Goal: Information Seeking & Learning: Compare options

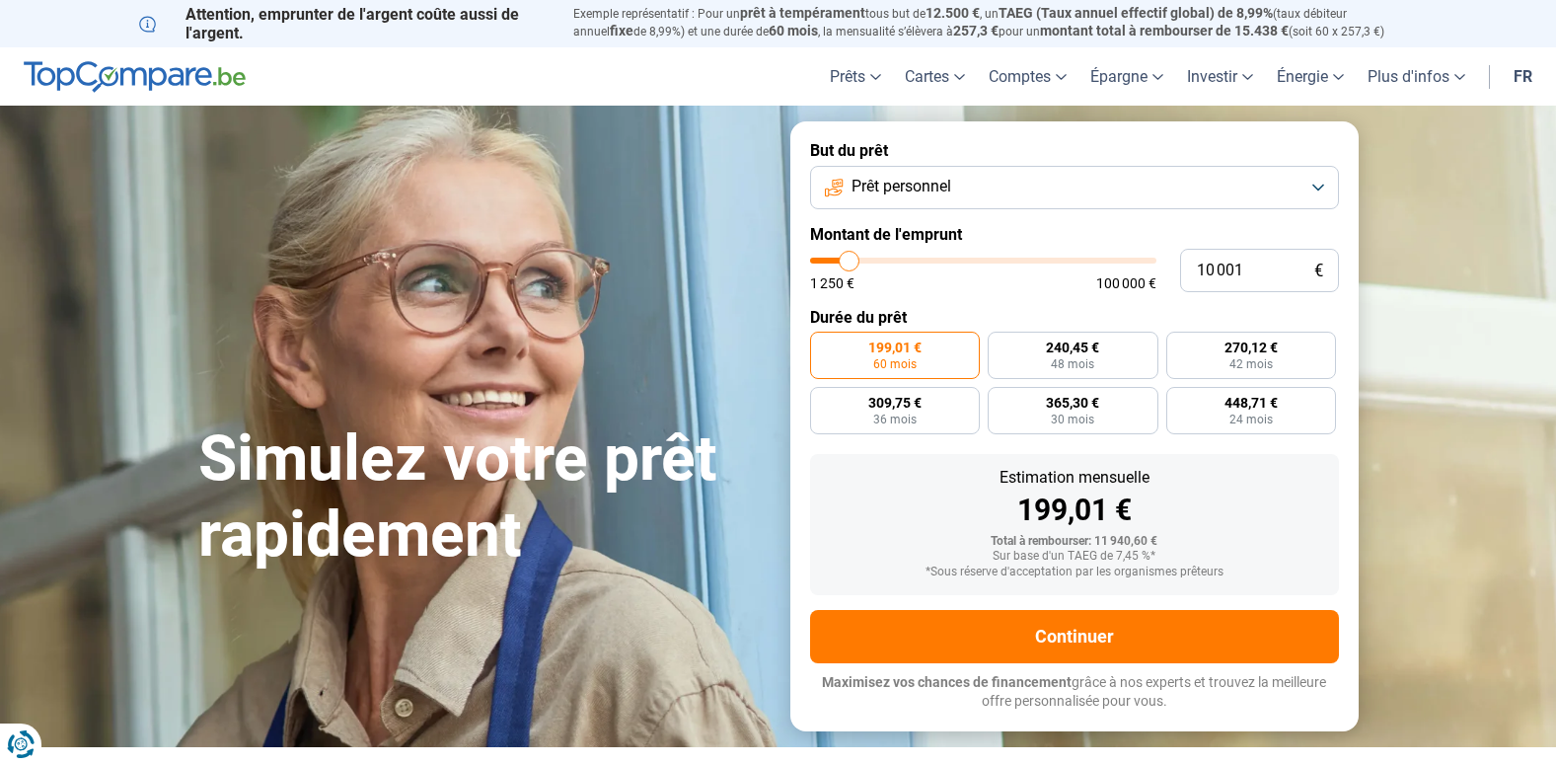
type input "10 500"
type input "10500"
type input "11 000"
type input "11000"
type input "11 250"
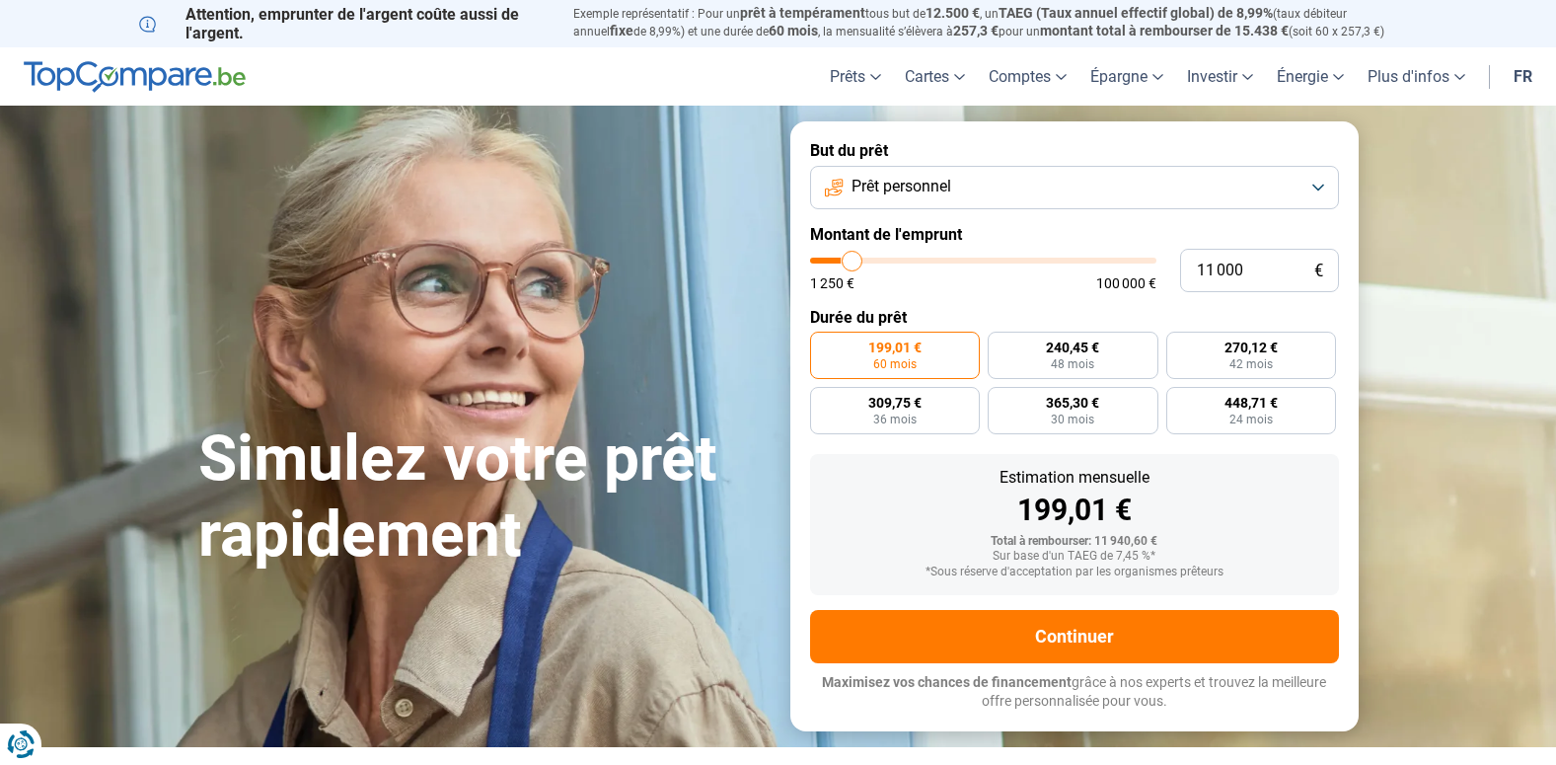
type input "11250"
type input "12 000"
type input "12000"
type input "12 500"
type input "12500"
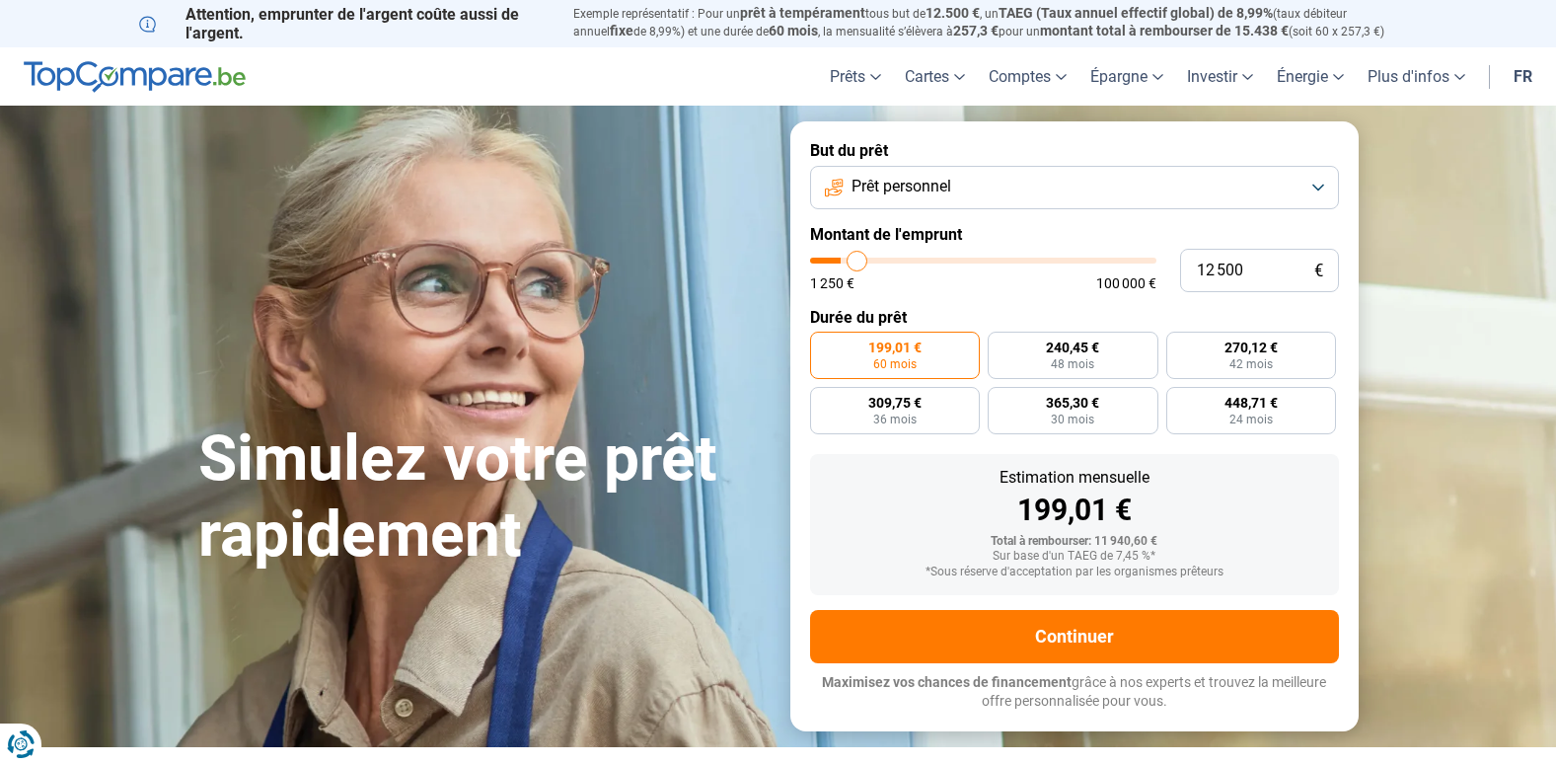
type input "13 000"
type input "13000"
type input "14 250"
type input "14250"
type input "14 500"
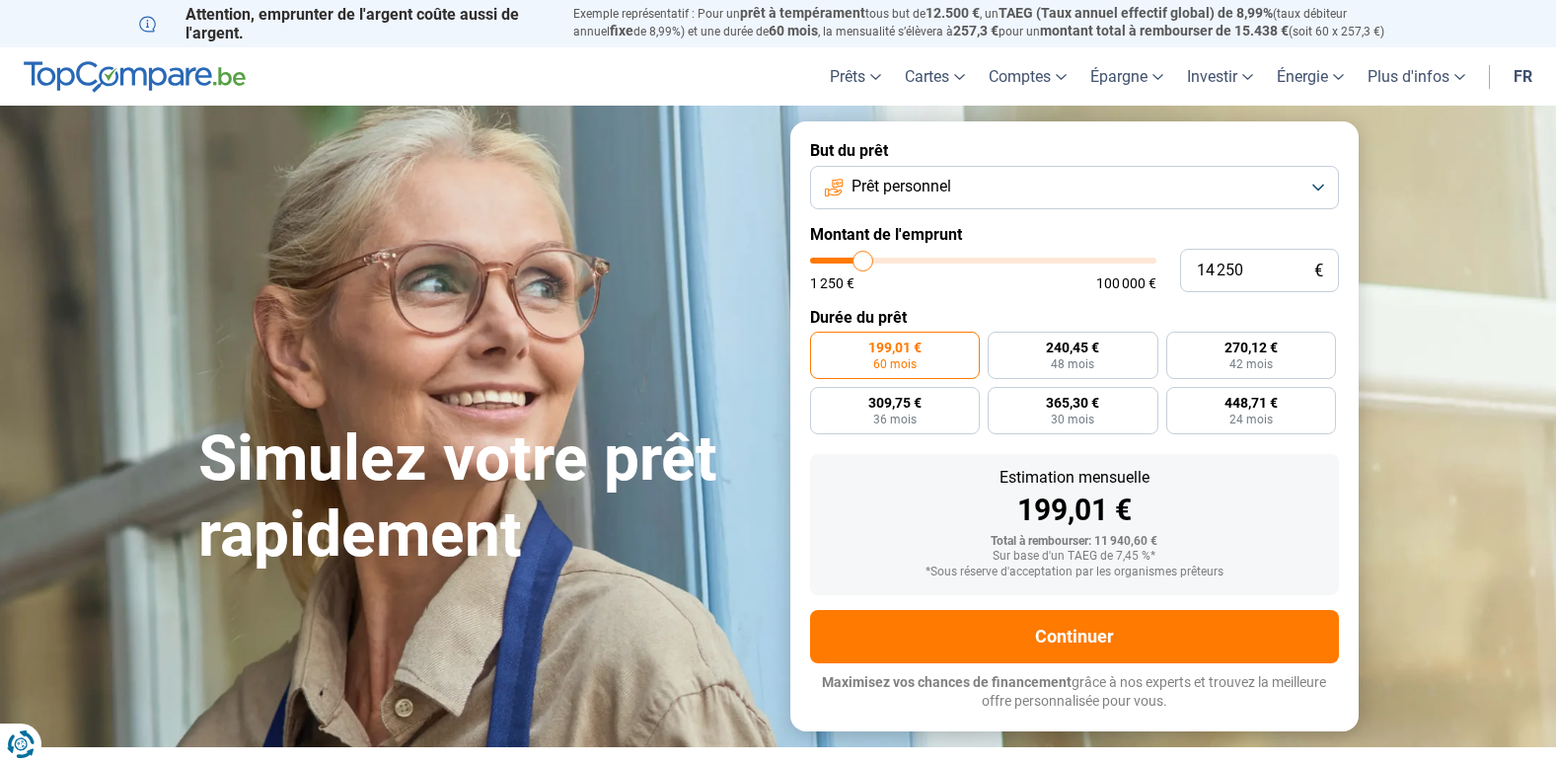
type input "14500"
type input "14 750"
type input "14750"
type input "17 500"
type input "17500"
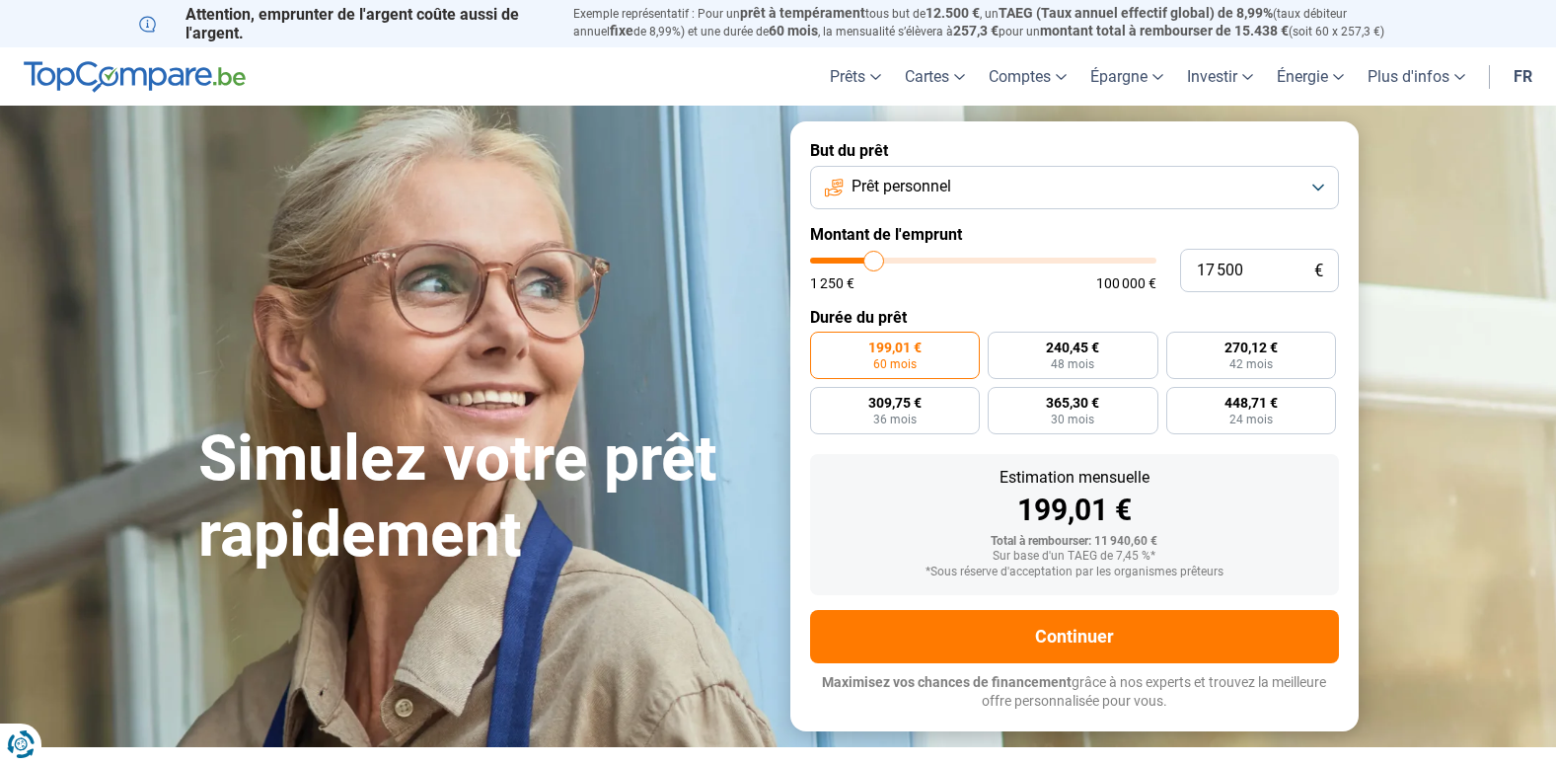
type input "18 000"
type input "18000"
type input "19 000"
type input "19000"
type input "19 250"
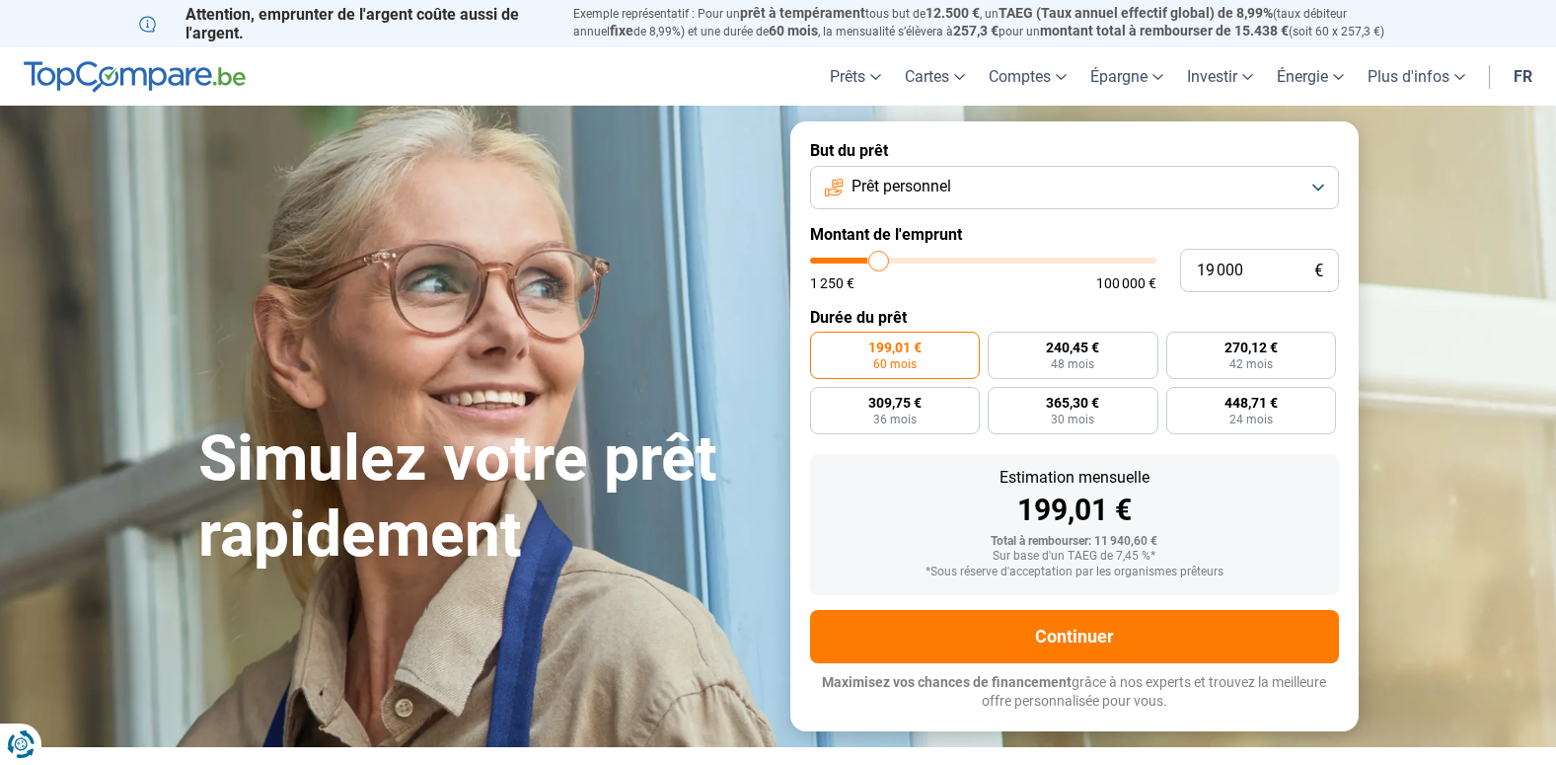
type input "19250"
type input "20 250"
type input "20250"
type input "20 500"
type input "20500"
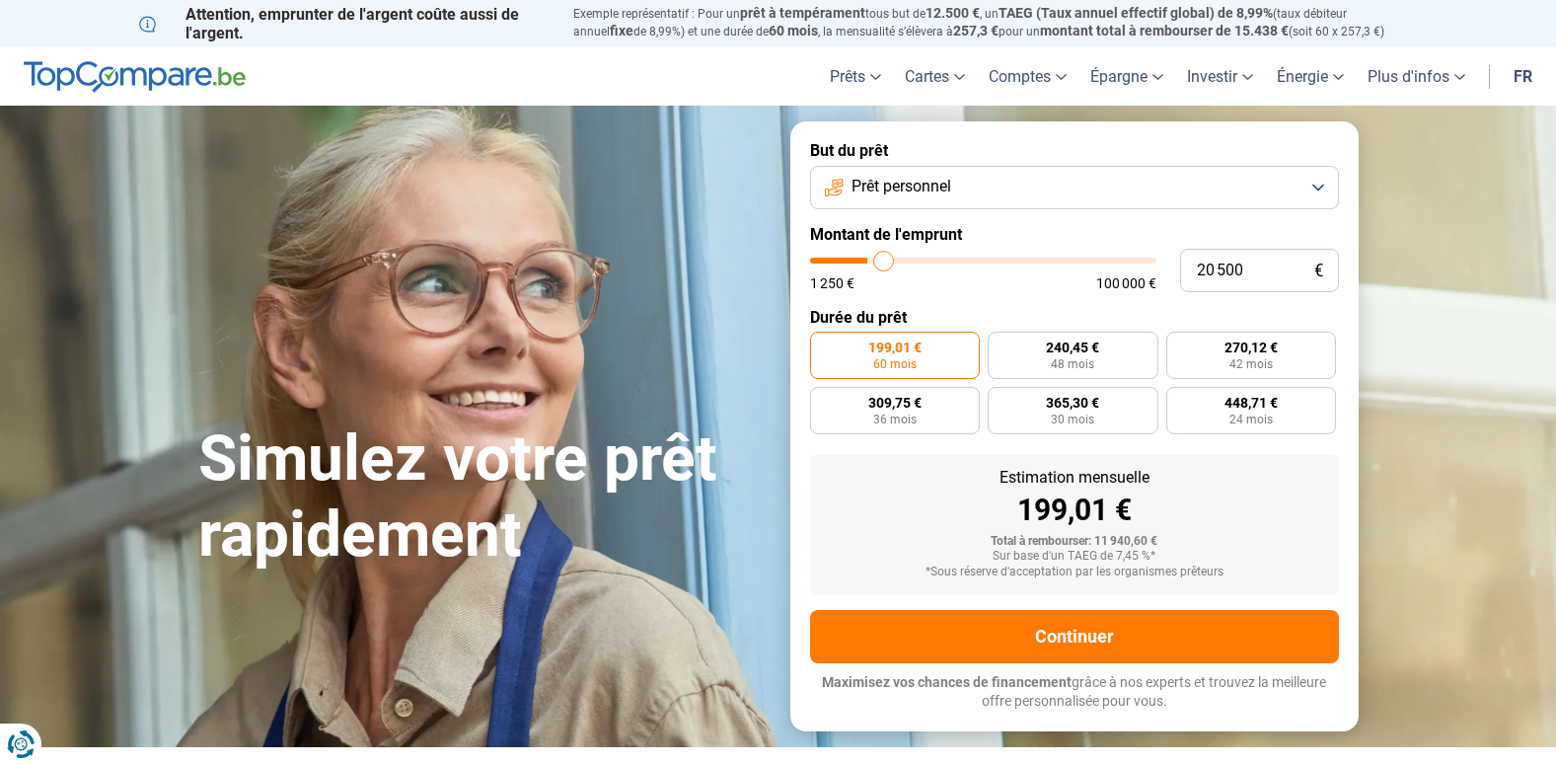
type input "21 500"
type input "21500"
type input "22 000"
type input "22000"
type input "23 000"
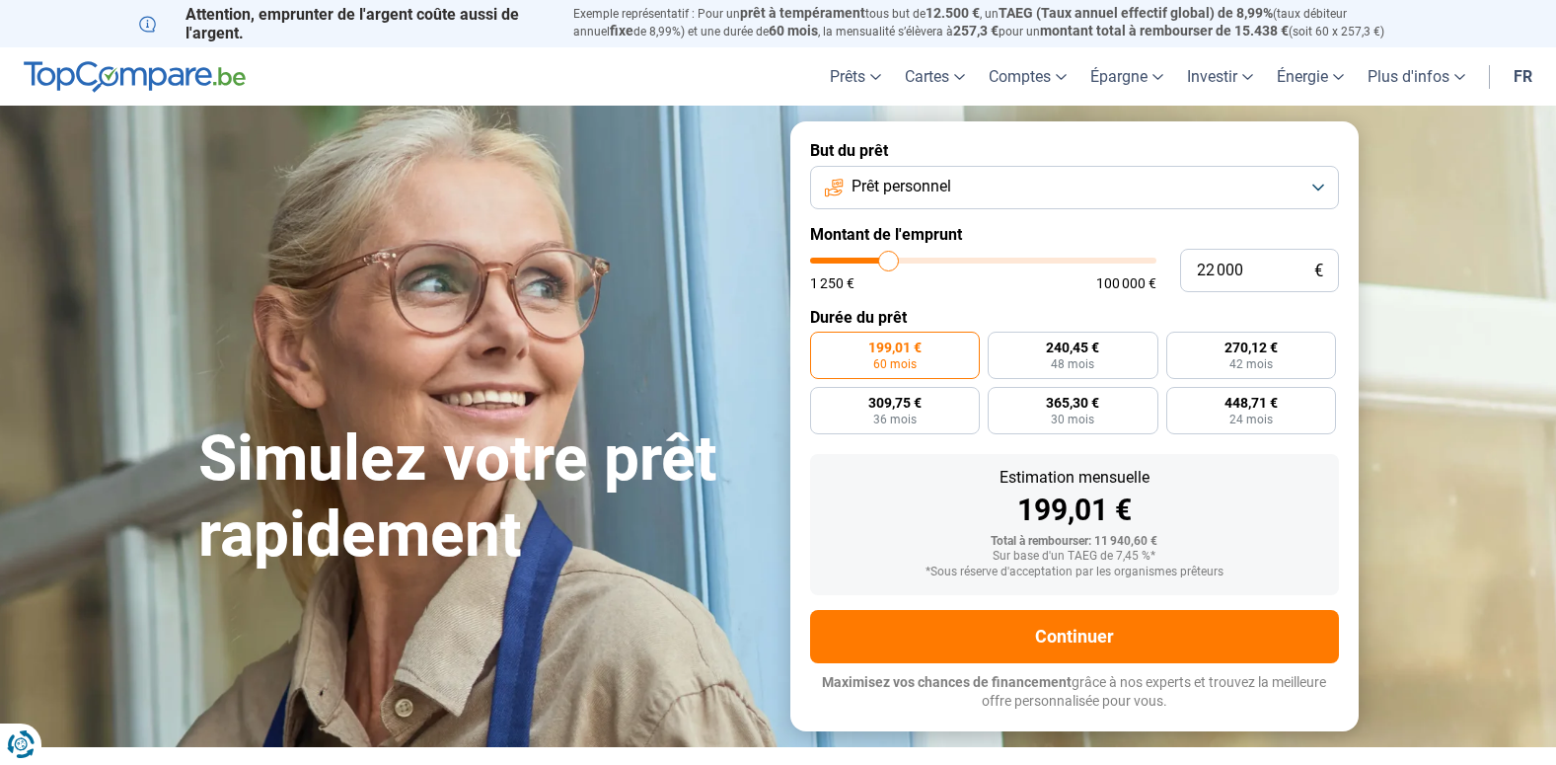
type input "23000"
type input "23 250"
type input "23250"
type input "23 750"
type input "23750"
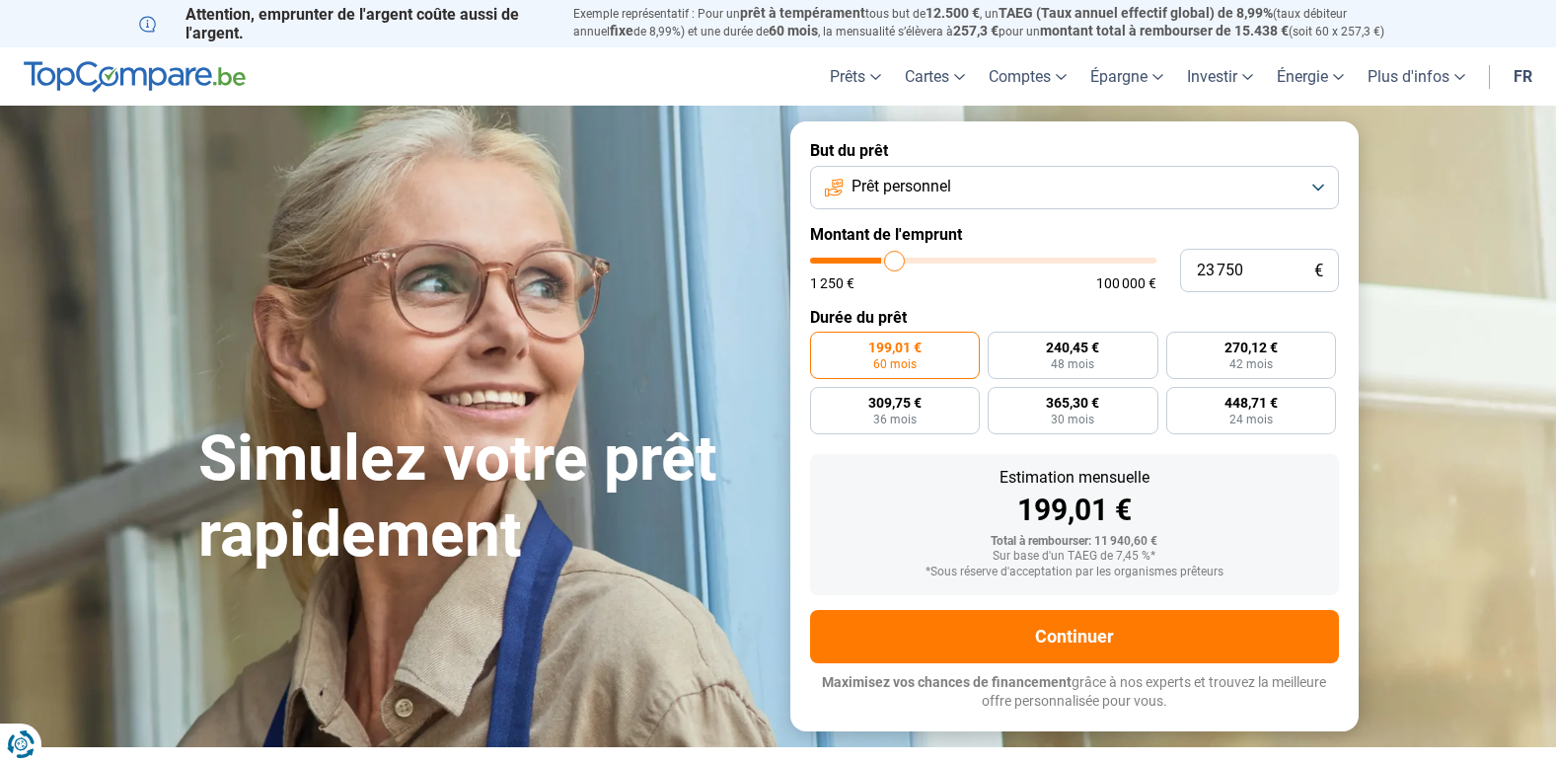
type input "24 250"
type input "24250"
type input "24 500"
type input "24500"
type input "23 250"
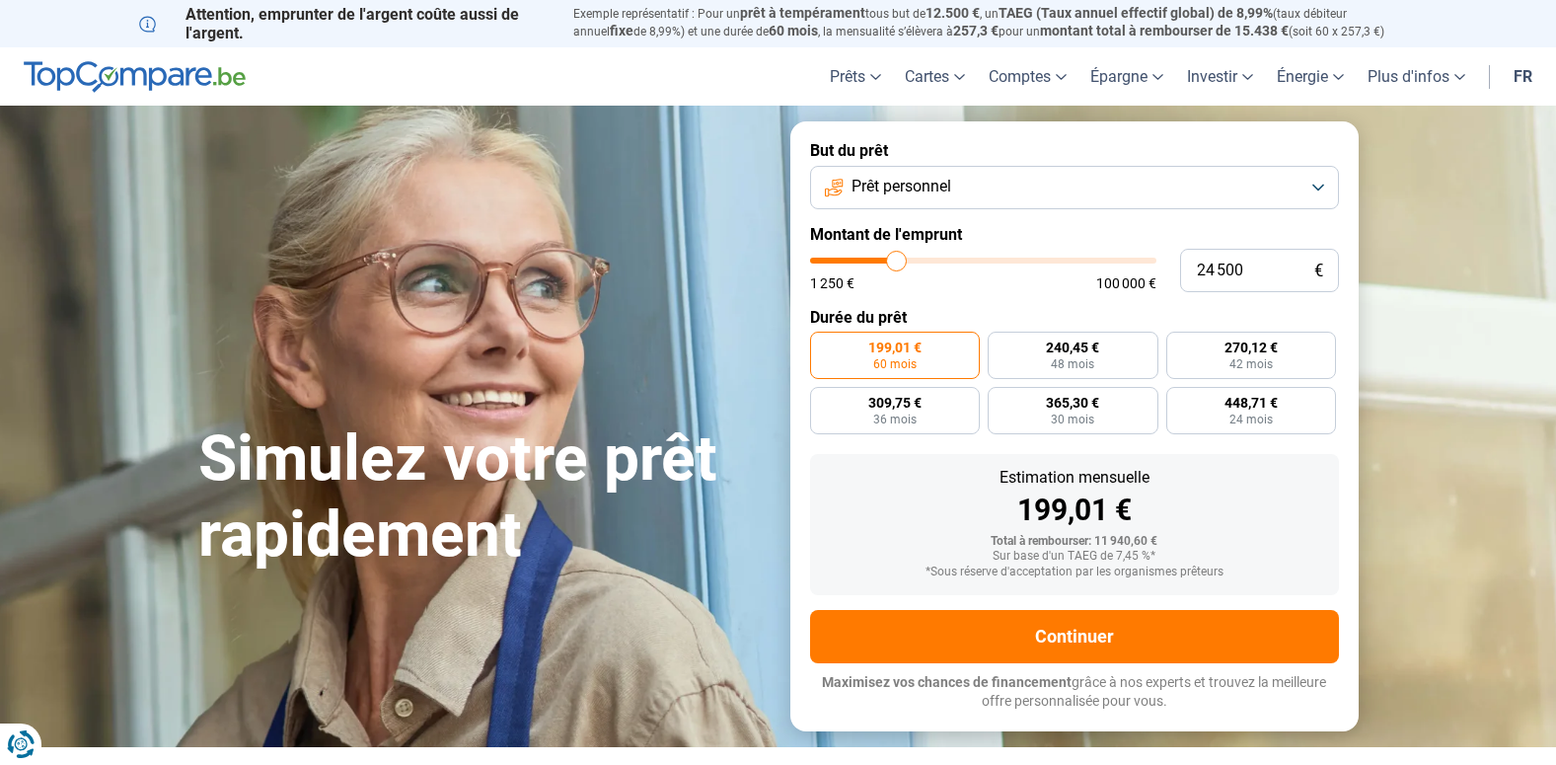
type input "23250"
type input "20 250"
type input "20250"
type input "20 000"
type input "20000"
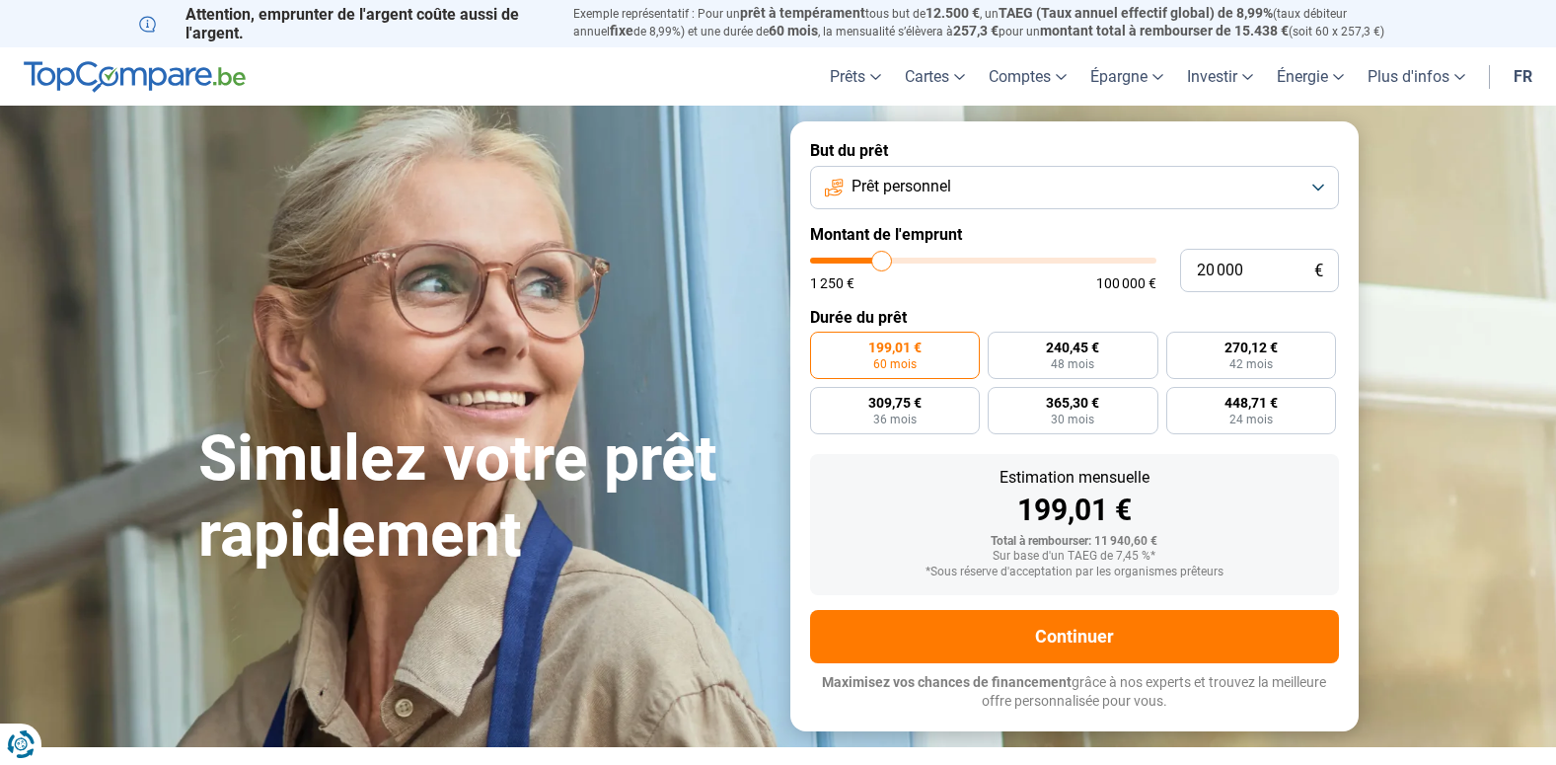
type input "19 250"
type input "19250"
type input "18 750"
type input "18750"
type input "18 500"
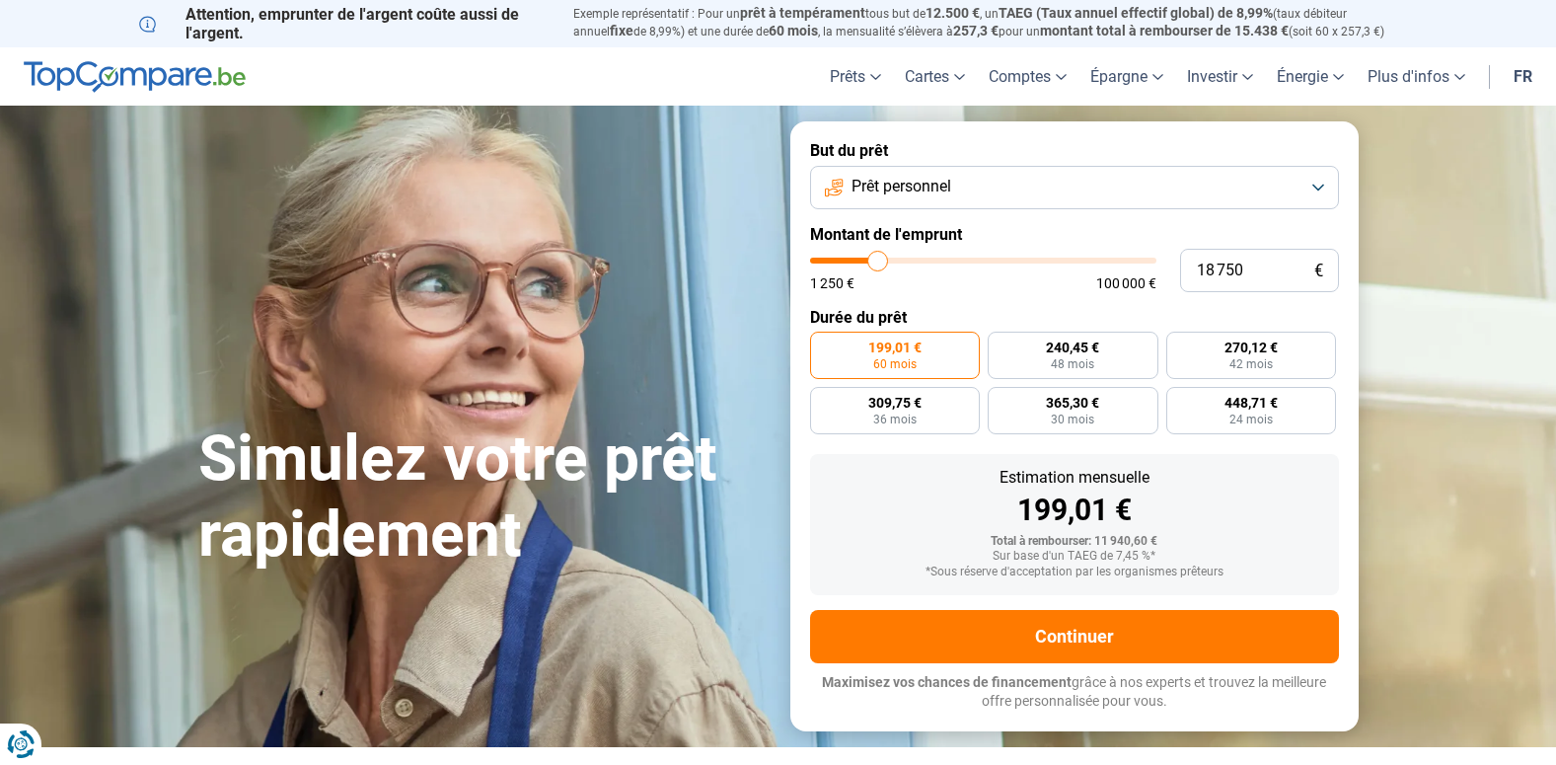
type input "18500"
type input "17 250"
type input "17250"
type input "16 000"
type input "16000"
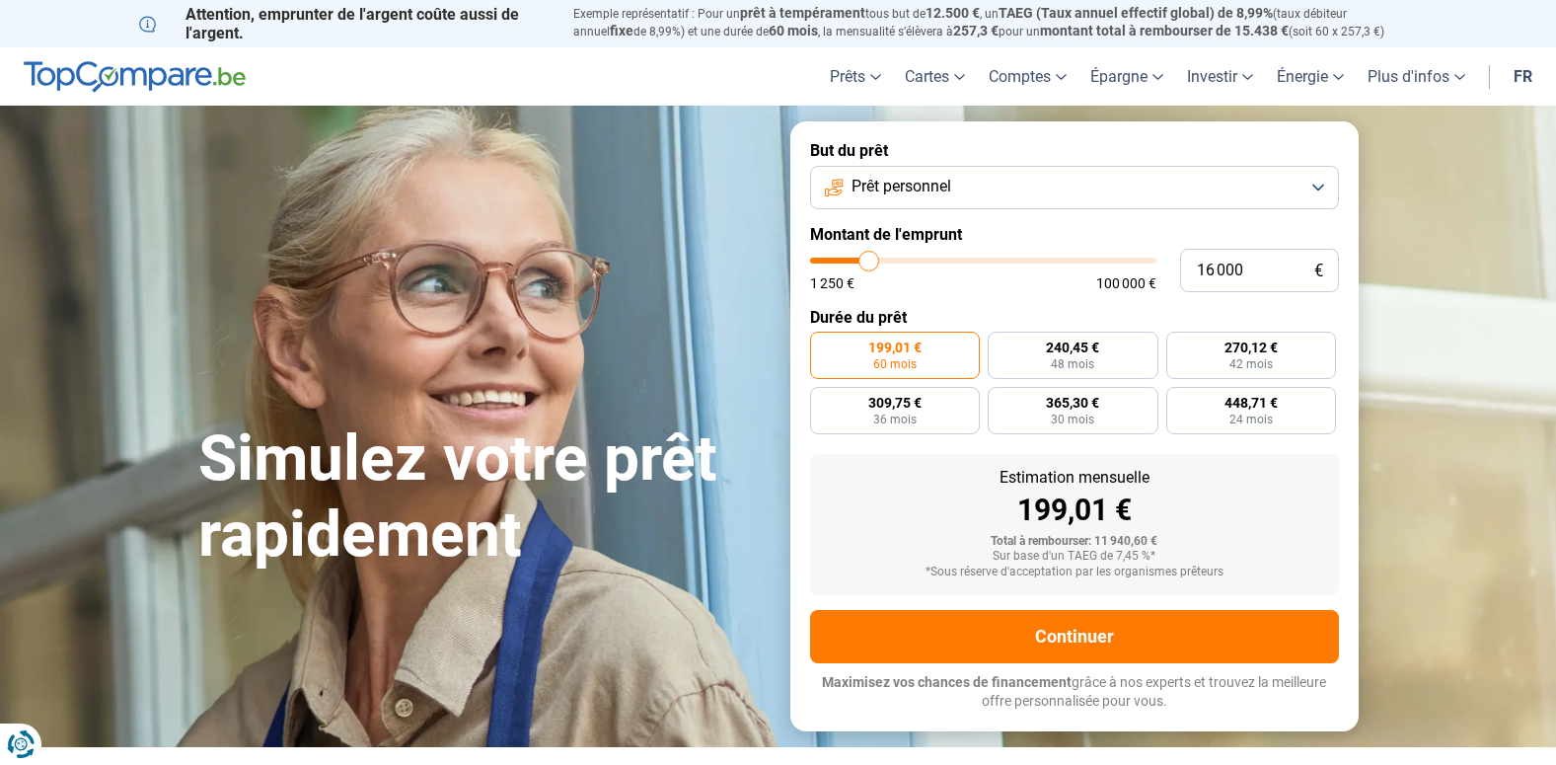
type input "15 000"
type input "15000"
type input "14 750"
type input "14750"
type input "14 000"
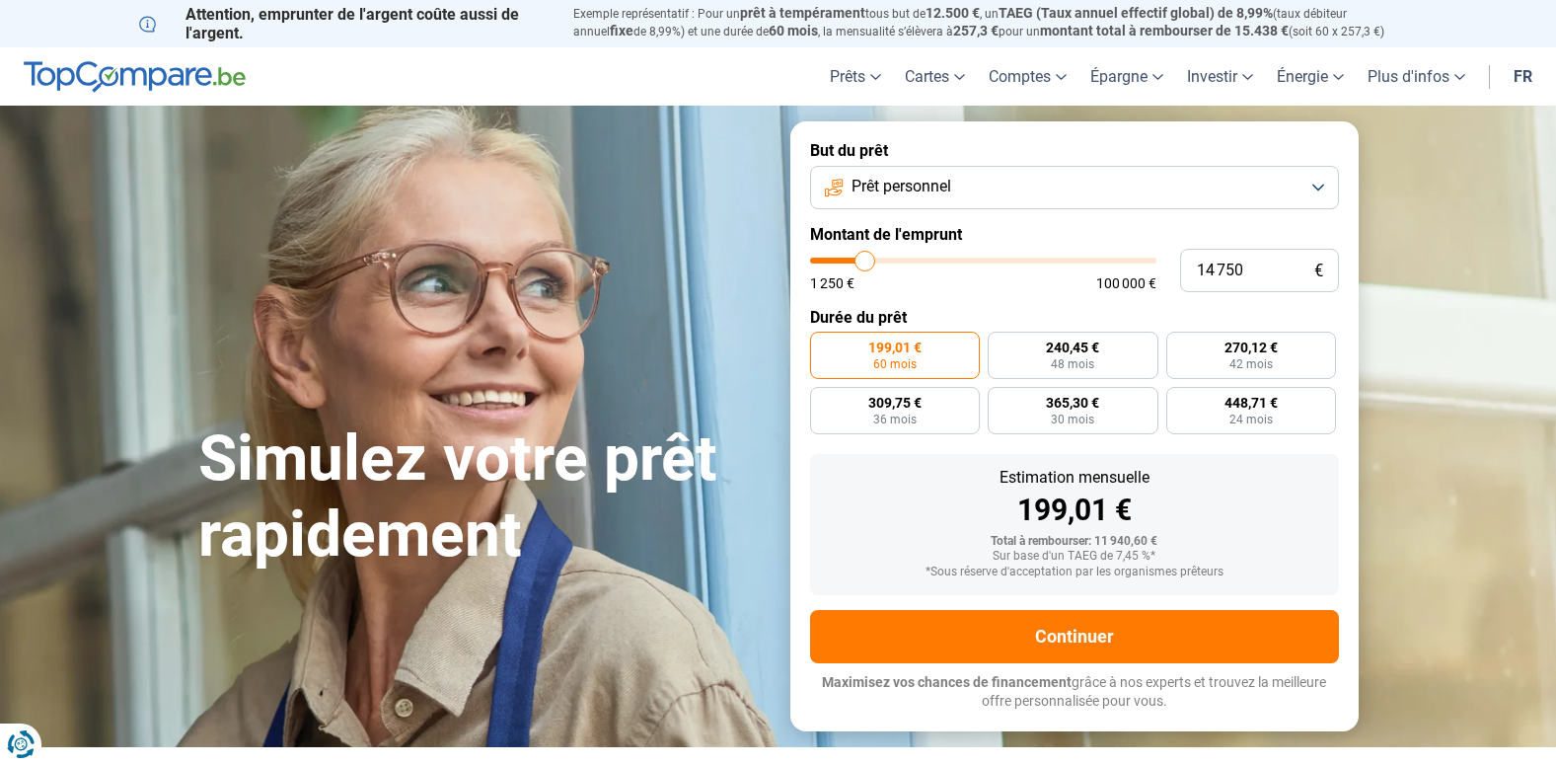
type input "14000"
type input "13 500"
type input "13500"
type input "13 250"
type input "13250"
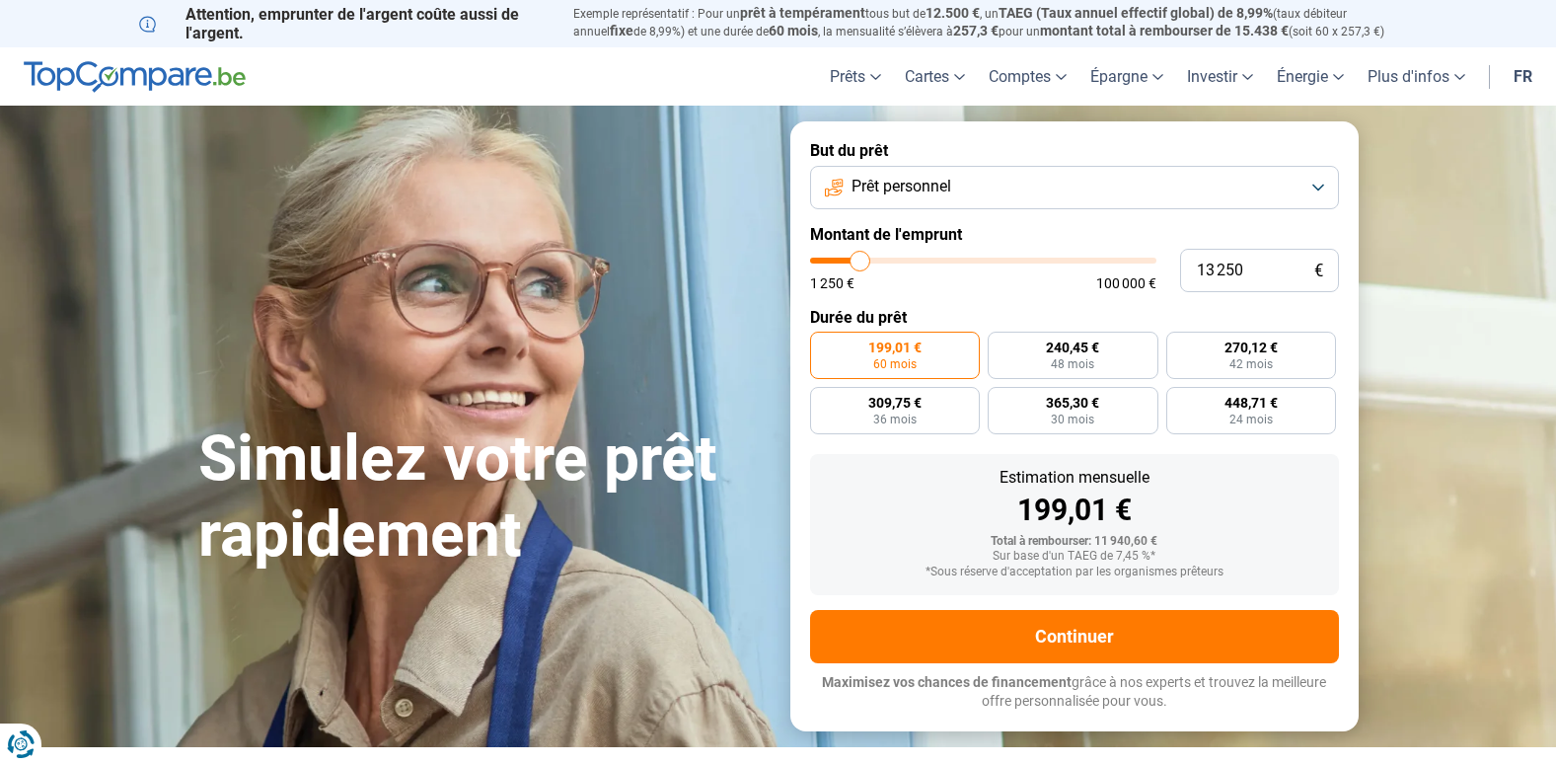
type input "12 500"
type input "12500"
type input "11 000"
type input "11000"
type input "9 000"
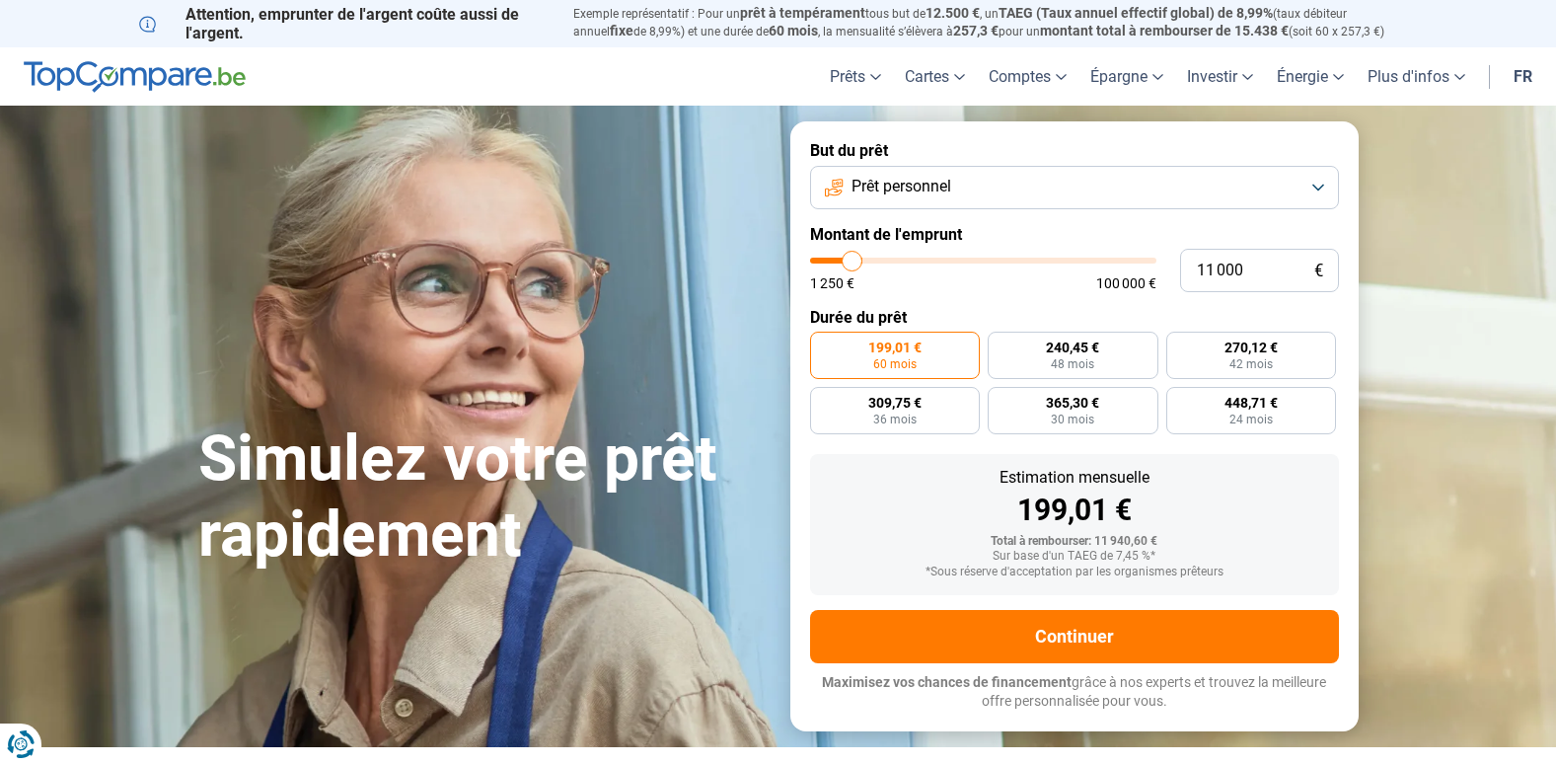
type input "9000"
type input "8 500"
type input "8500"
type input "8 250"
type input "8250"
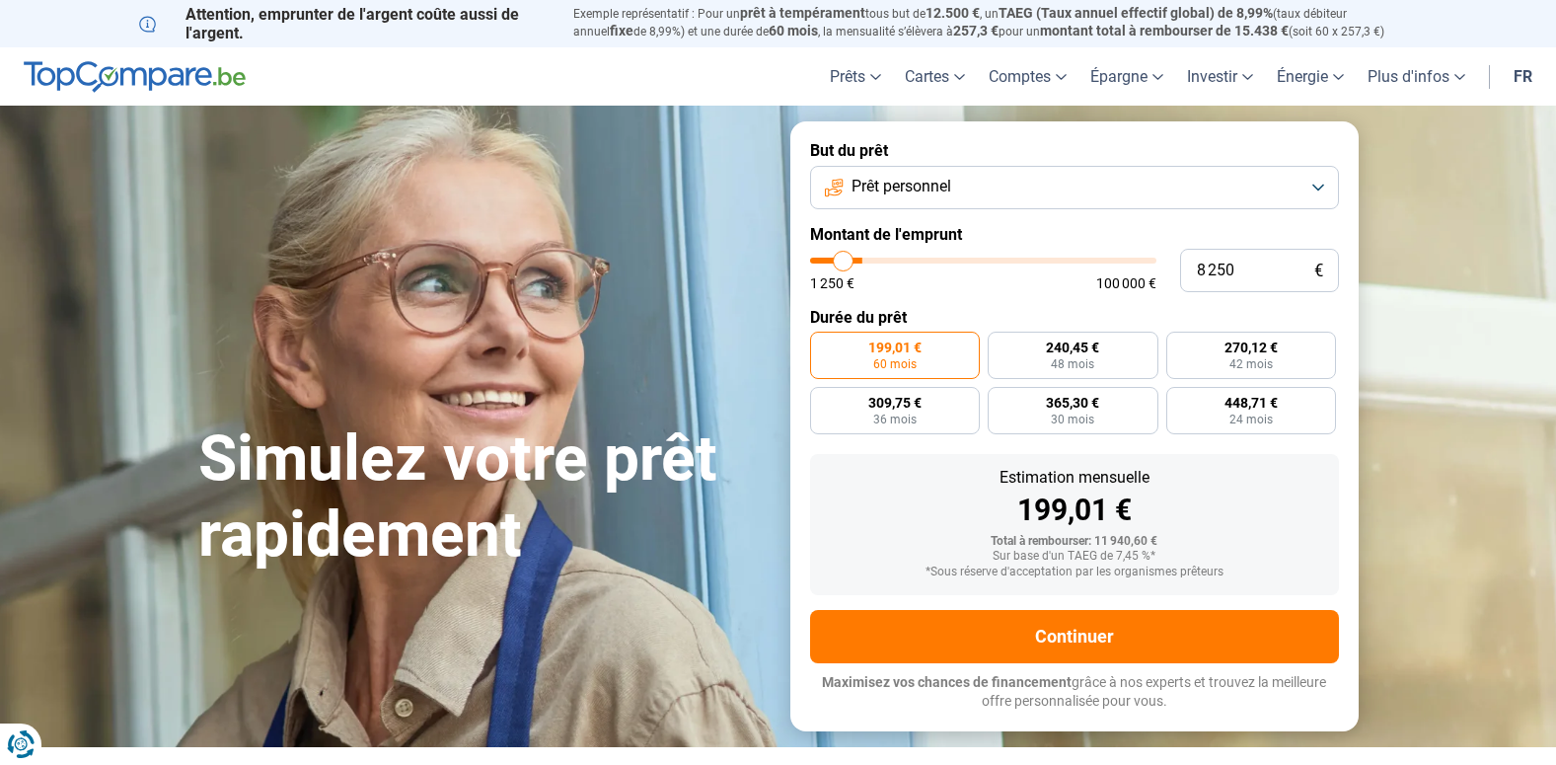
type input "7 500"
type input "7500"
type input "7 000"
type input "7000"
type input "5 750"
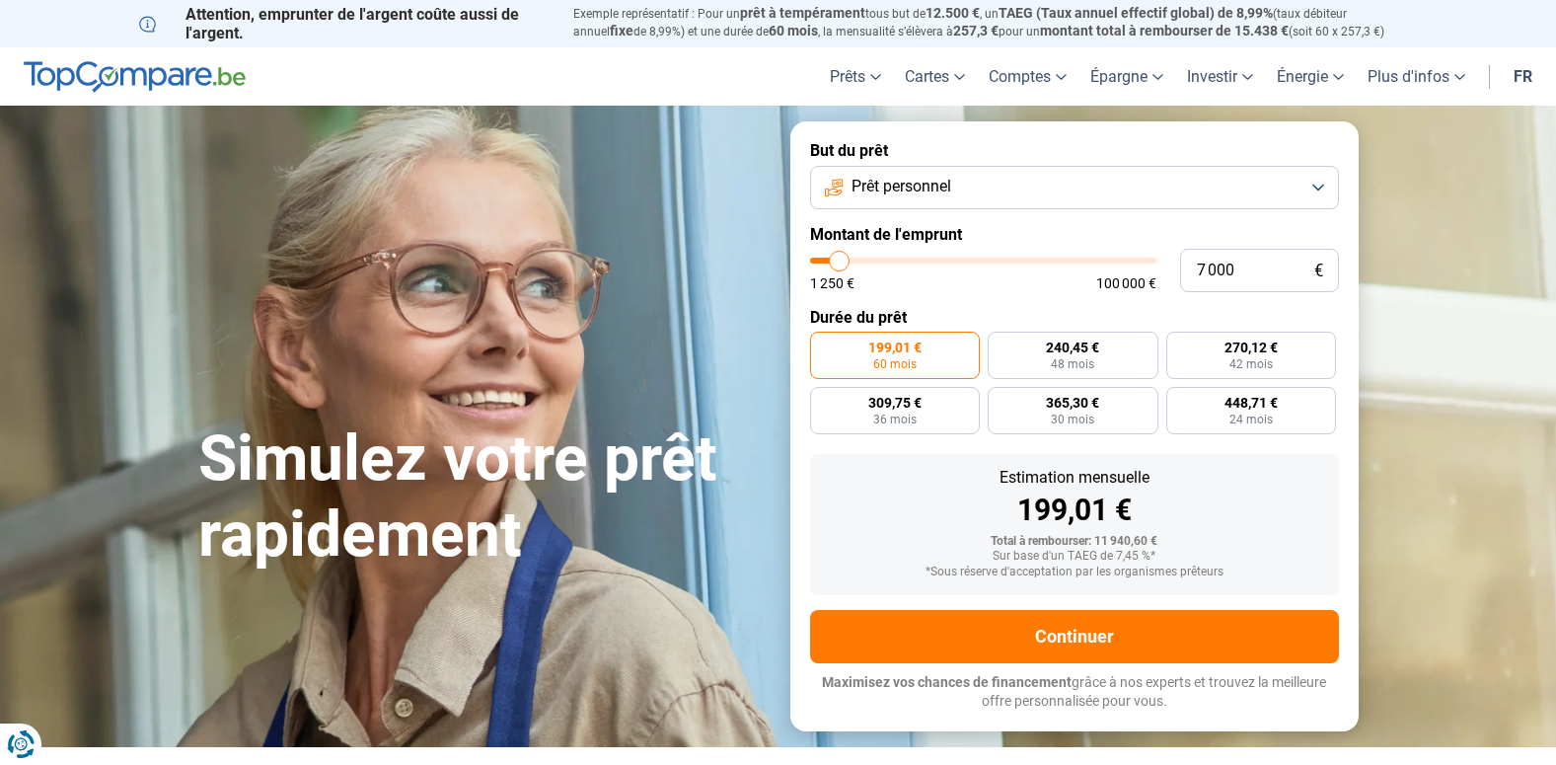
type input "5750"
type input "4 250"
type input "4250"
type input "1 250"
drag, startPoint x: 851, startPoint y: 266, endPoint x: 784, endPoint y: 284, distance: 69.4
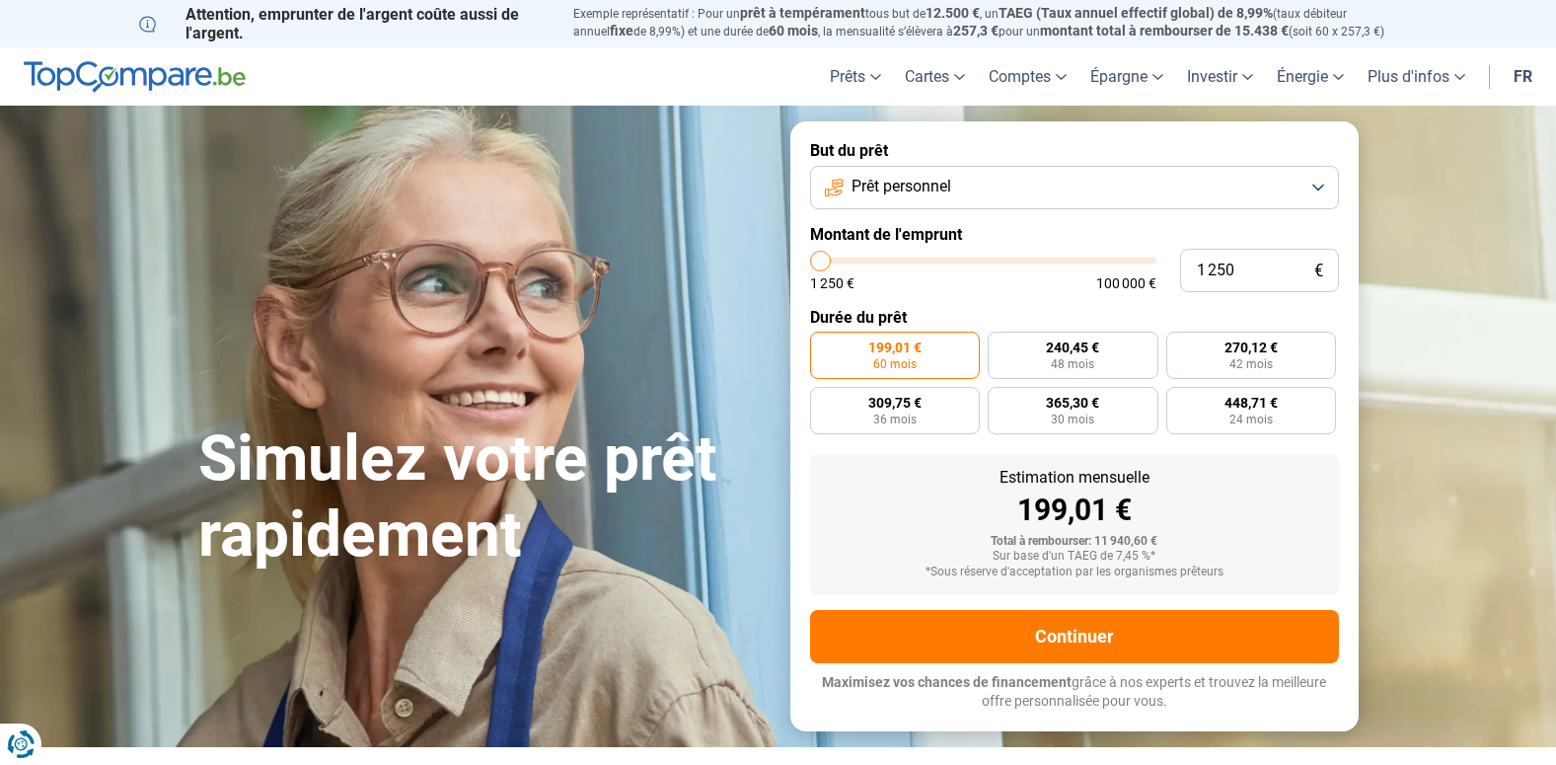
type input "1250"
click at [810, 263] on input "range" at bounding box center [983, 260] width 346 height 6
radio input "true"
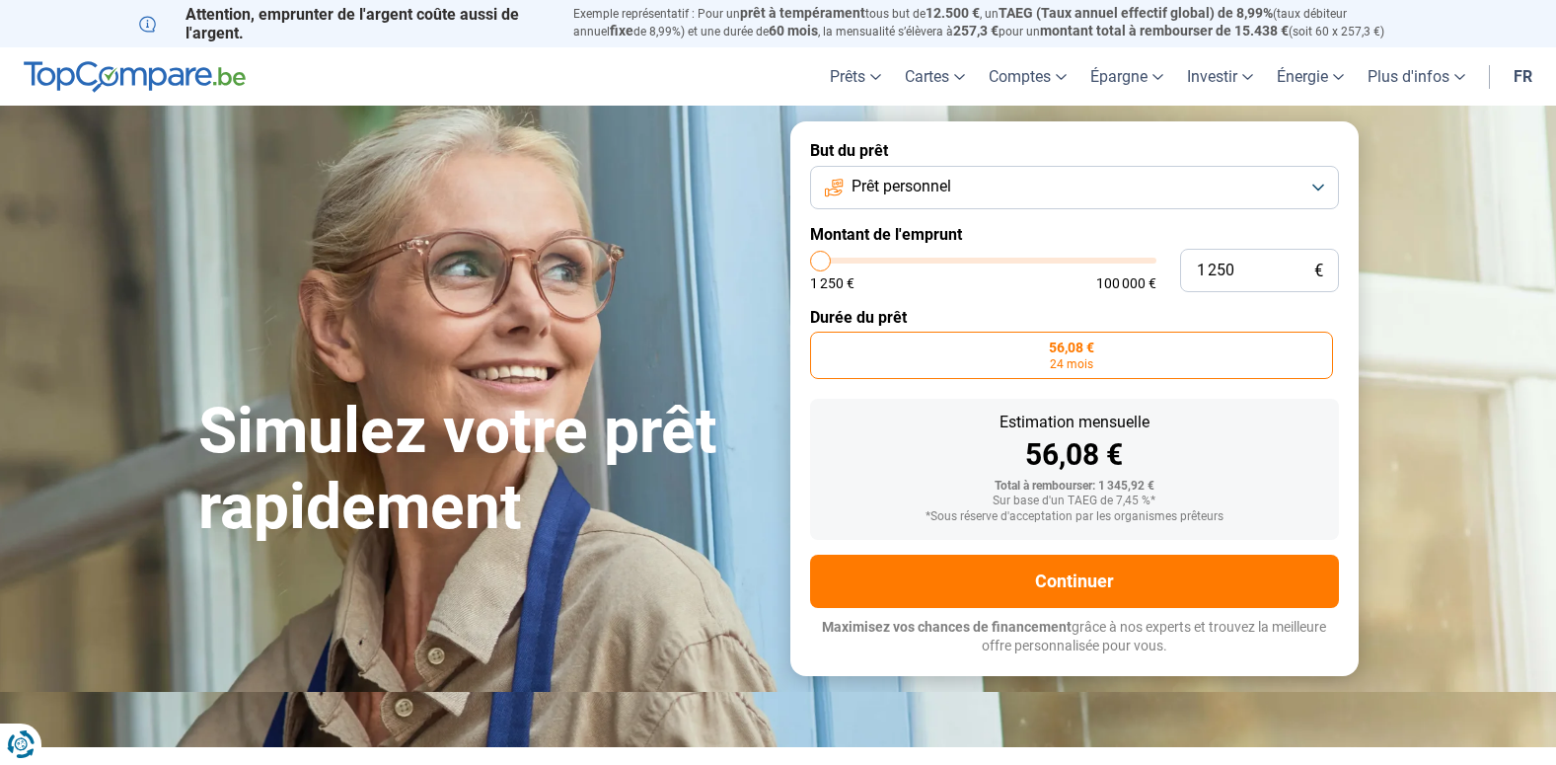
type input "1 500"
type input "1500"
type input "2 000"
type input "2000"
type input "2 500"
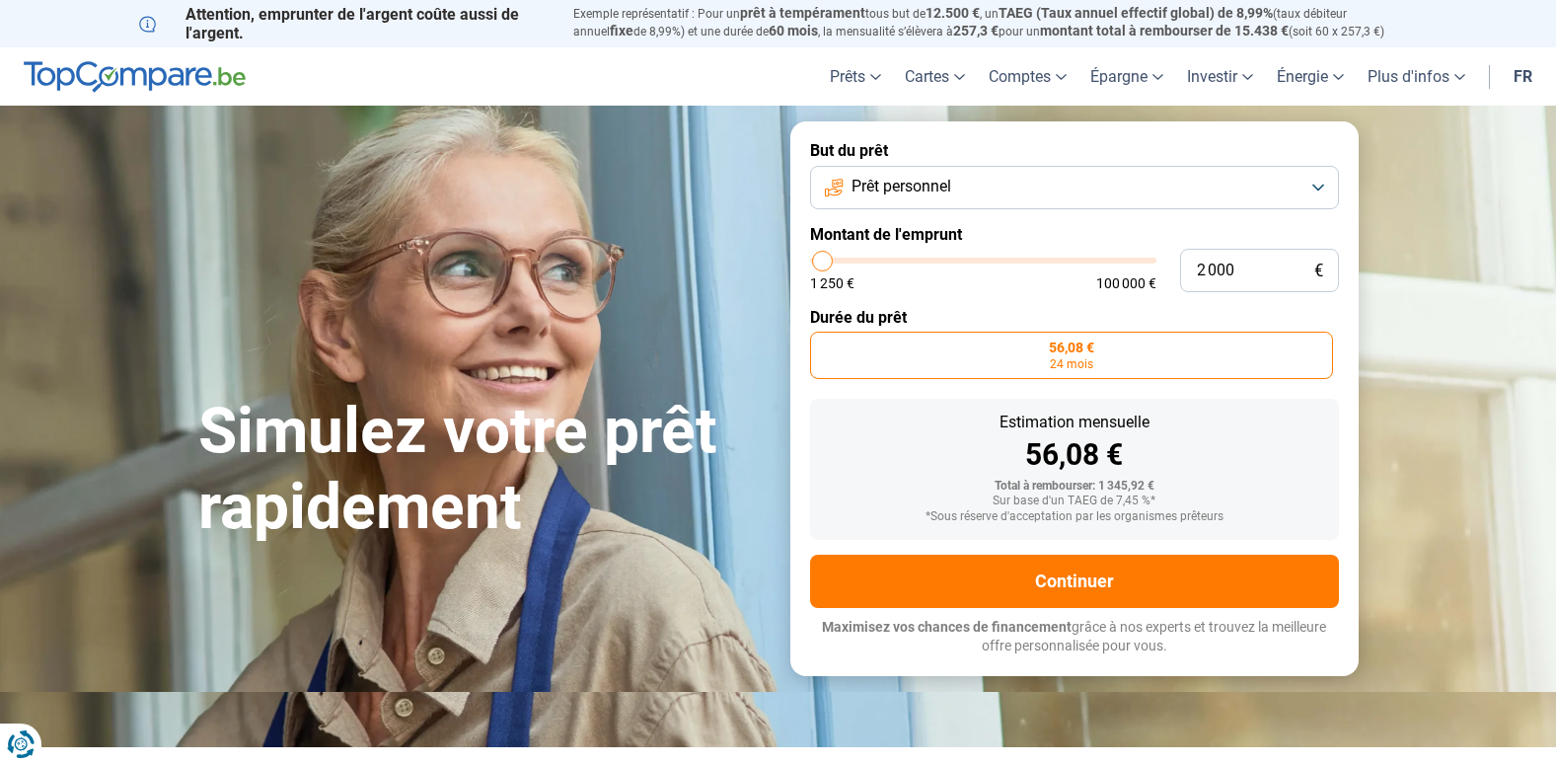
type input "2500"
type input "2 750"
type input "2750"
type input "3 750"
type input "3750"
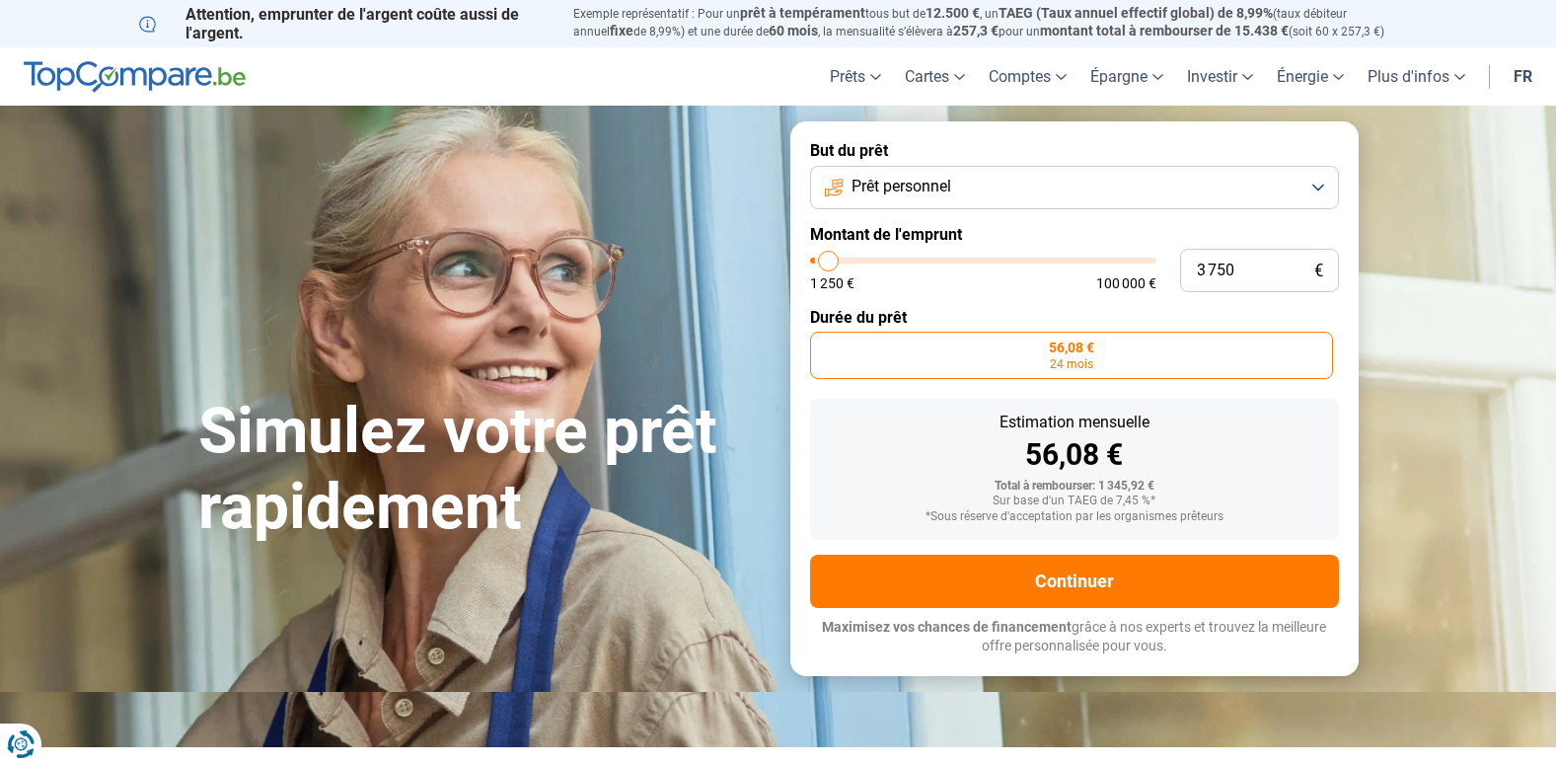
type input "4 000"
type input "4000"
type input "3 500"
type input "3500"
type input "3 000"
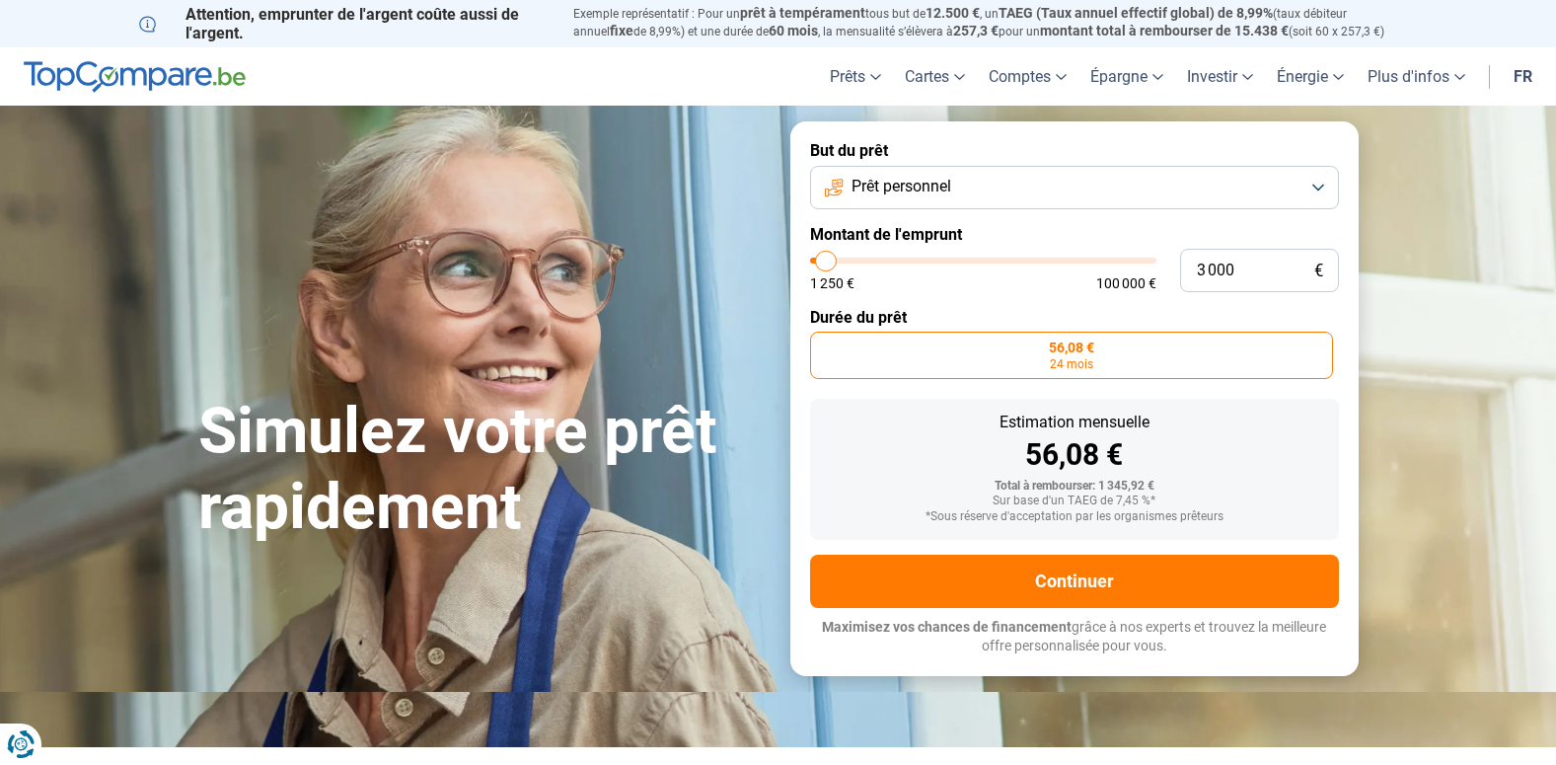
type input "3000"
click at [827, 263] on input "range" at bounding box center [983, 260] width 346 height 6
radio input "false"
type input "3 500"
type input "3500"
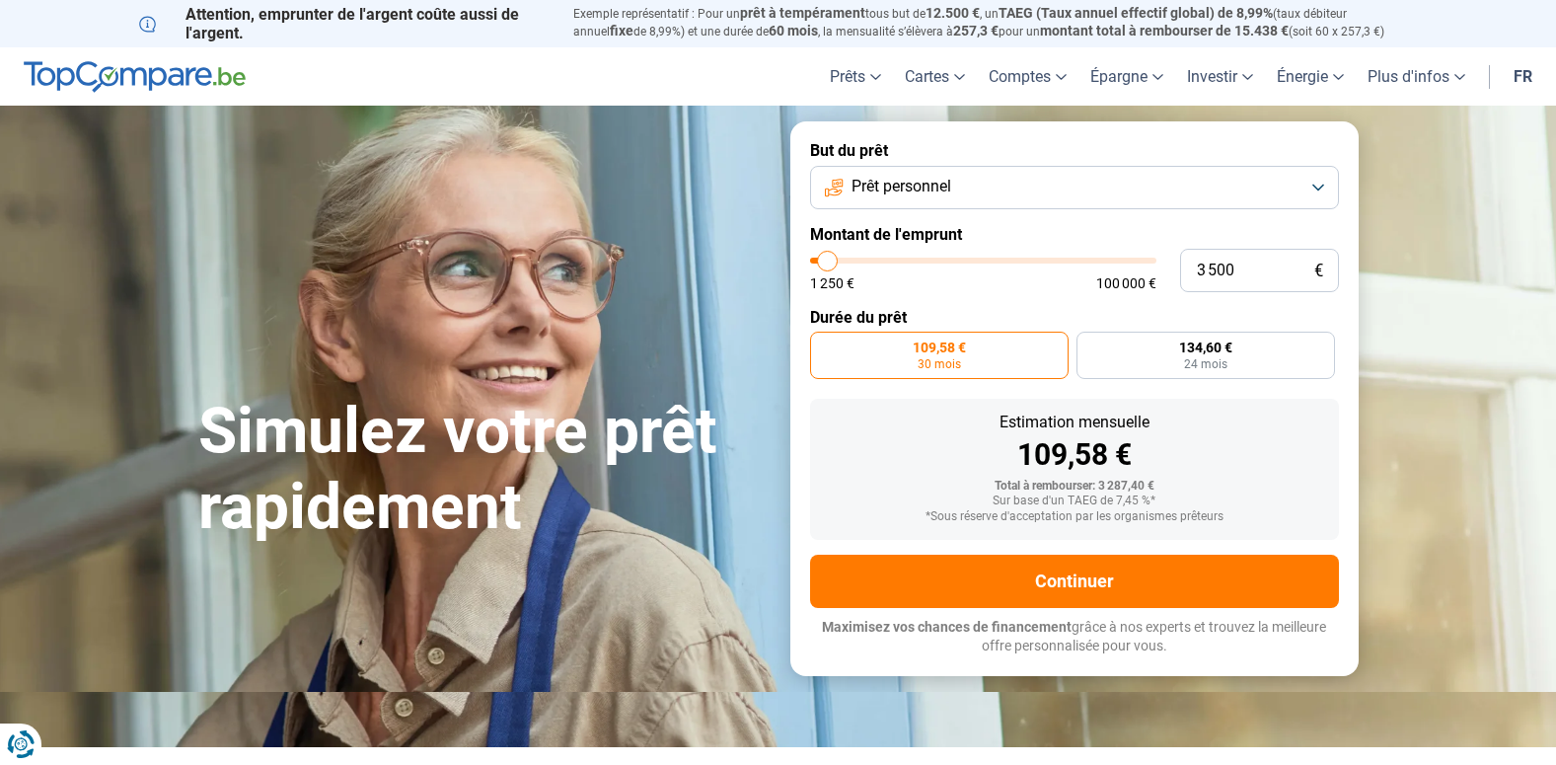
type input "3 750"
type input "3750"
type input "4 000"
type input "4000"
type input "4 500"
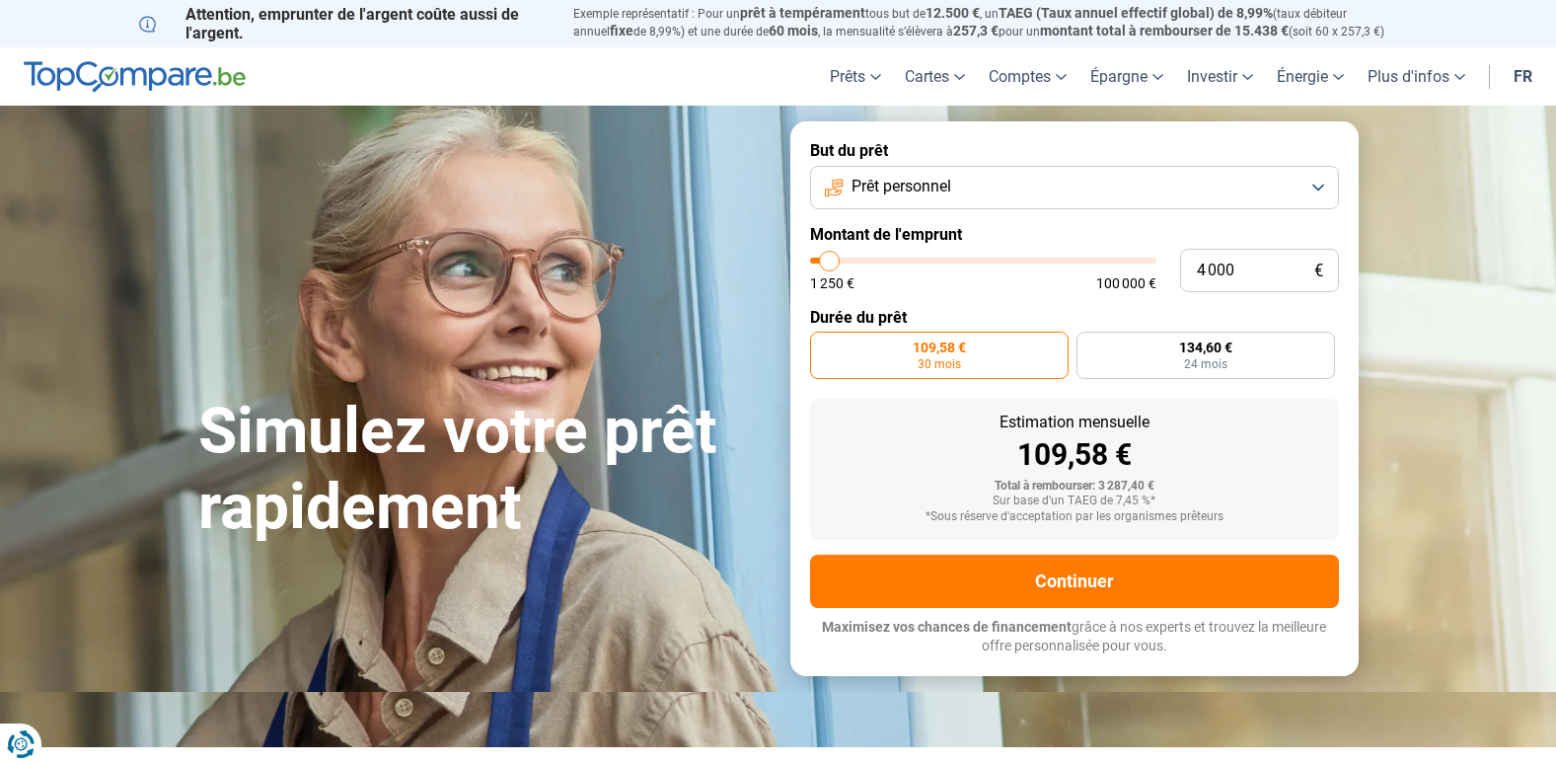
type input "4500"
type input "4 250"
type input "4250"
type input "4 000"
type input "4000"
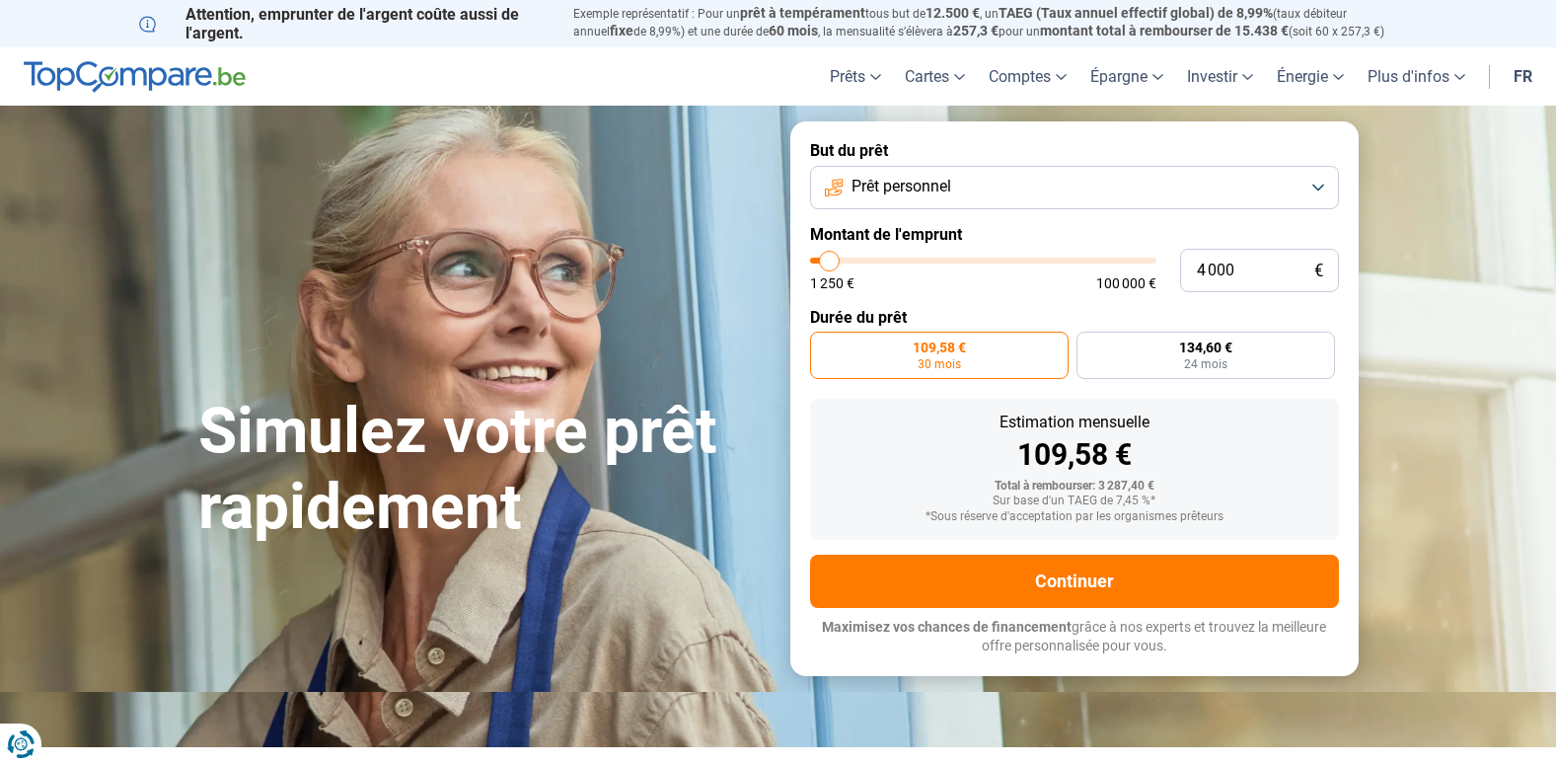
type input "3 500"
type input "3500"
type input "3 750"
type input "3750"
type input "4 000"
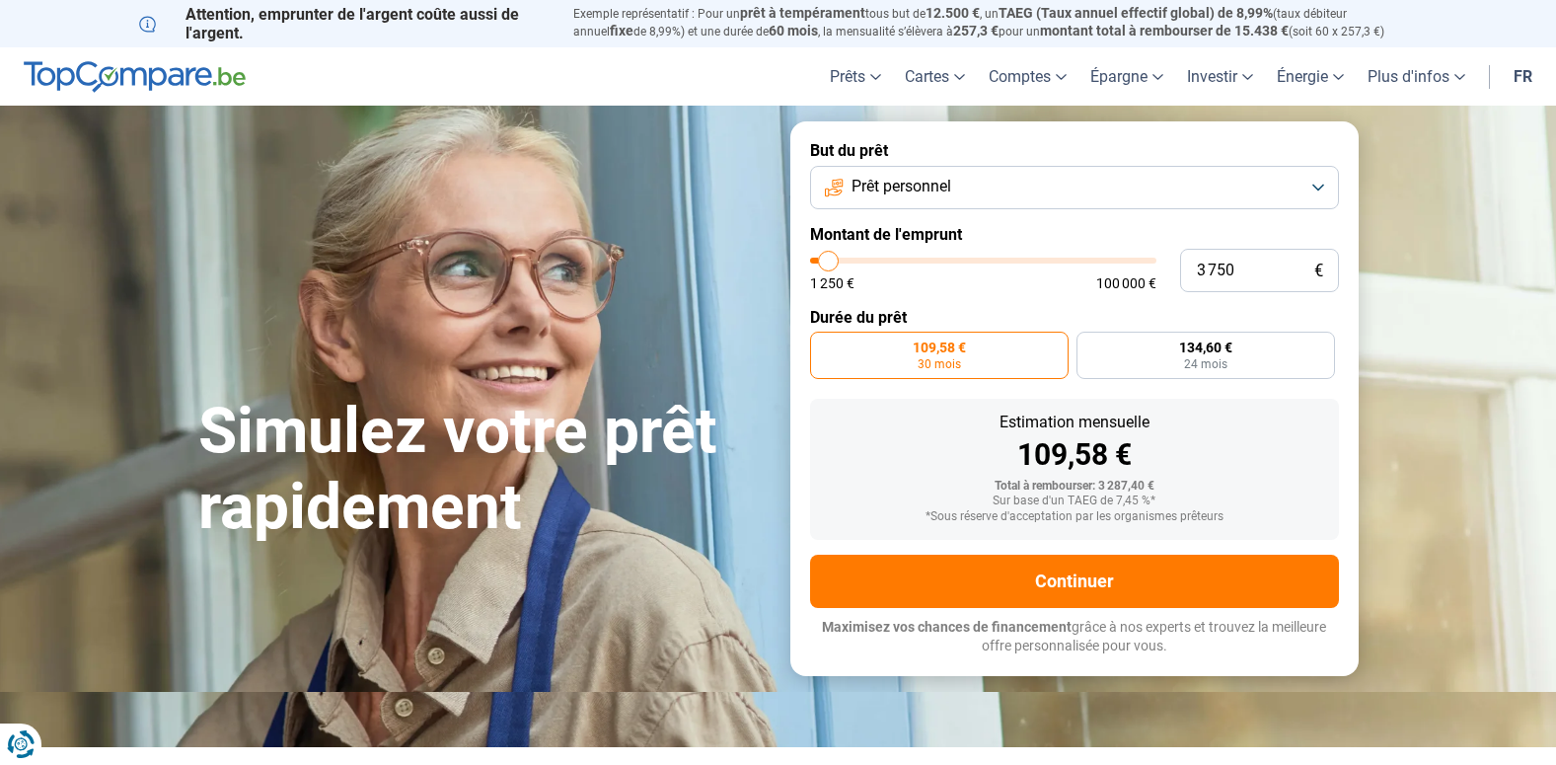
type input "4000"
type input "4 250"
type input "4250"
type input "4 500"
type input "4500"
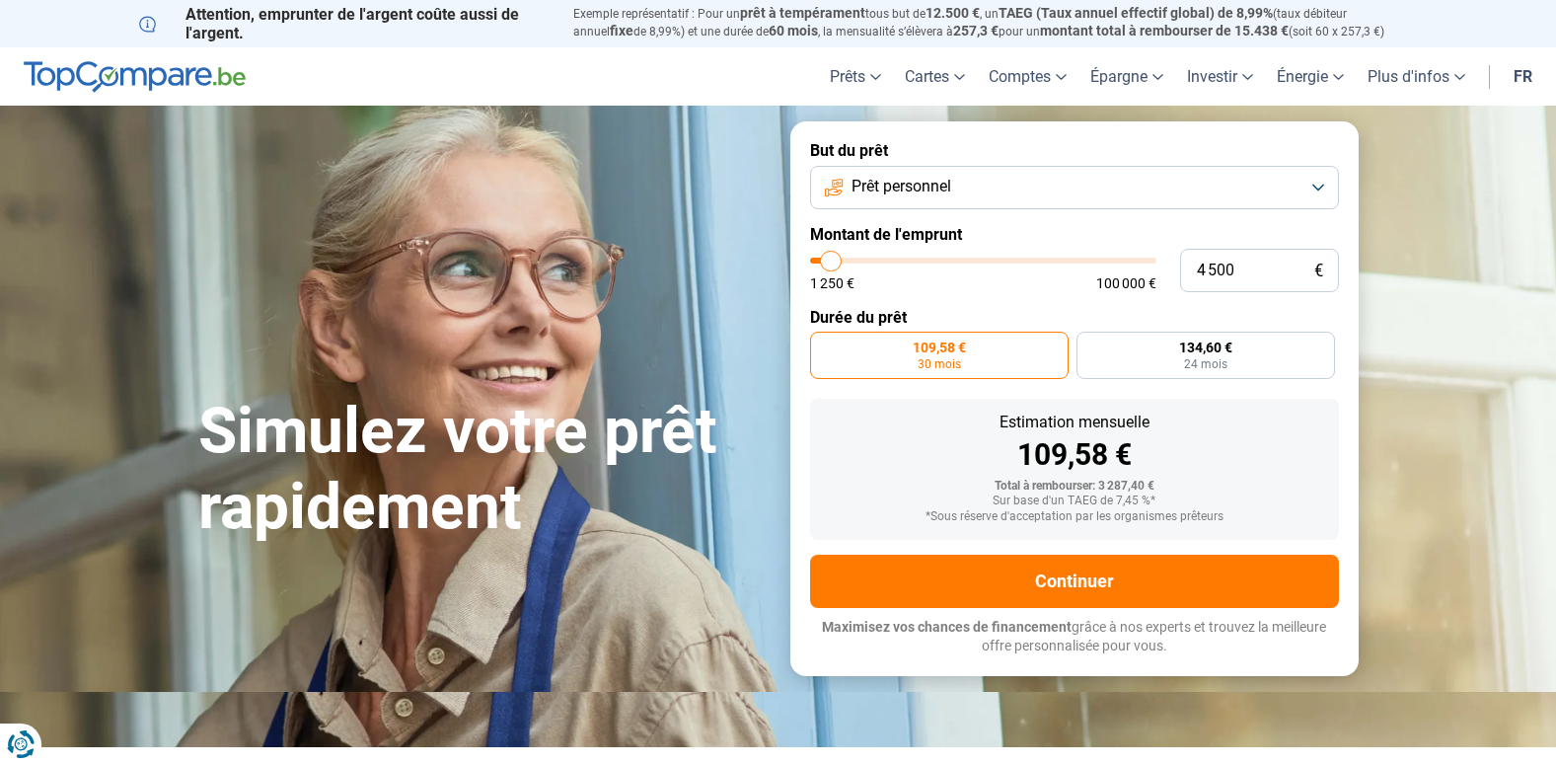
type input "4 250"
type input "4250"
type input "3 750"
type input "3750"
type input "3 500"
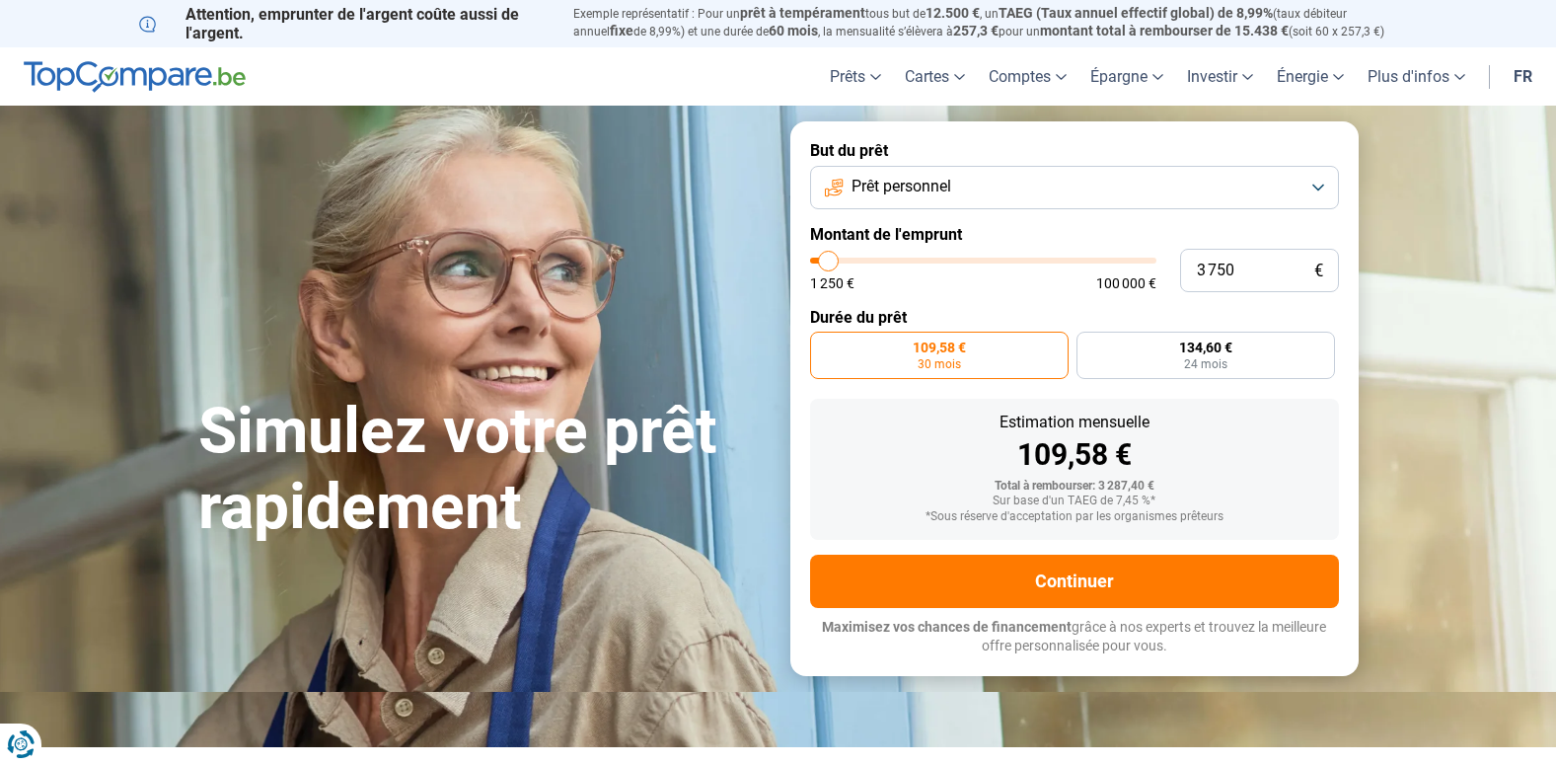
type input "3500"
type input "4 000"
type input "4000"
type input "4 250"
type input "4250"
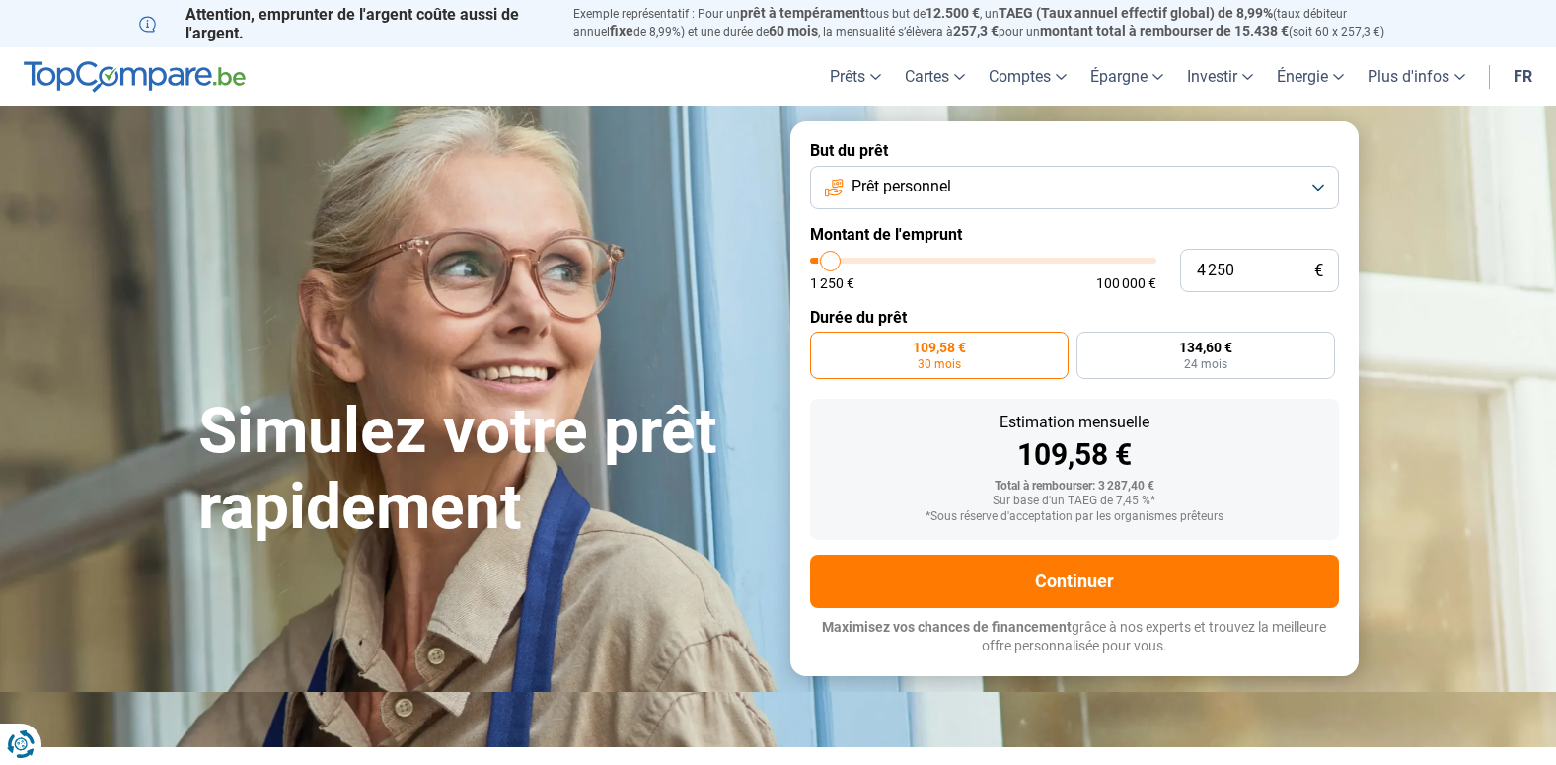
type input "4 500"
type input "4500"
type input "5 250"
type input "5250"
type input "5 500"
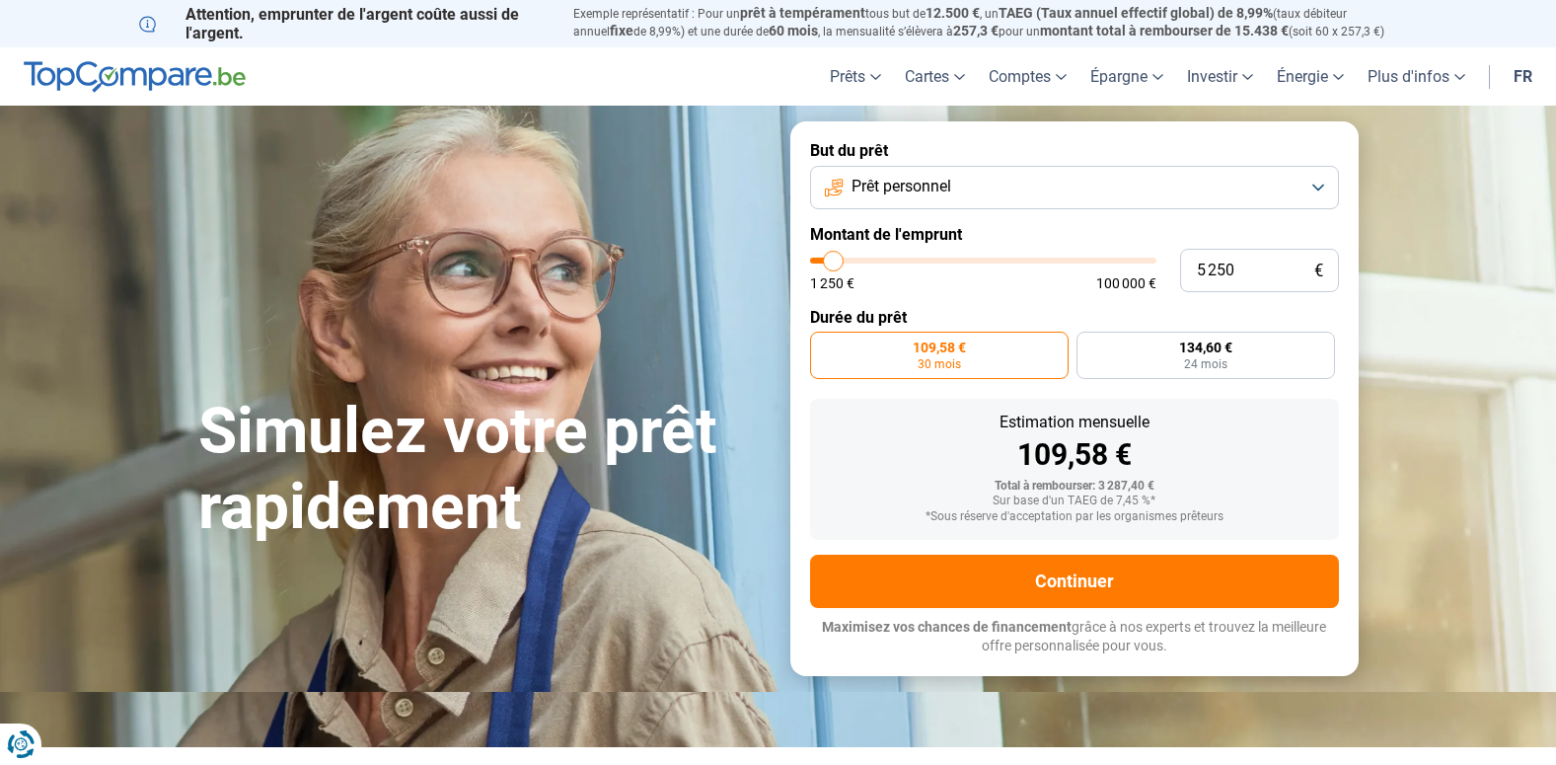
type input "5500"
type input "5 750"
type input "5750"
type input "5 500"
type input "5500"
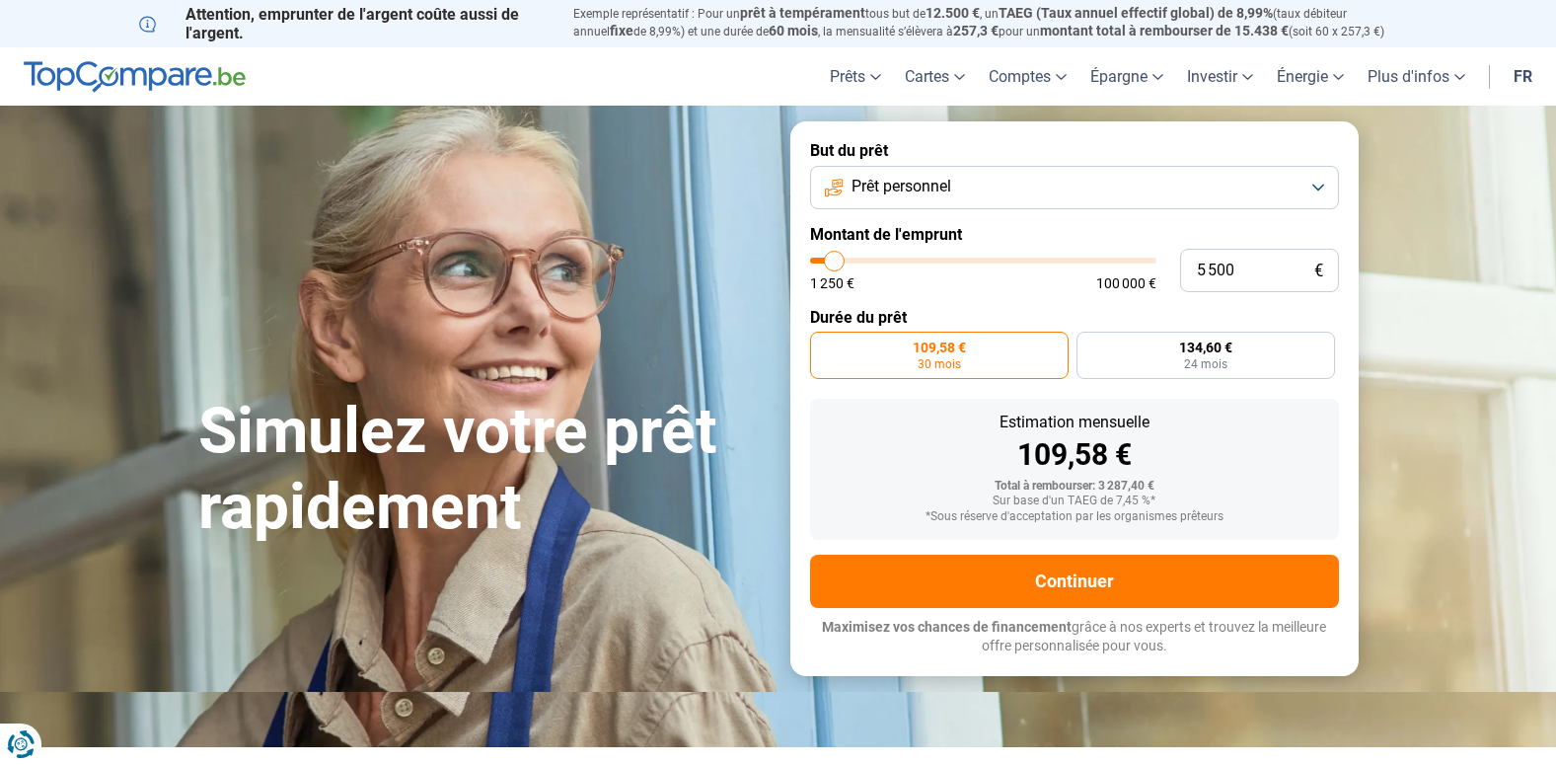
type input "5 000"
type input "5000"
type input "4 500"
type input "4500"
type input "4 000"
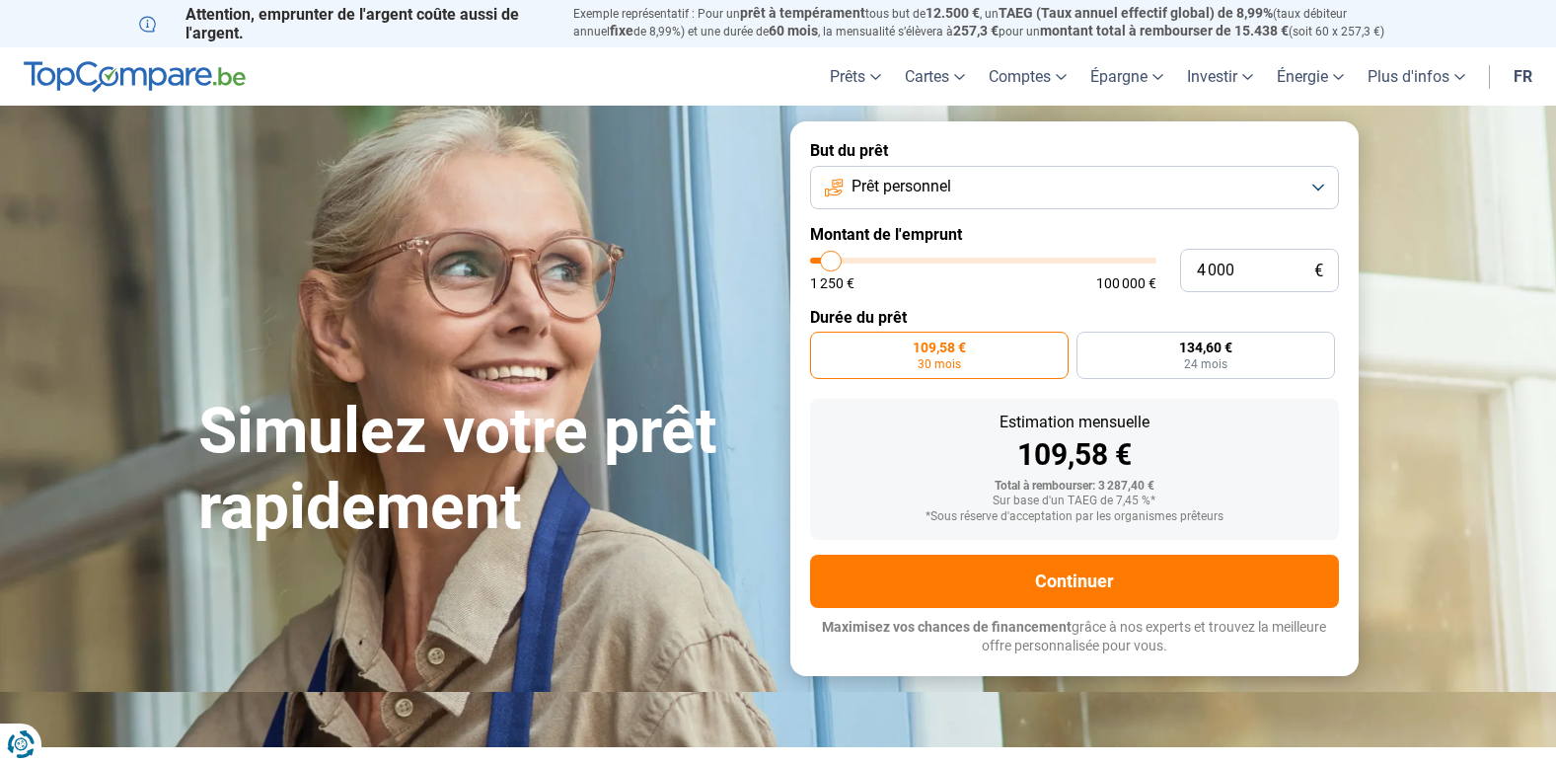
type input "4000"
type input "3 750"
type input "3750"
type input "3 500"
type input "3500"
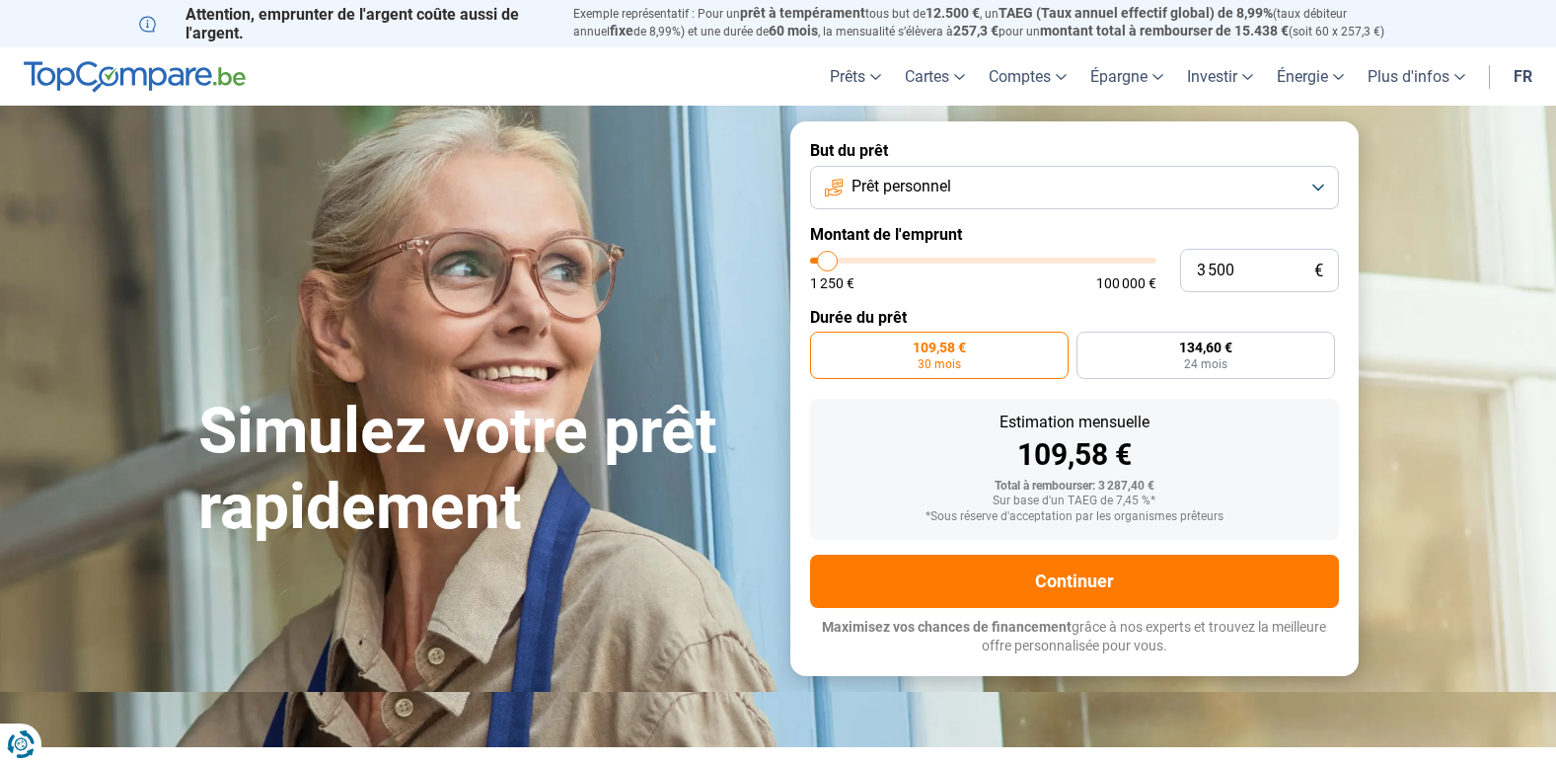
type input "2 750"
type input "2750"
type input "3 500"
type input "3500"
type input "3 750"
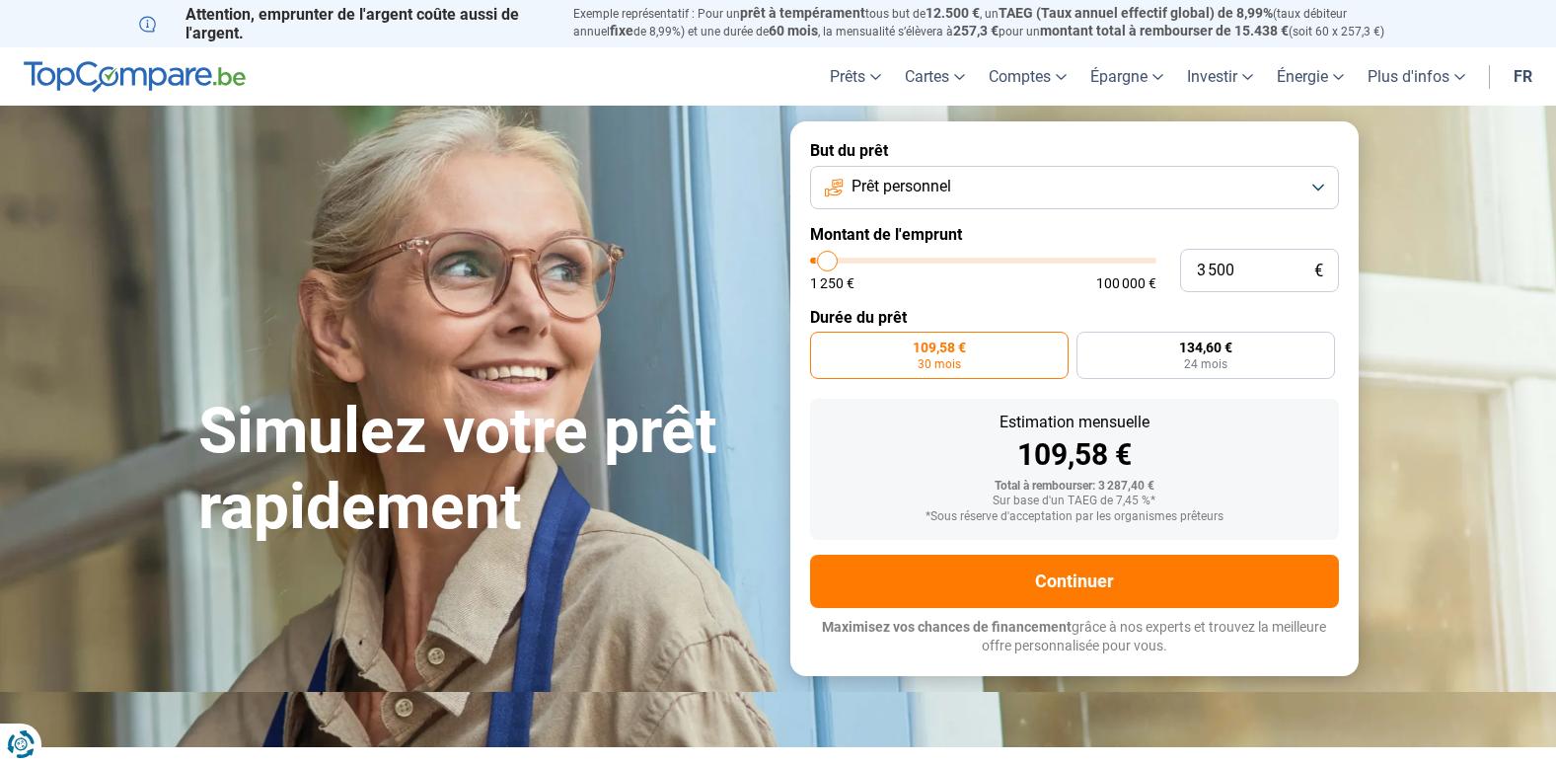
type input "3750"
type input "4 000"
drag, startPoint x: 825, startPoint y: 257, endPoint x: 830, endPoint y: 275, distance: 18.4
type input "4000"
click at [830, 263] on input "range" at bounding box center [983, 260] width 346 height 6
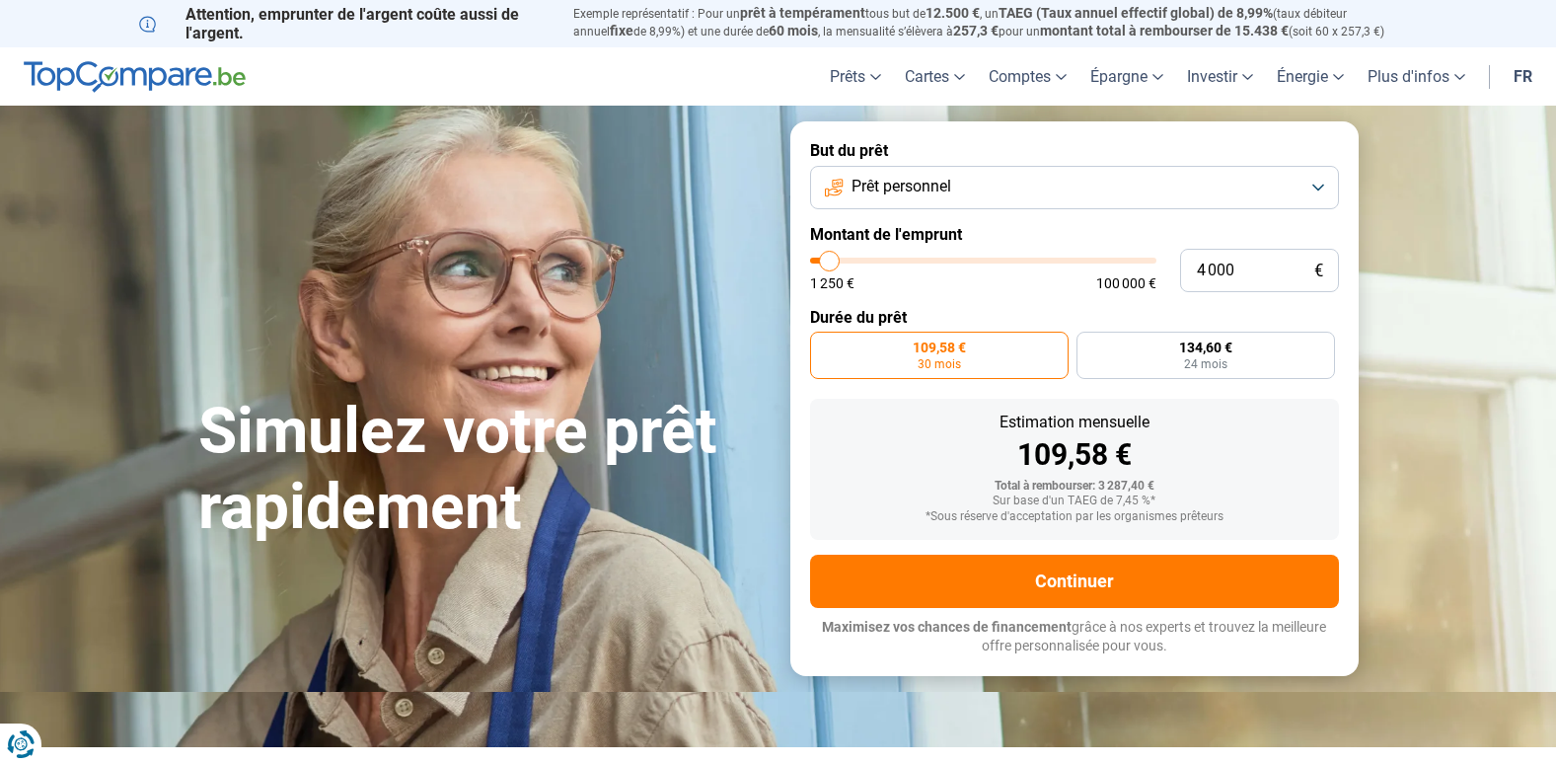
radio input "false"
click at [916, 353] on span "123,89 €" at bounding box center [894, 347] width 53 height 14
click at [823, 344] on input "123,89 € 36 mois" at bounding box center [816, 337] width 13 height 13
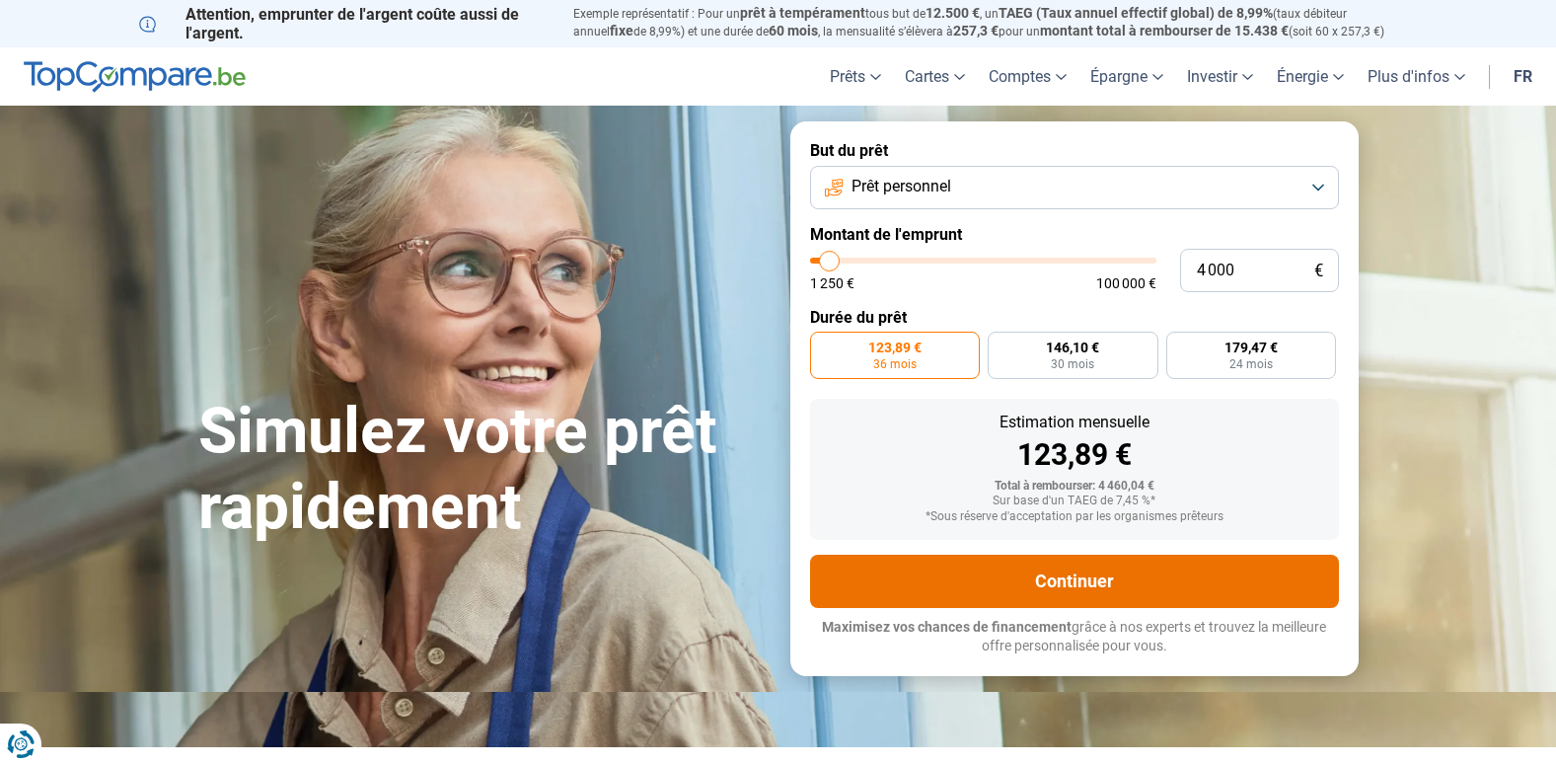
click at [1062, 584] on button "Continuer" at bounding box center [1074, 580] width 529 height 53
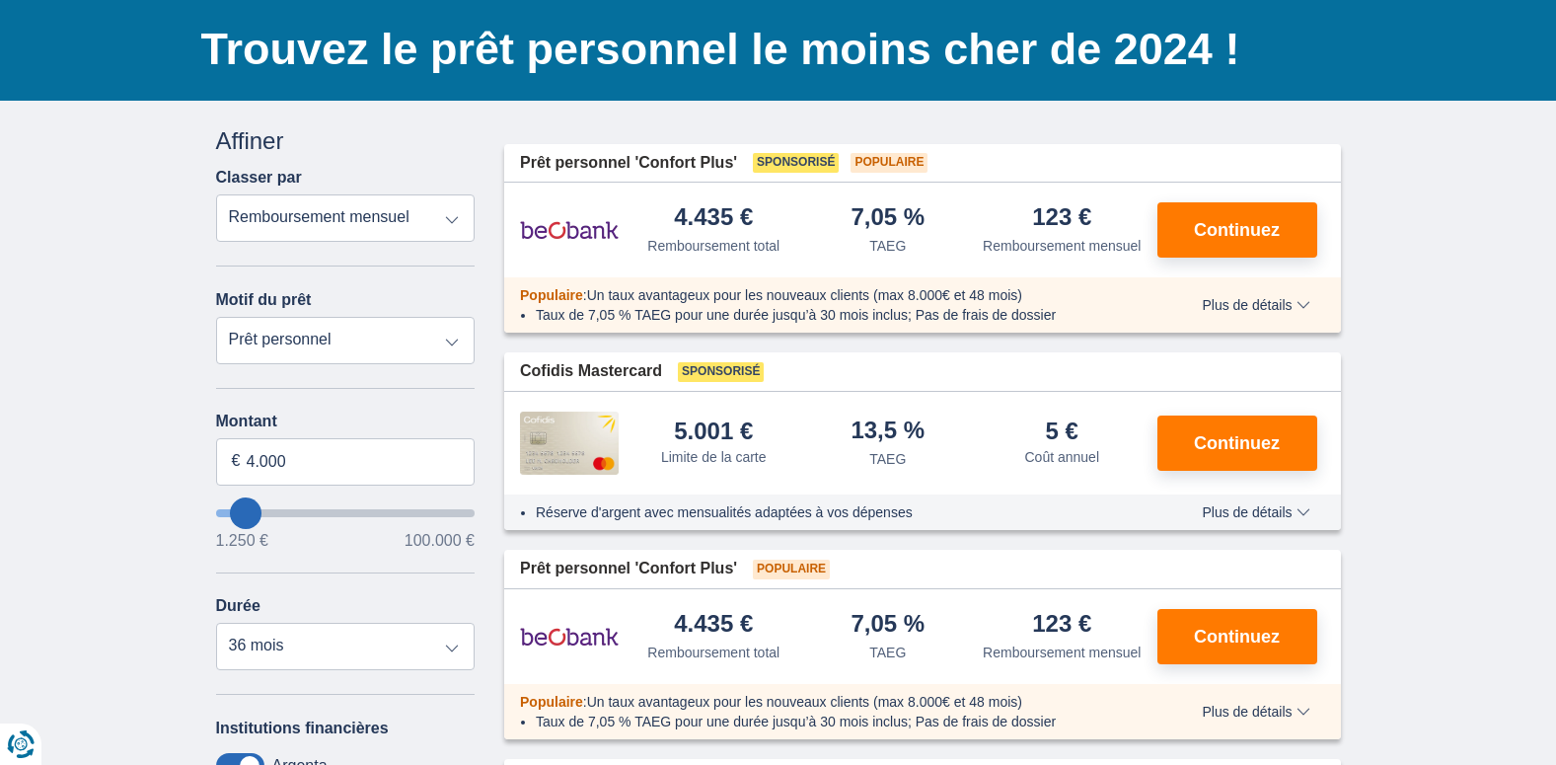
scroll to position [99, 0]
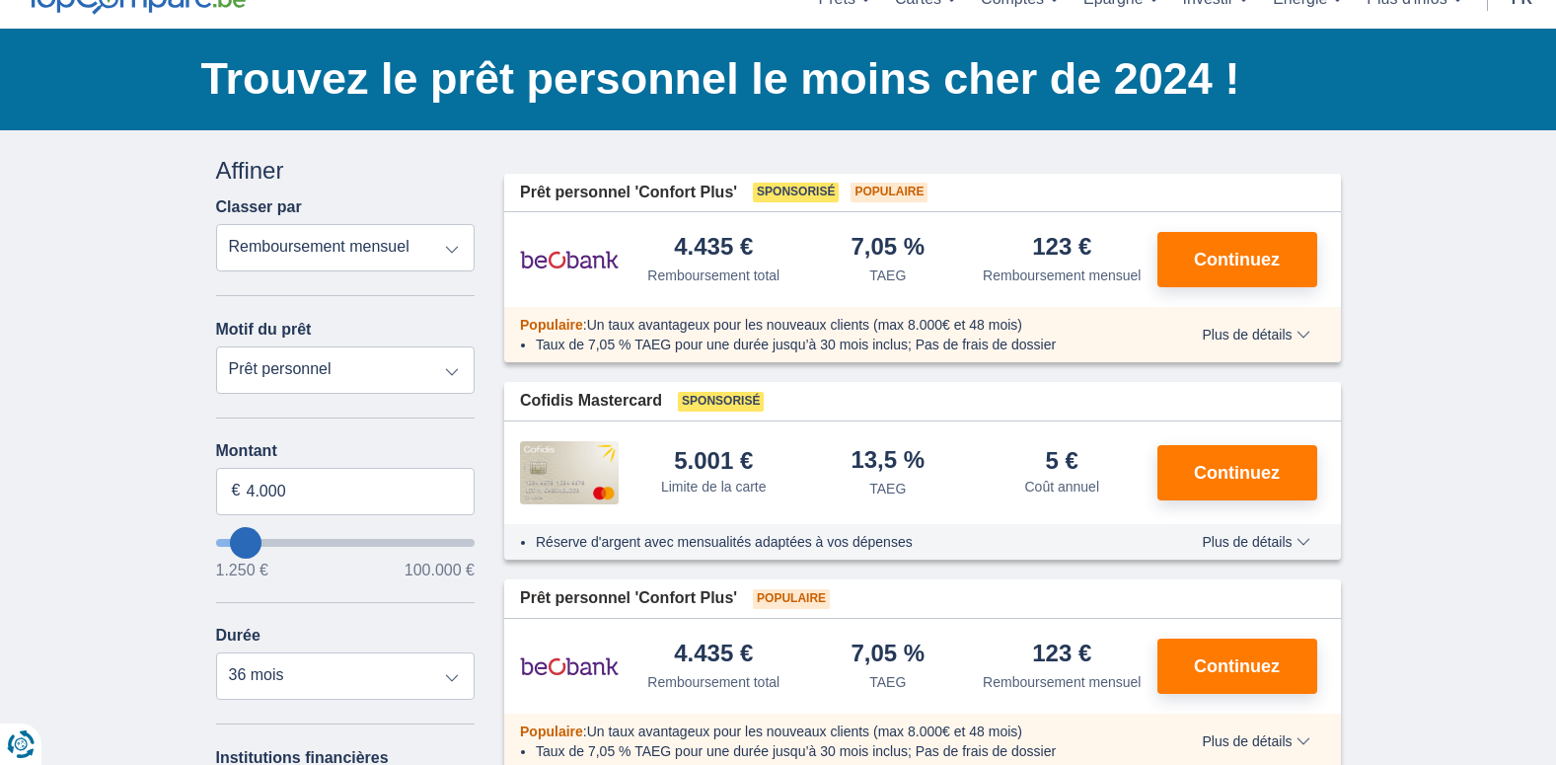
click at [438, 365] on select "Prêt personnel Voiture Moto / vélo Caravane / mobilhome Travaux Energie Rachat …" at bounding box center [345, 369] width 259 height 47
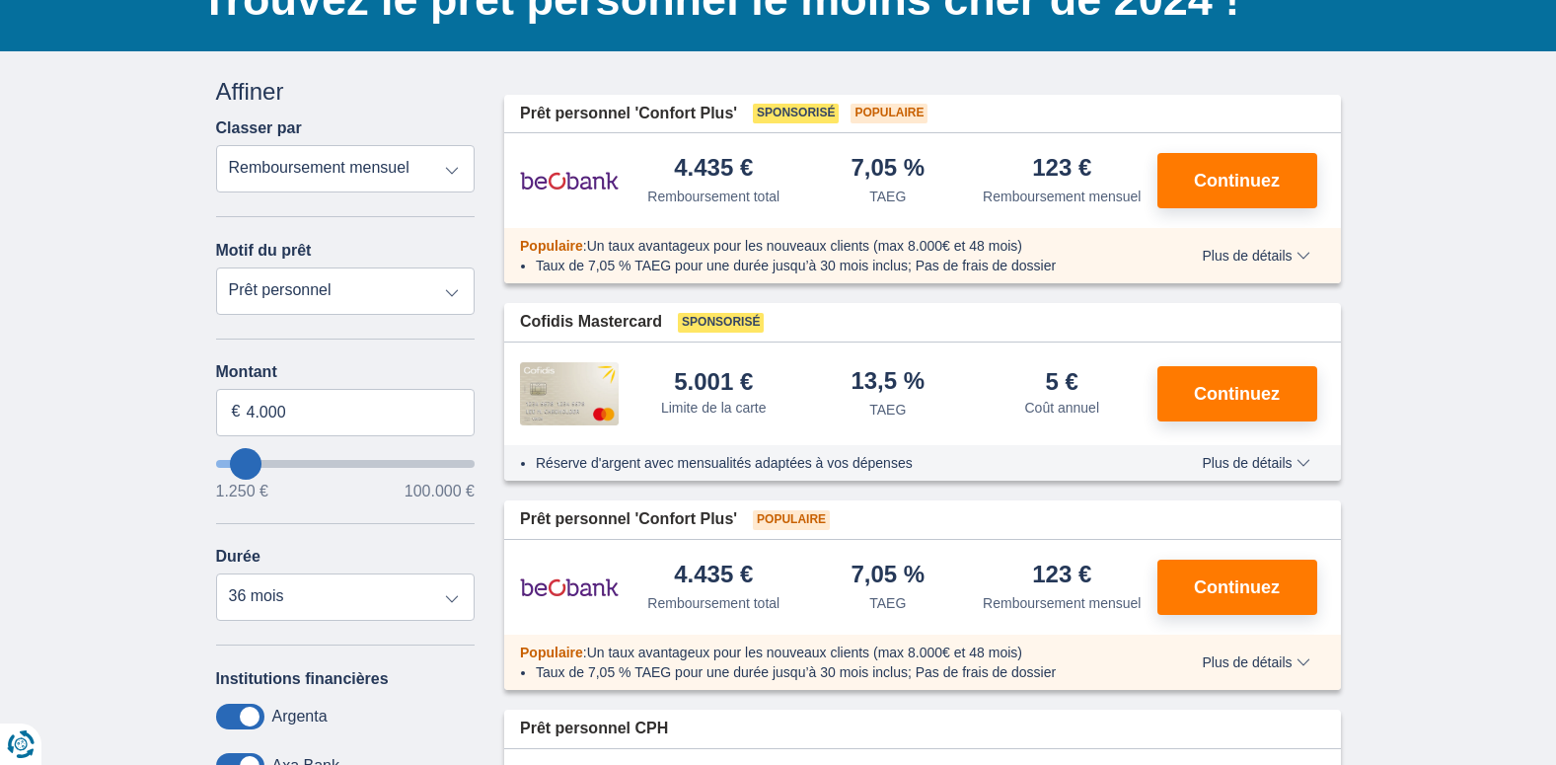
scroll to position [197, 0]
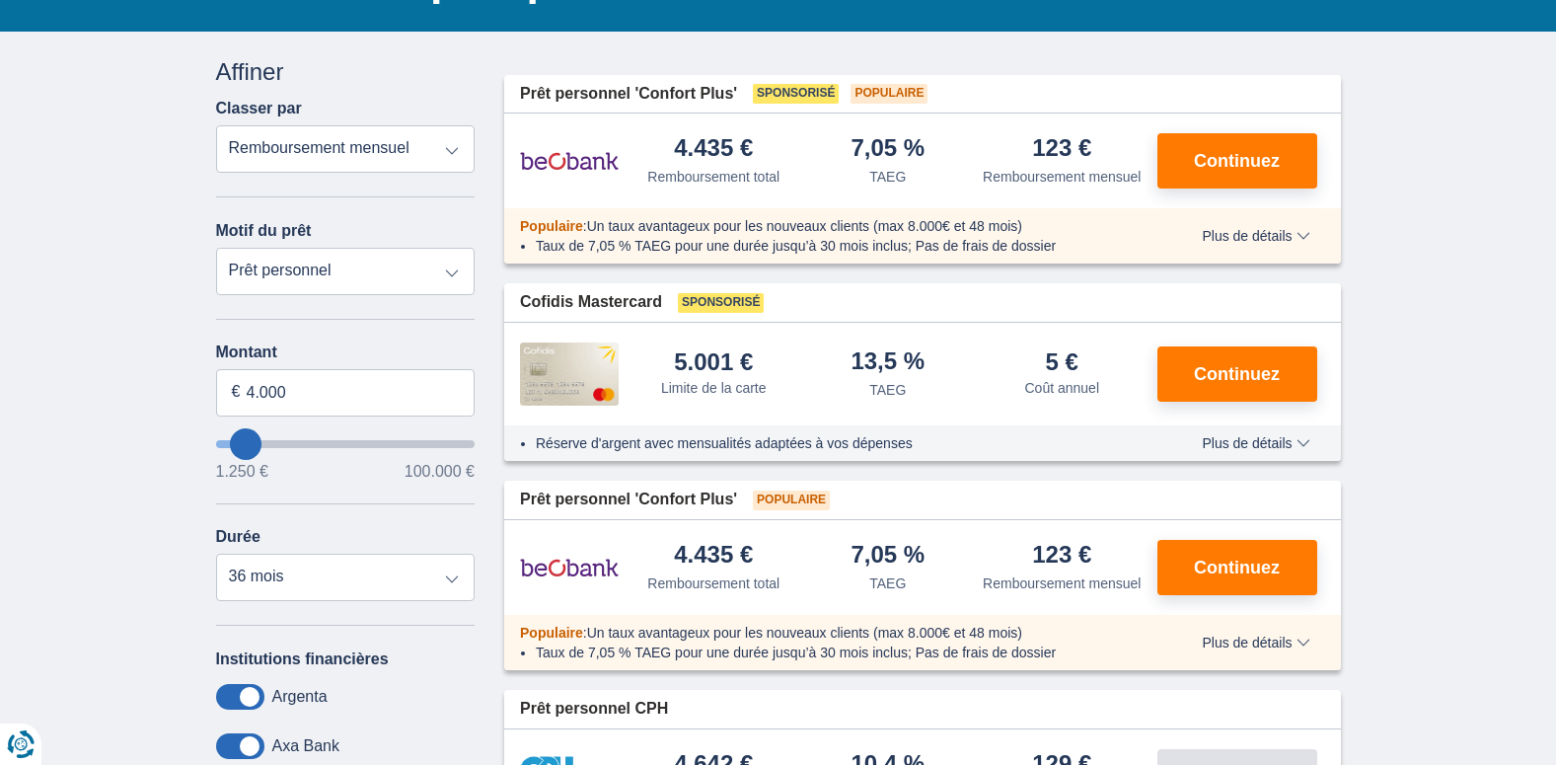
click at [444, 262] on select "Prêt personnel Voiture Moto / vélo Caravane / mobilhome Travaux Energie Rachat …" at bounding box center [345, 271] width 259 height 47
select select "renovationLoan"
click at [216, 248] on select "Prêt personnel Voiture Moto / vélo Caravane / mobilhome Travaux Energie Rachat …" at bounding box center [345, 271] width 259 height 47
type input "15.000"
type input "15250"
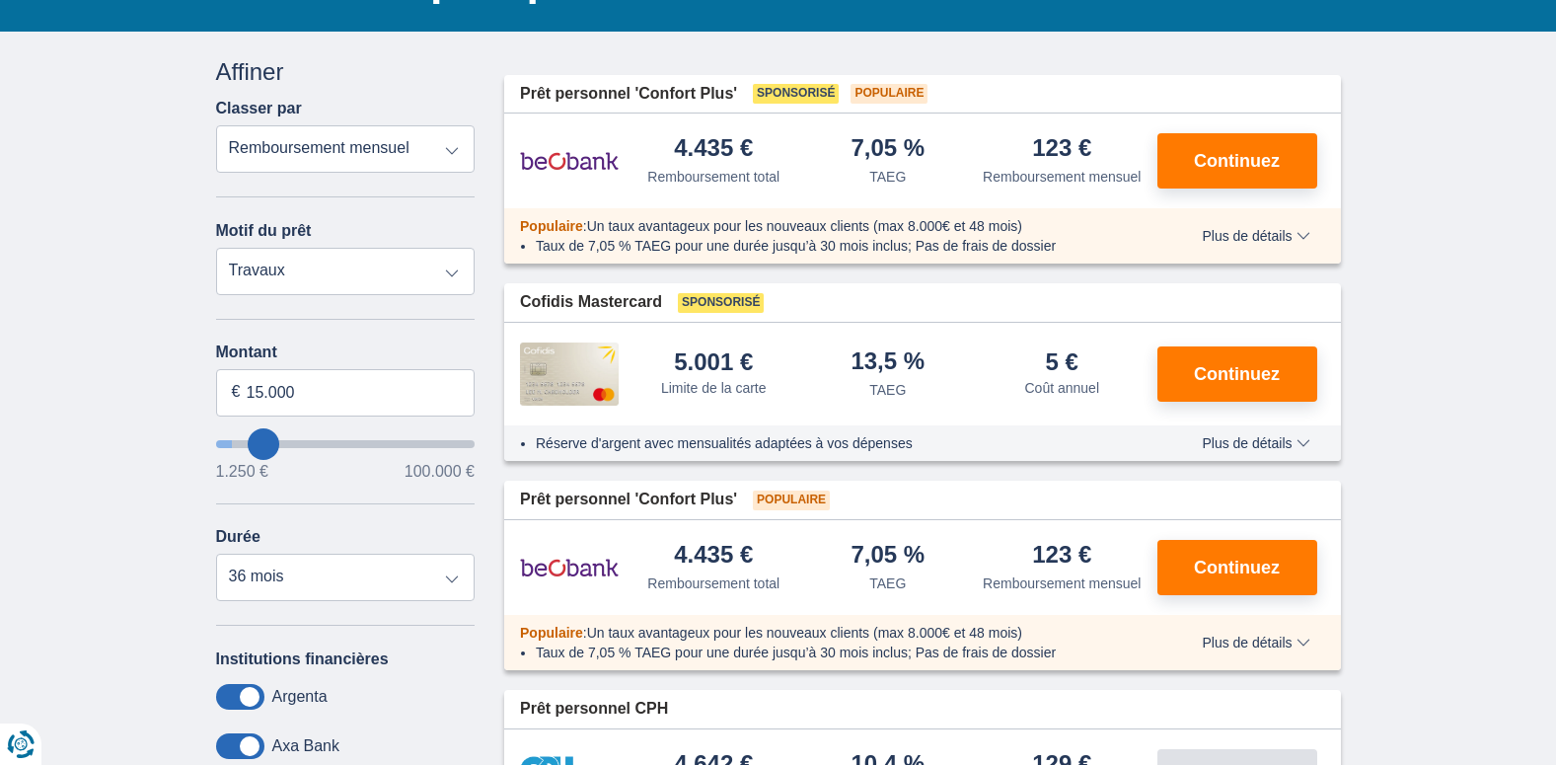
select select "60"
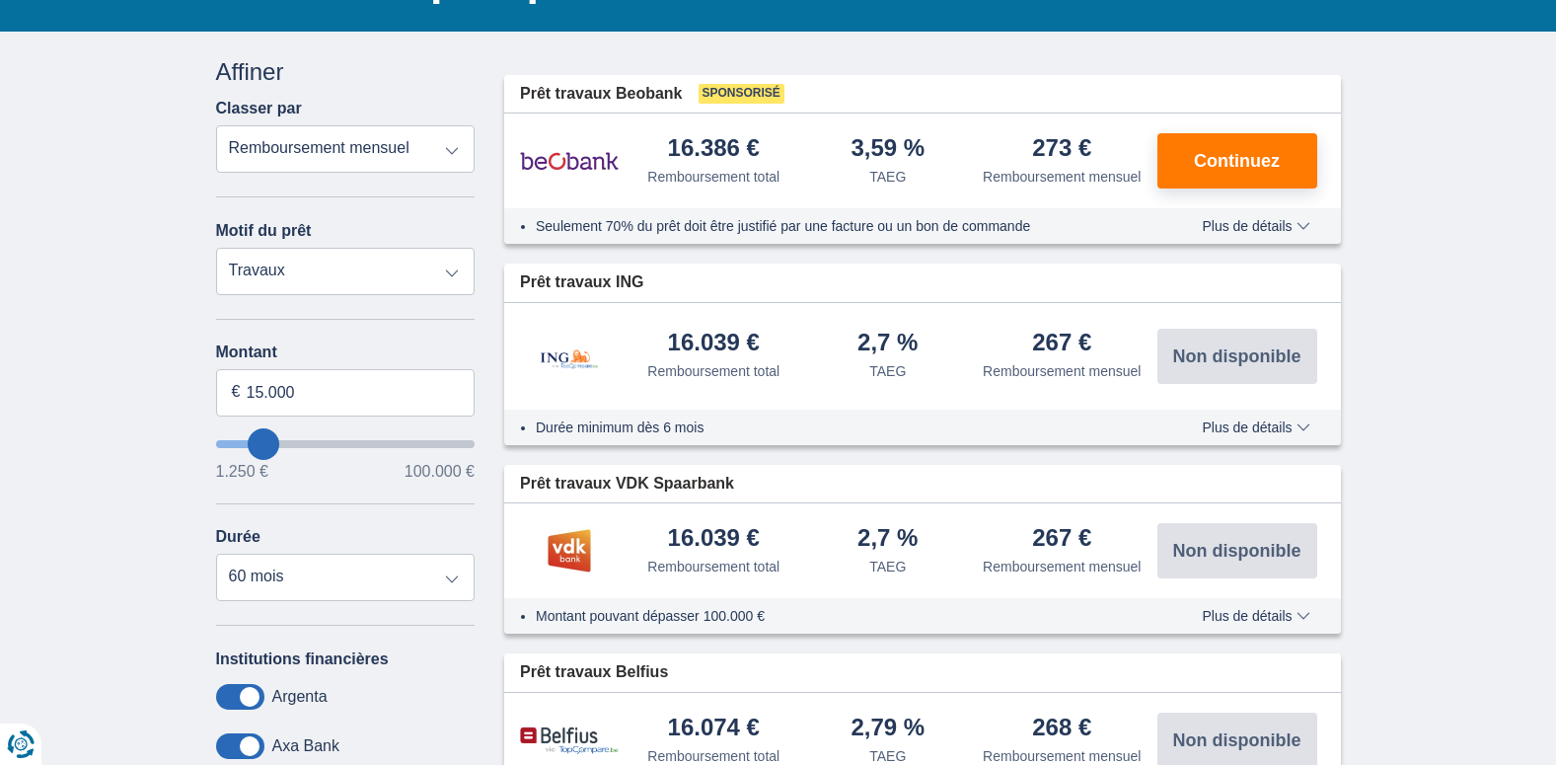
type input "12.250"
type input "12250"
type input "13.250"
type input "13250"
type input "12.250"
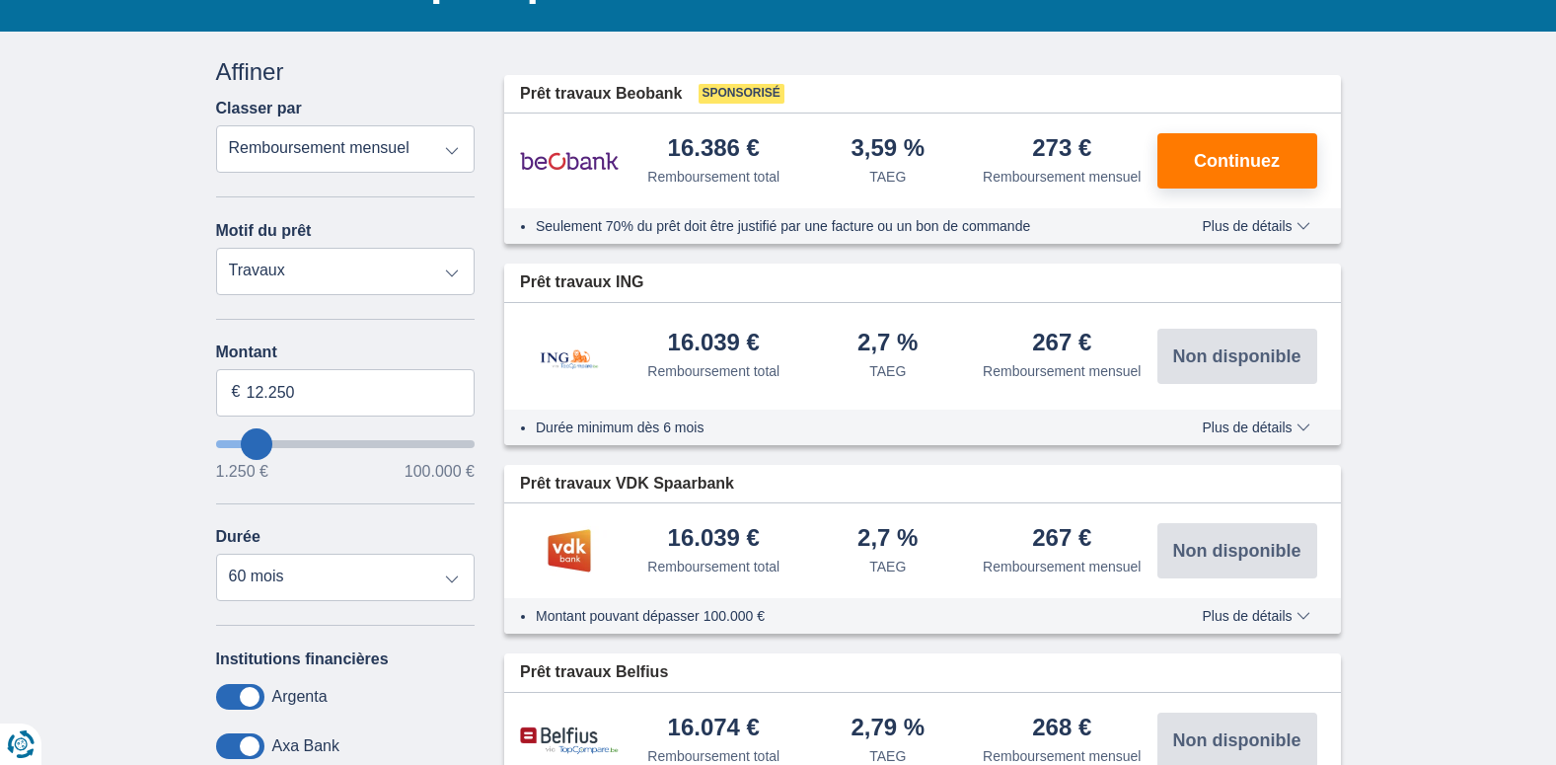
type input "10250"
type input "10.250"
type input "5250"
type input "5.250"
select select "36"
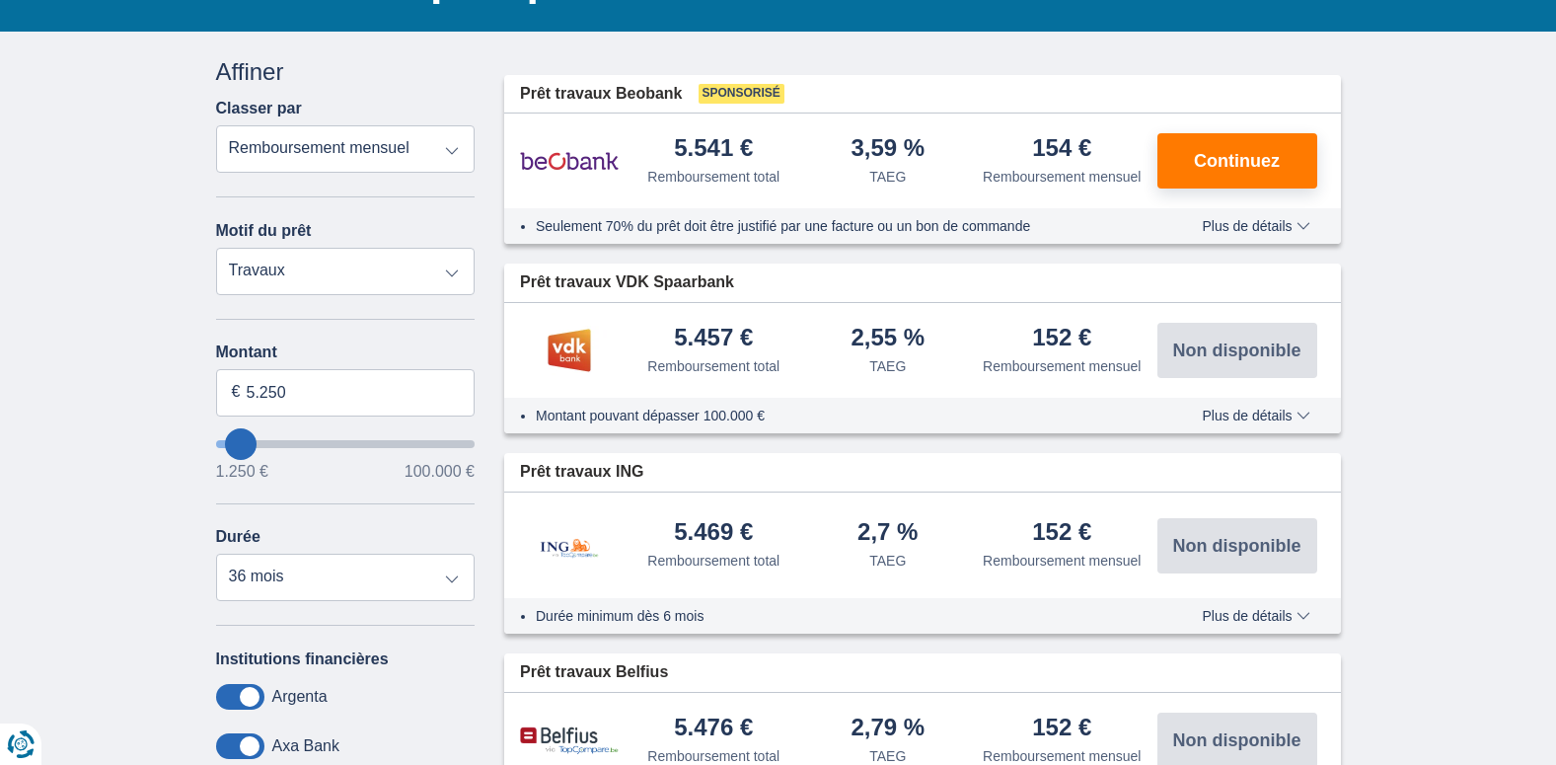
type input "4.250"
type input "4250"
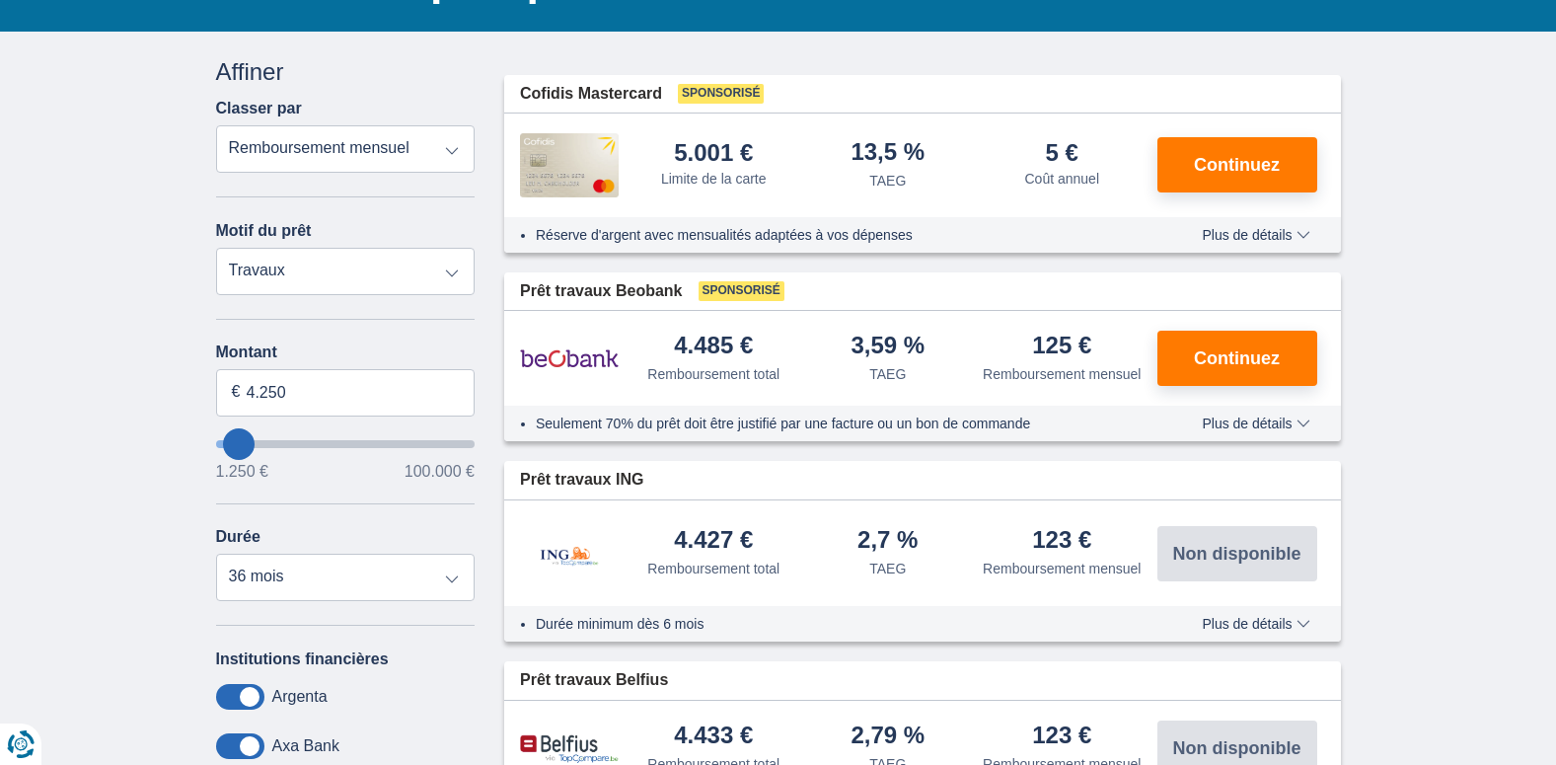
click at [238, 448] on input "wantToBorrow" at bounding box center [345, 444] width 259 height 8
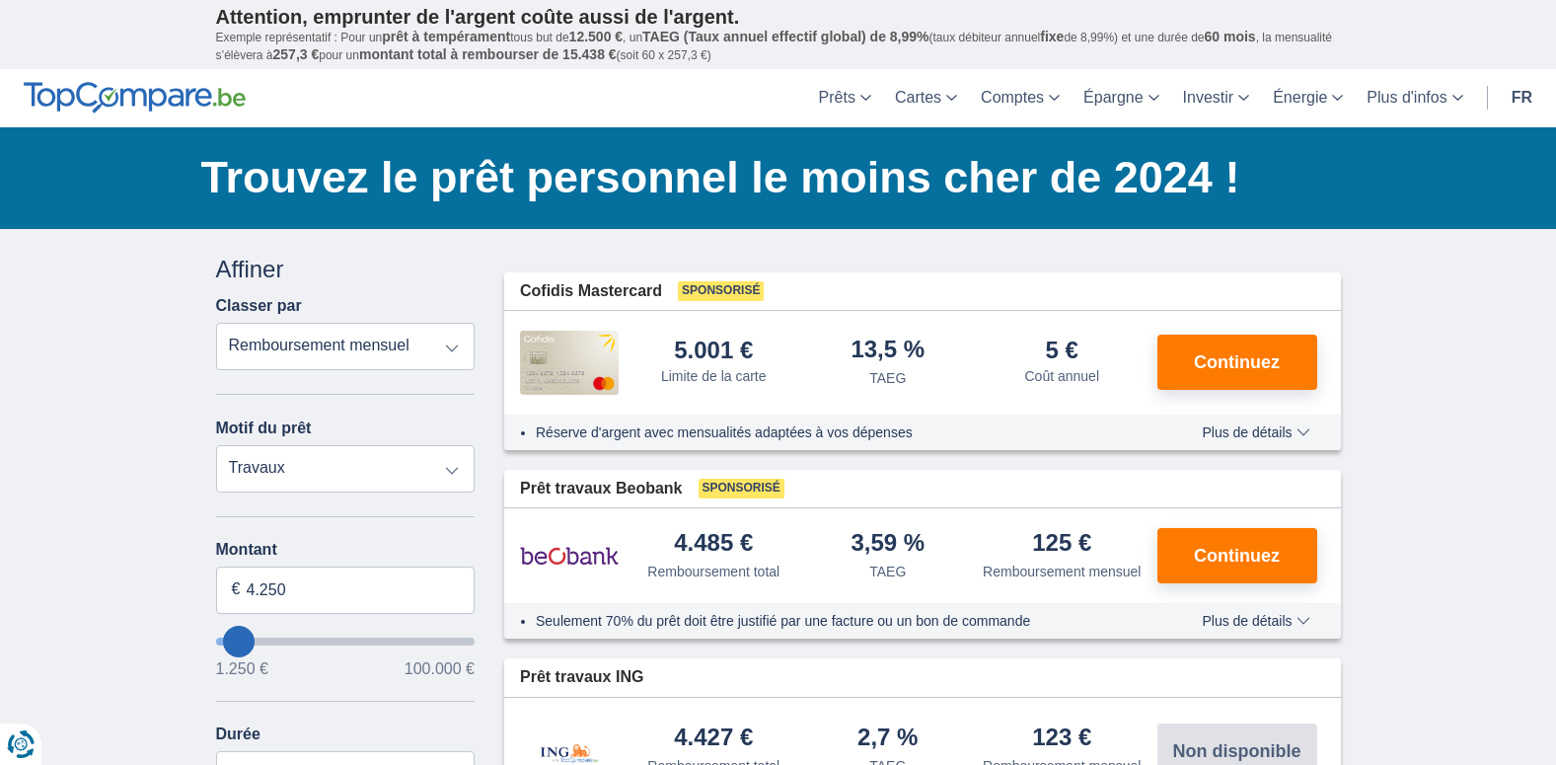
type input "5.250"
type input "5250"
type input "4.250"
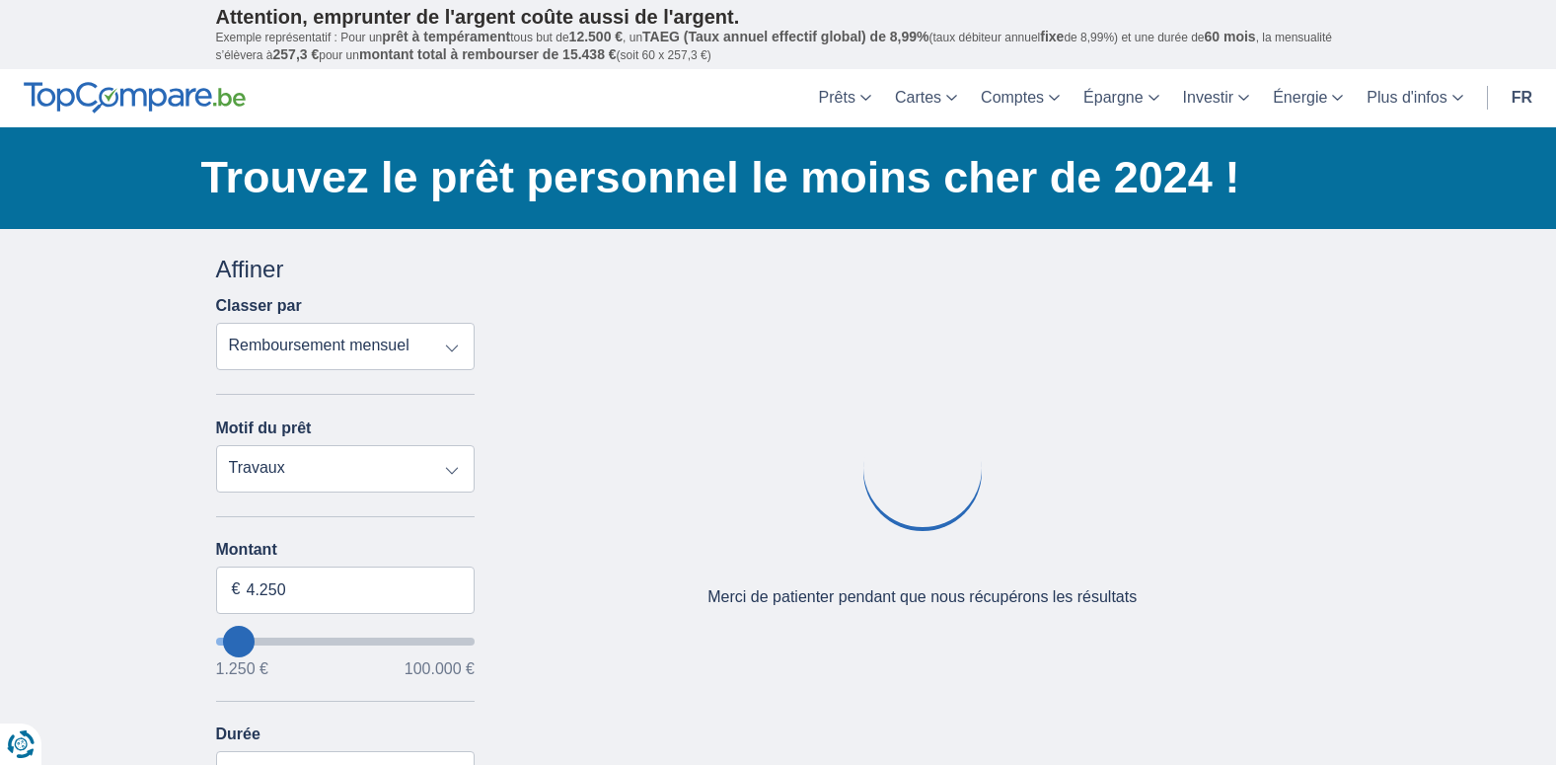
type input "3250"
type input "3.250"
select select "30"
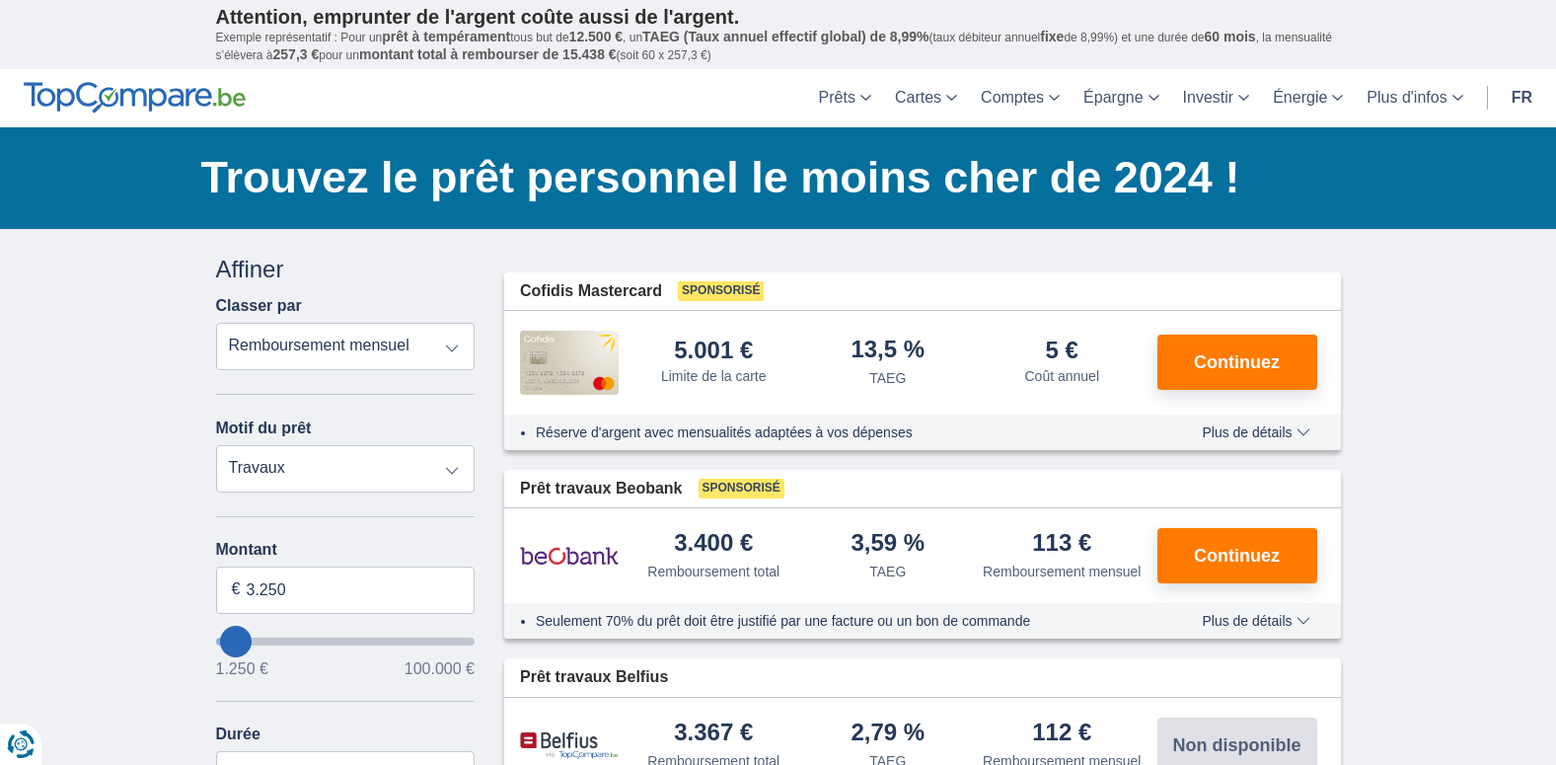
type input "4.250"
type input "4250"
select select "36"
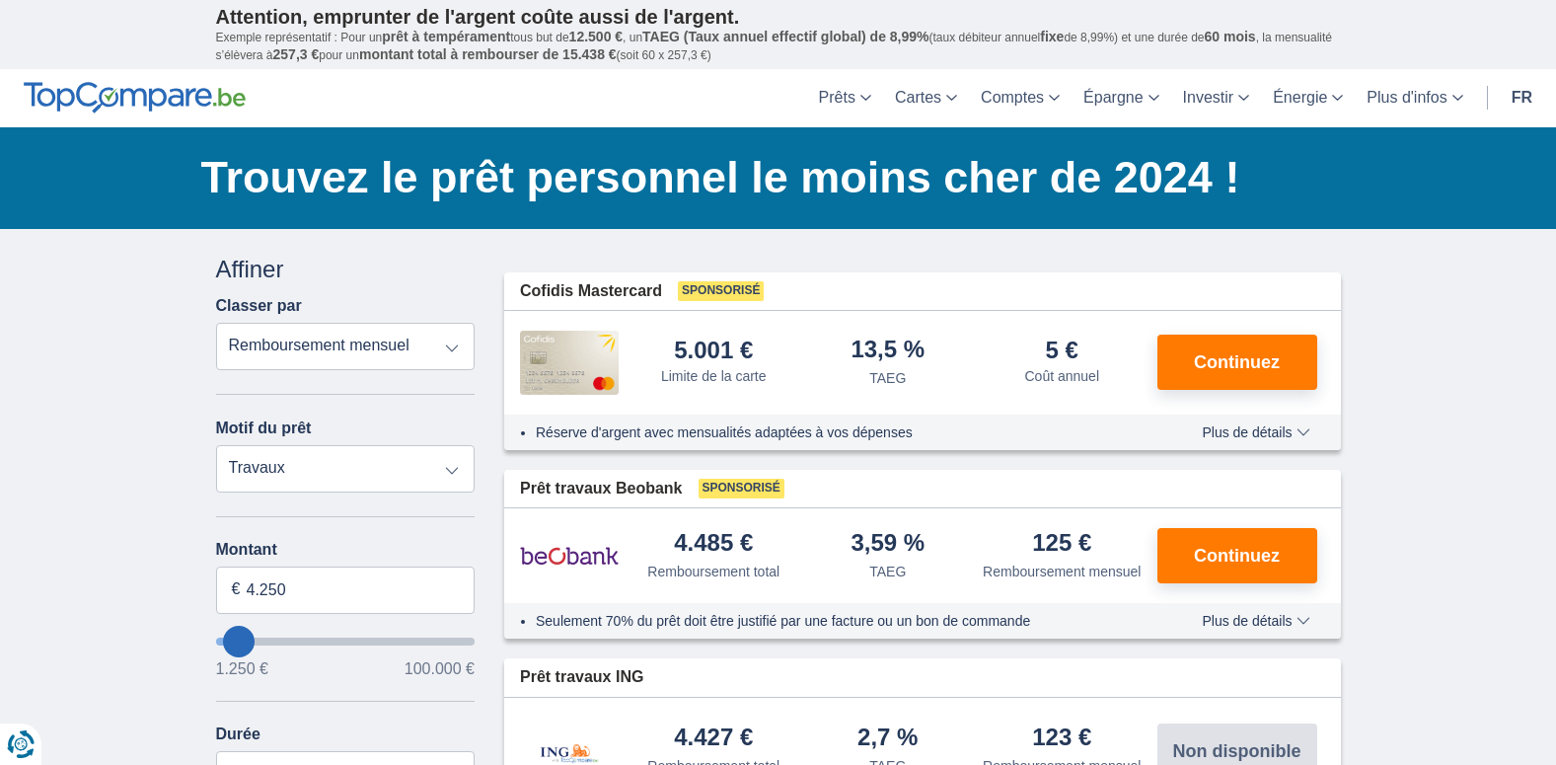
type input "5250"
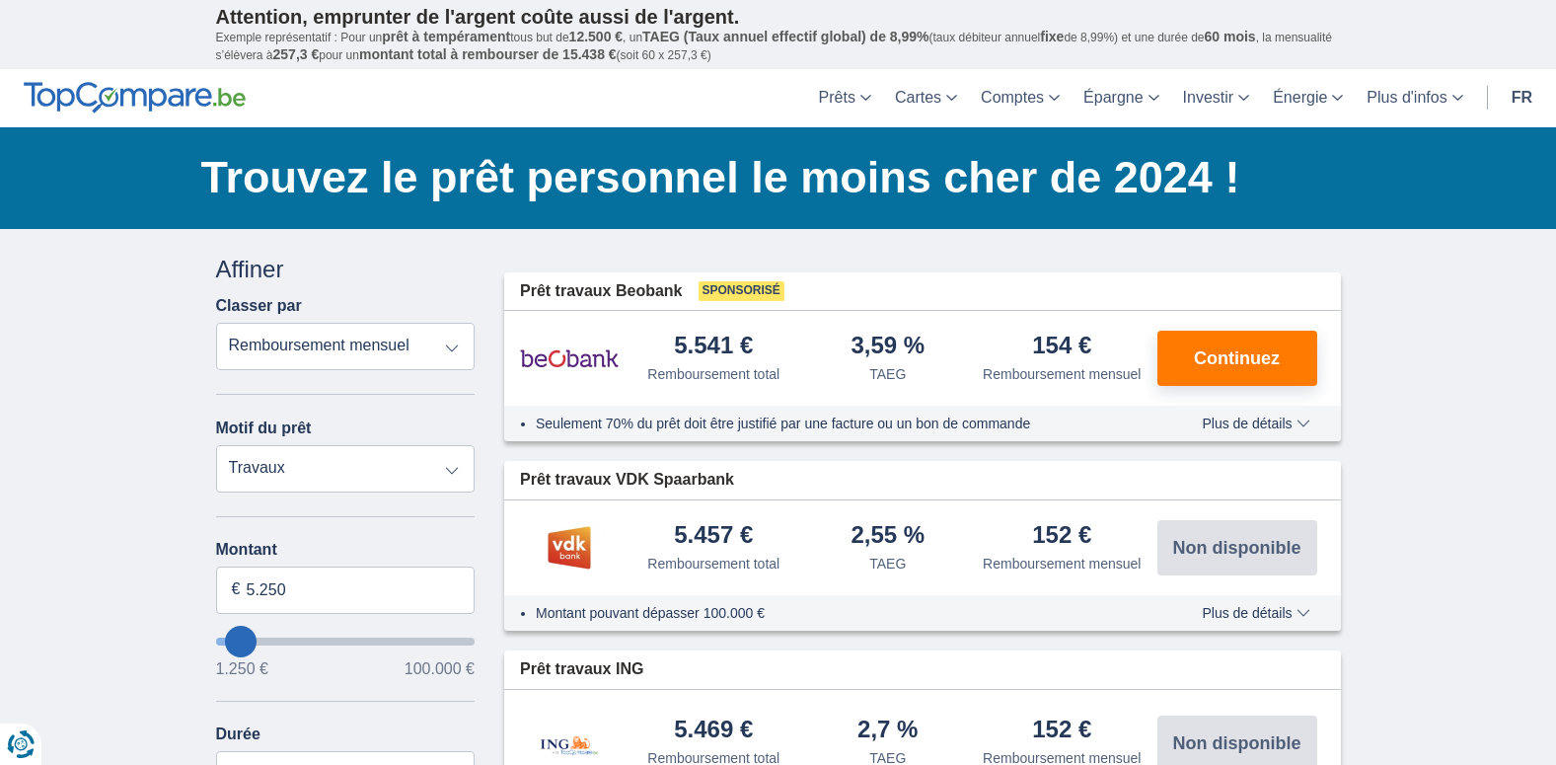
type input "1.250"
type input "1250"
select select "24"
type input "1250"
click at [222, 643] on input "wantToBorrow" at bounding box center [345, 641] width 259 height 8
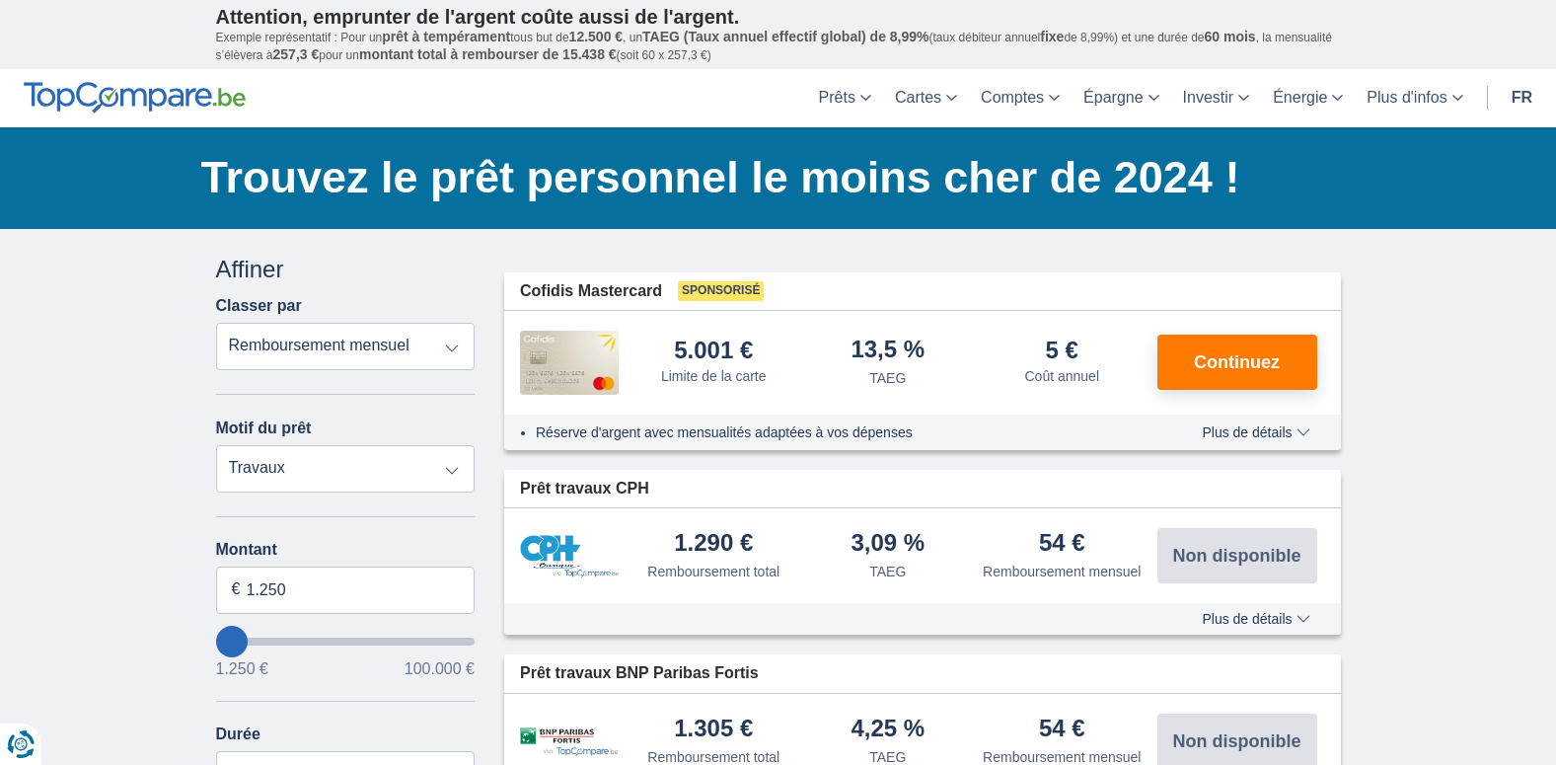
type input "10.250"
type input "10250"
click at [253, 644] on input "wantToBorrow" at bounding box center [345, 641] width 259 height 8
select select "60"
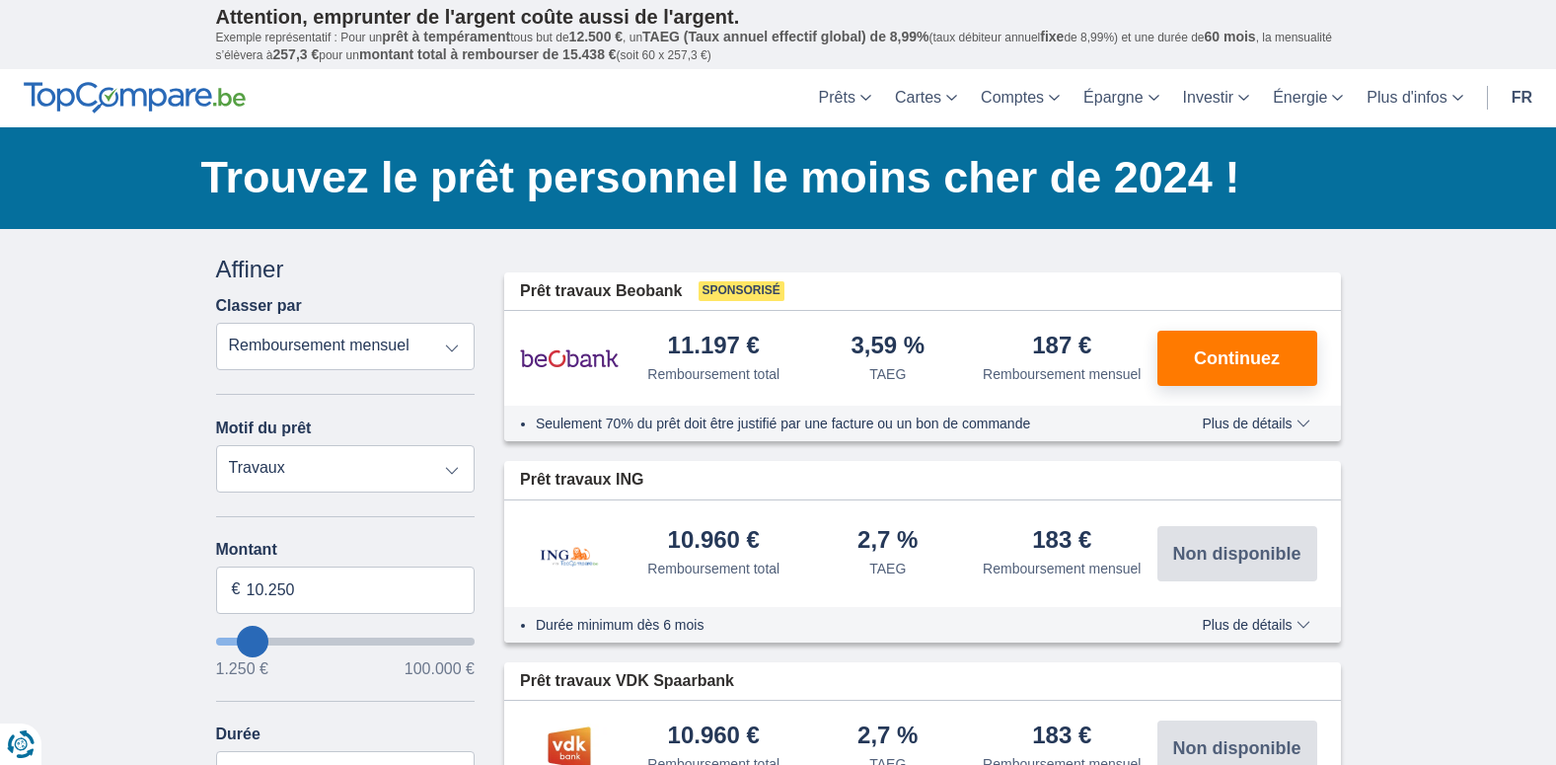
type input "1.250"
type input "1250"
select select "24"
click at [229, 641] on input "wantToBorrow" at bounding box center [345, 641] width 259 height 8
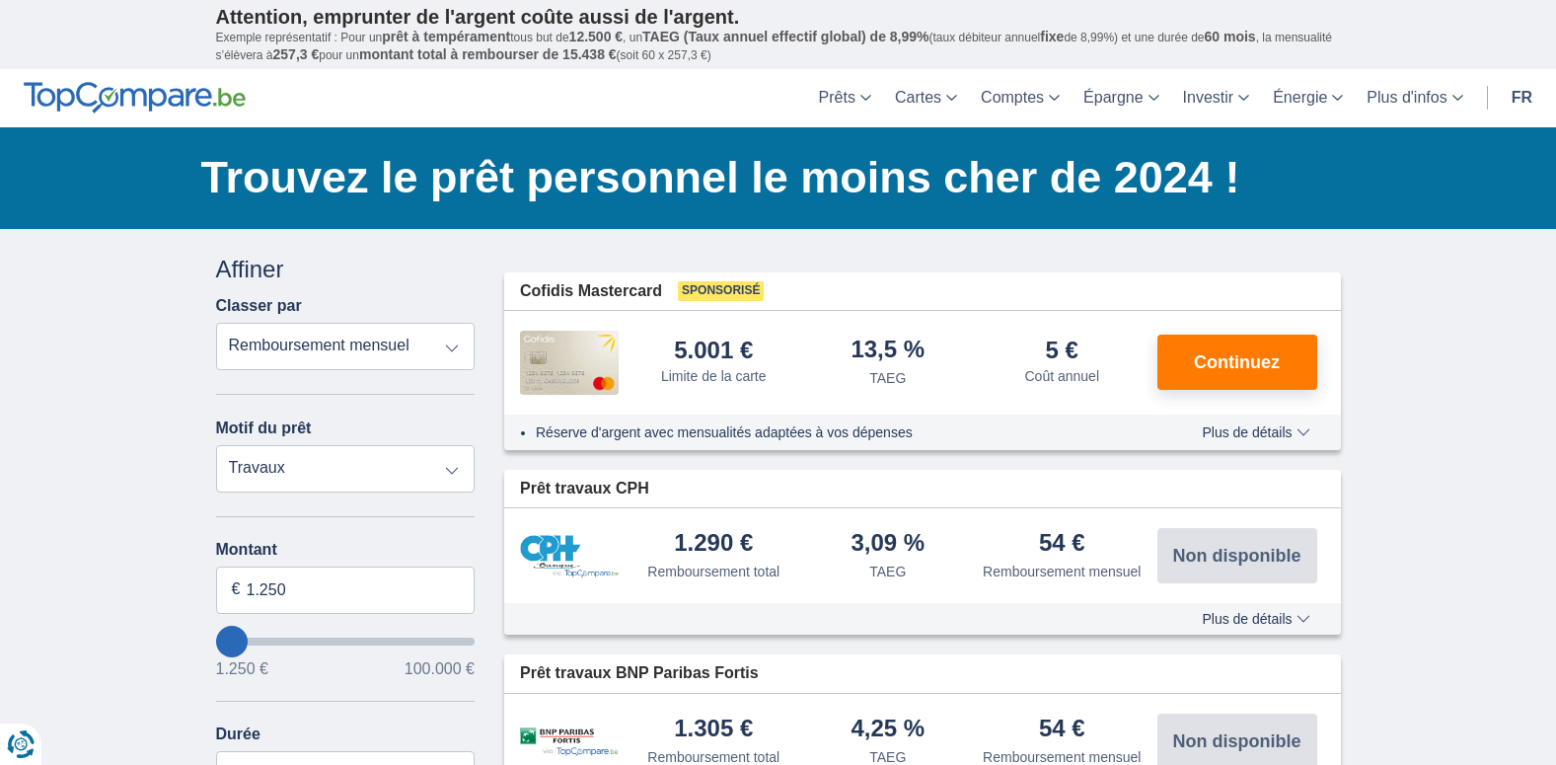
click at [235, 642] on input "wantToBorrow" at bounding box center [345, 641] width 259 height 8
type input "3250"
click at [236, 642] on input "wantToBorrow" at bounding box center [345, 641] width 259 height 8
type input "3.250"
select select "30"
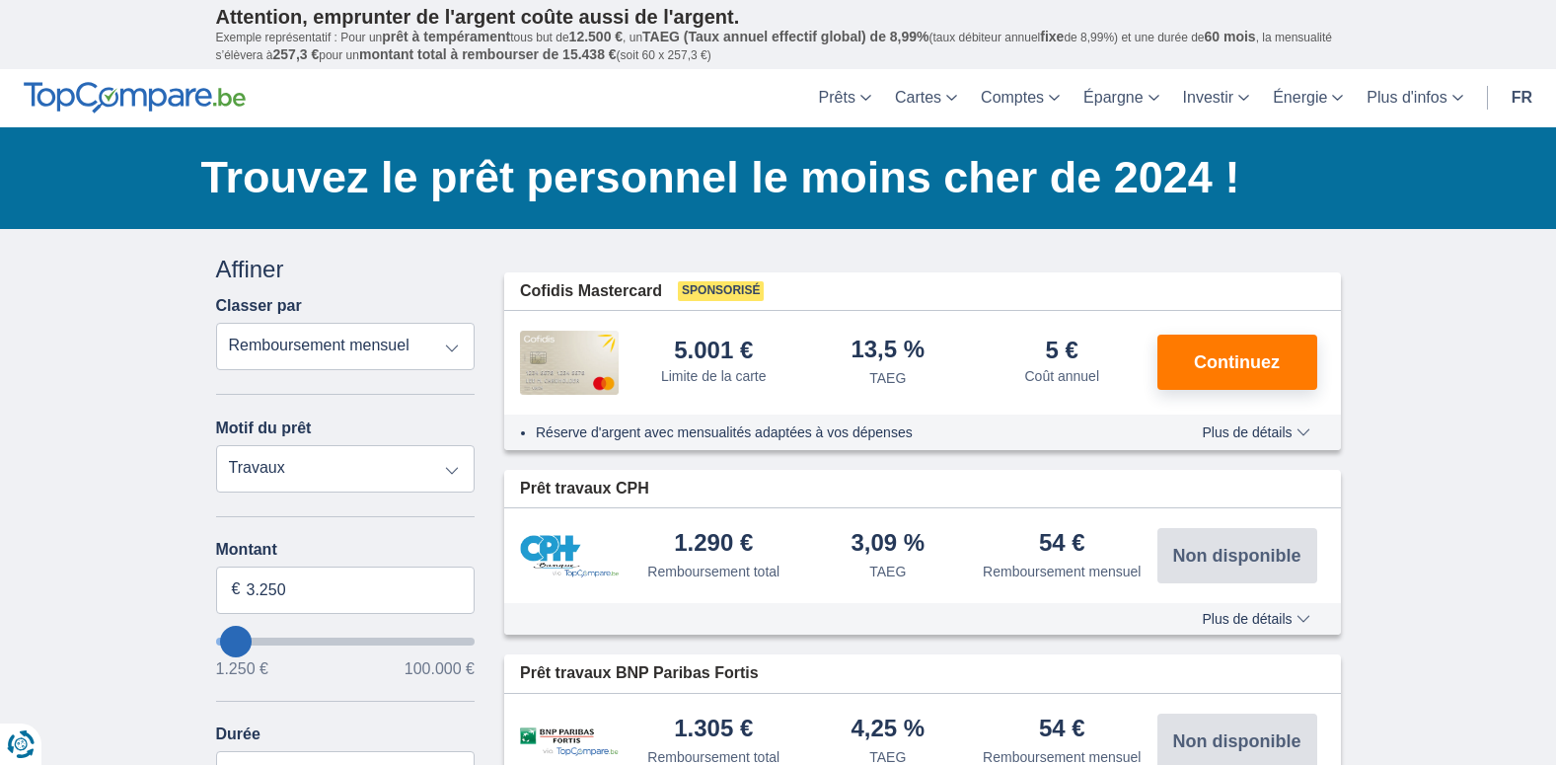
type input "6.250"
type input "6250"
select select "42"
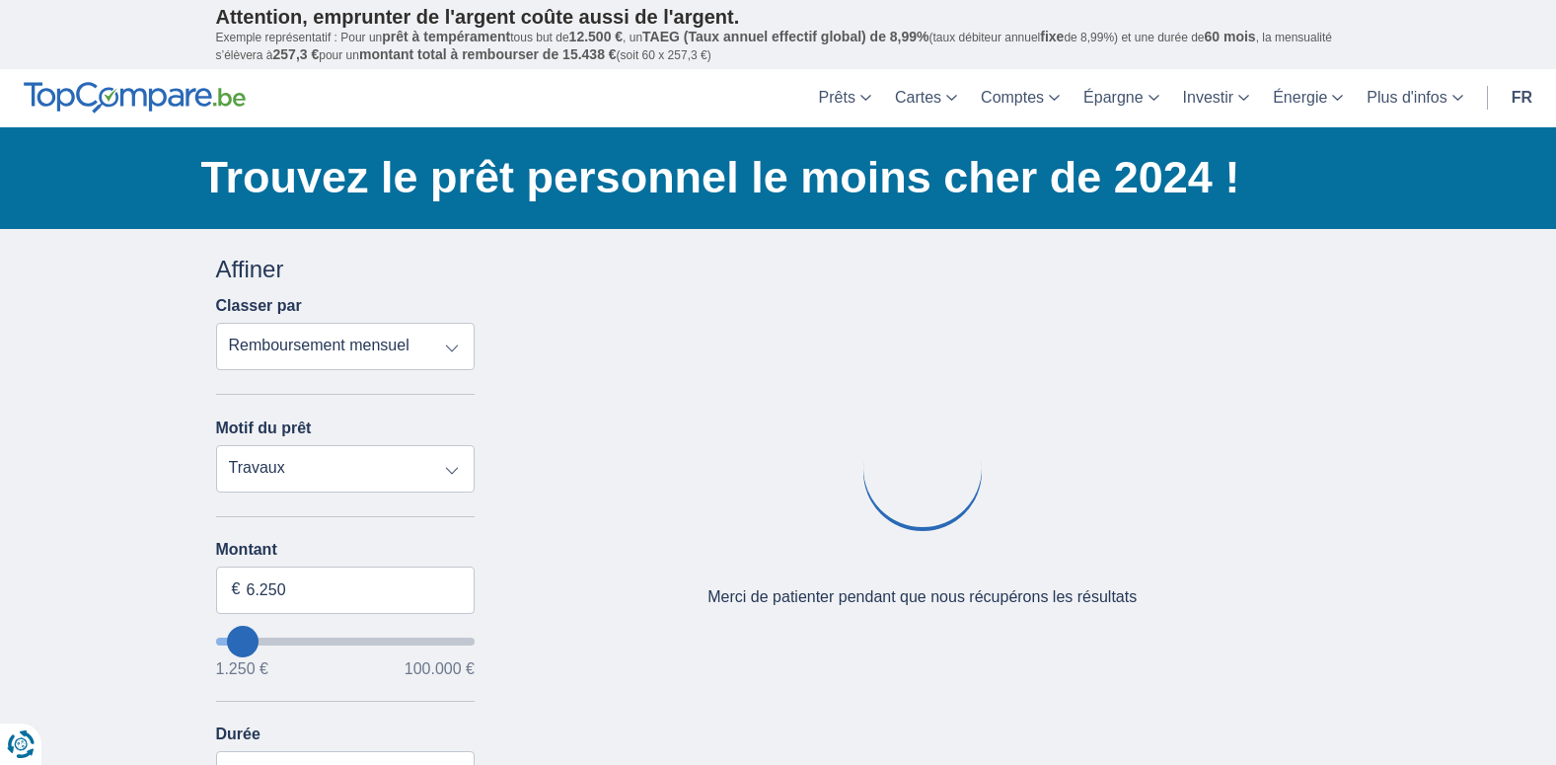
type input "5.250"
type input "5250"
select select "36"
type input "4.250"
type input "2250"
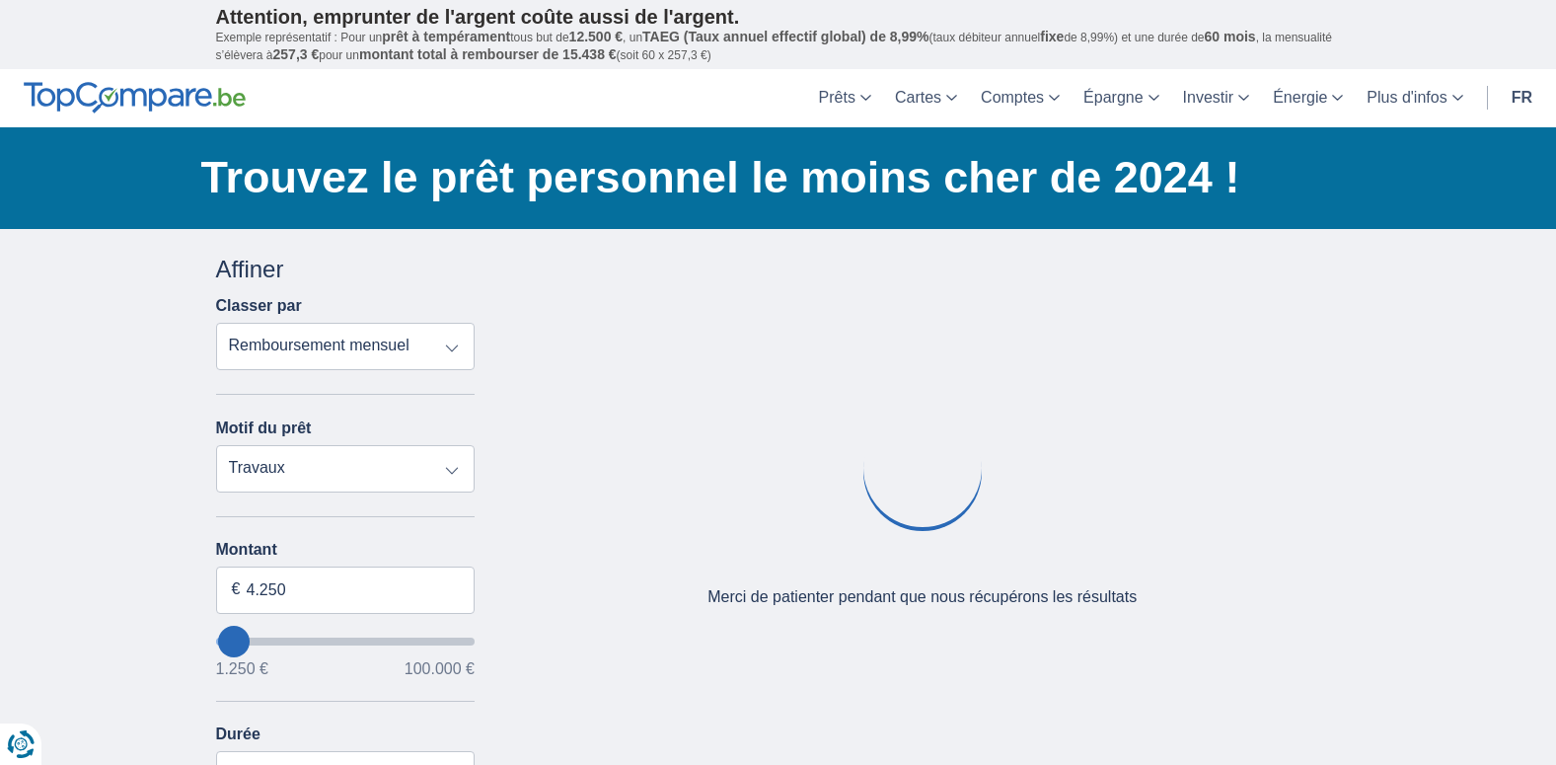
type input "2.250"
select select "24"
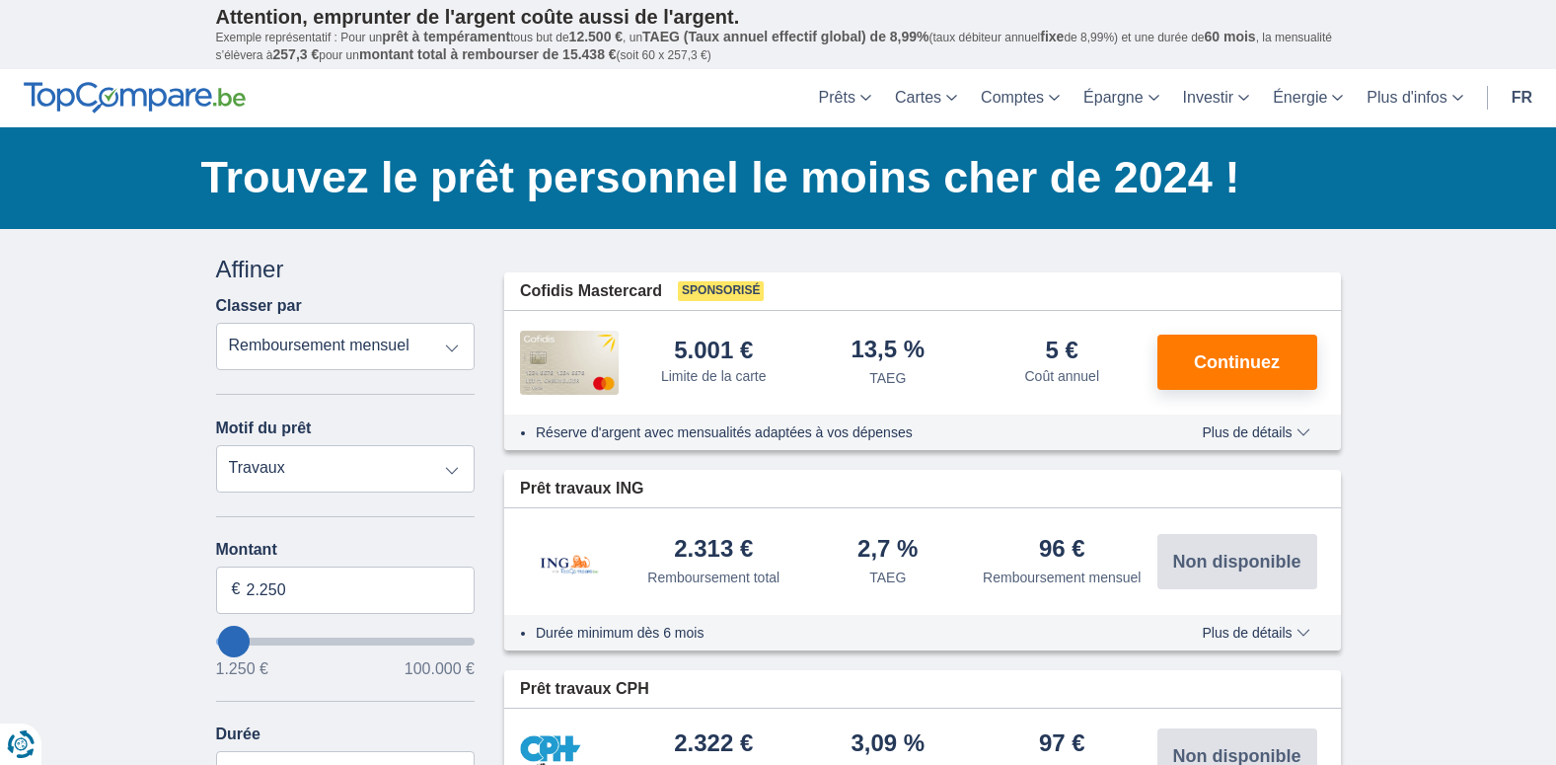
type input "5.250"
type input "6250"
type input "6.250"
select select "42"
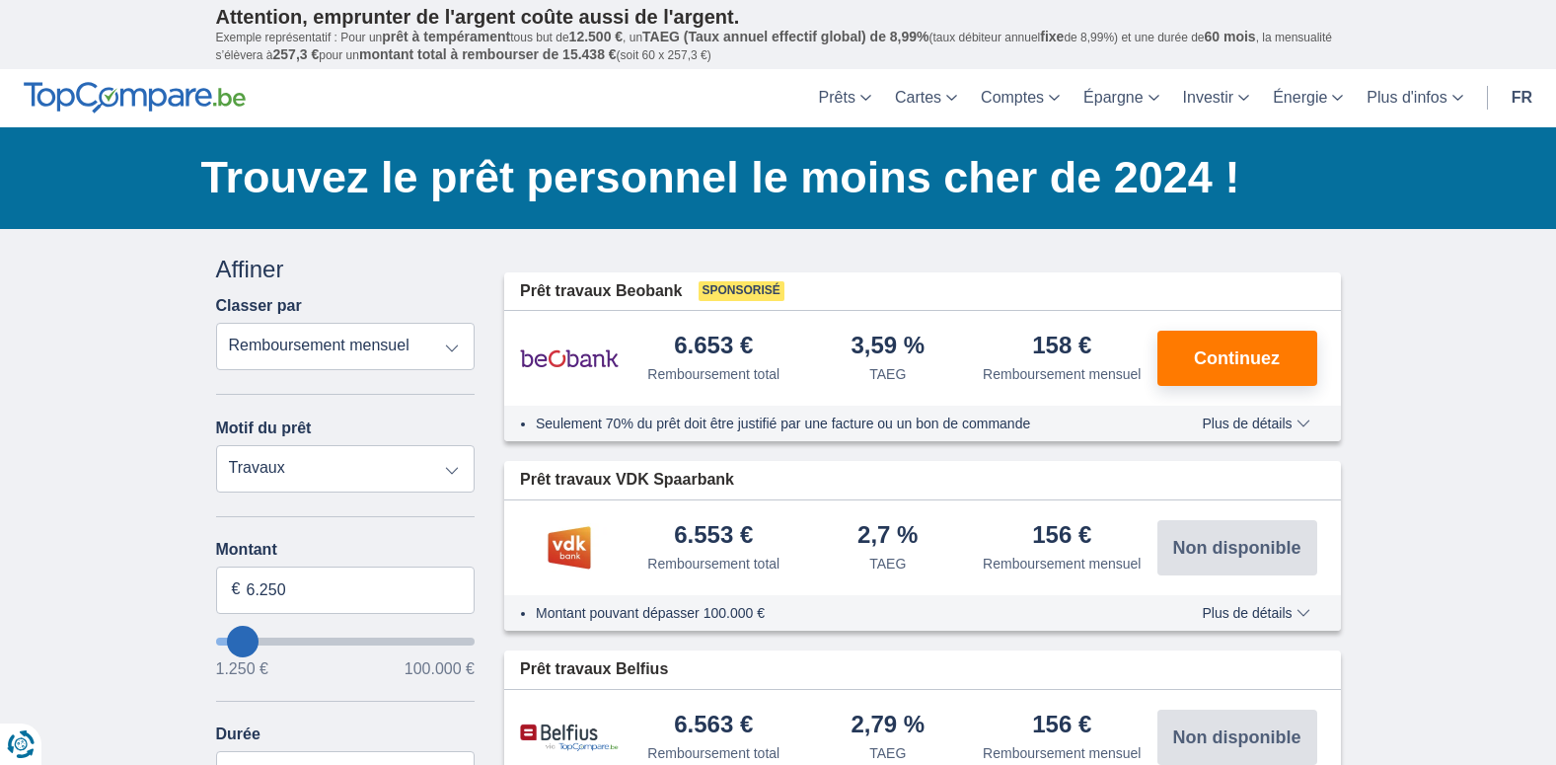
type input "8.250"
type input "8250"
select select "48"
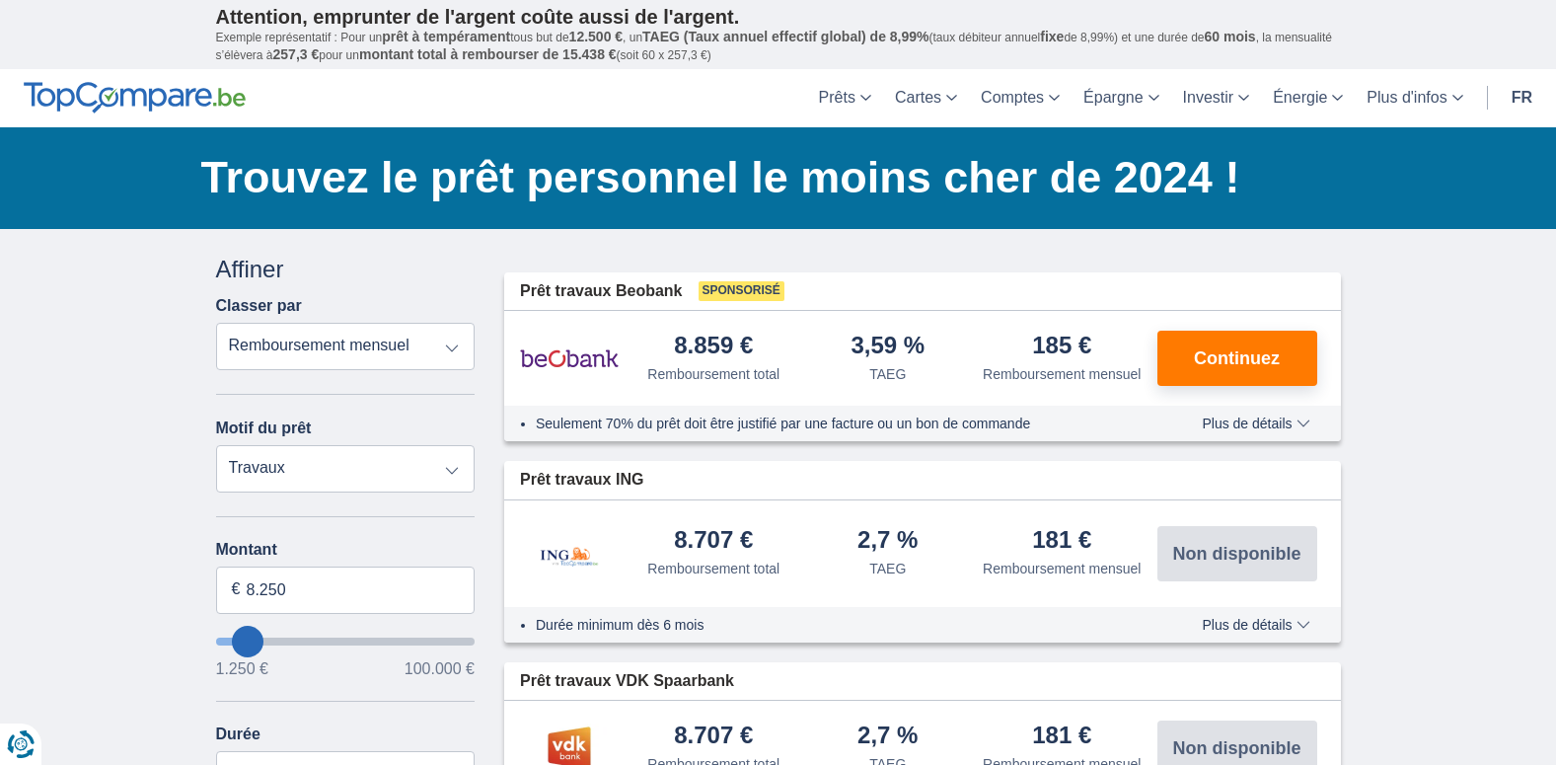
type input "1.250"
type input "1250"
select select "24"
type input "1250"
click at [226, 642] on input "wantToBorrow" at bounding box center [345, 641] width 259 height 8
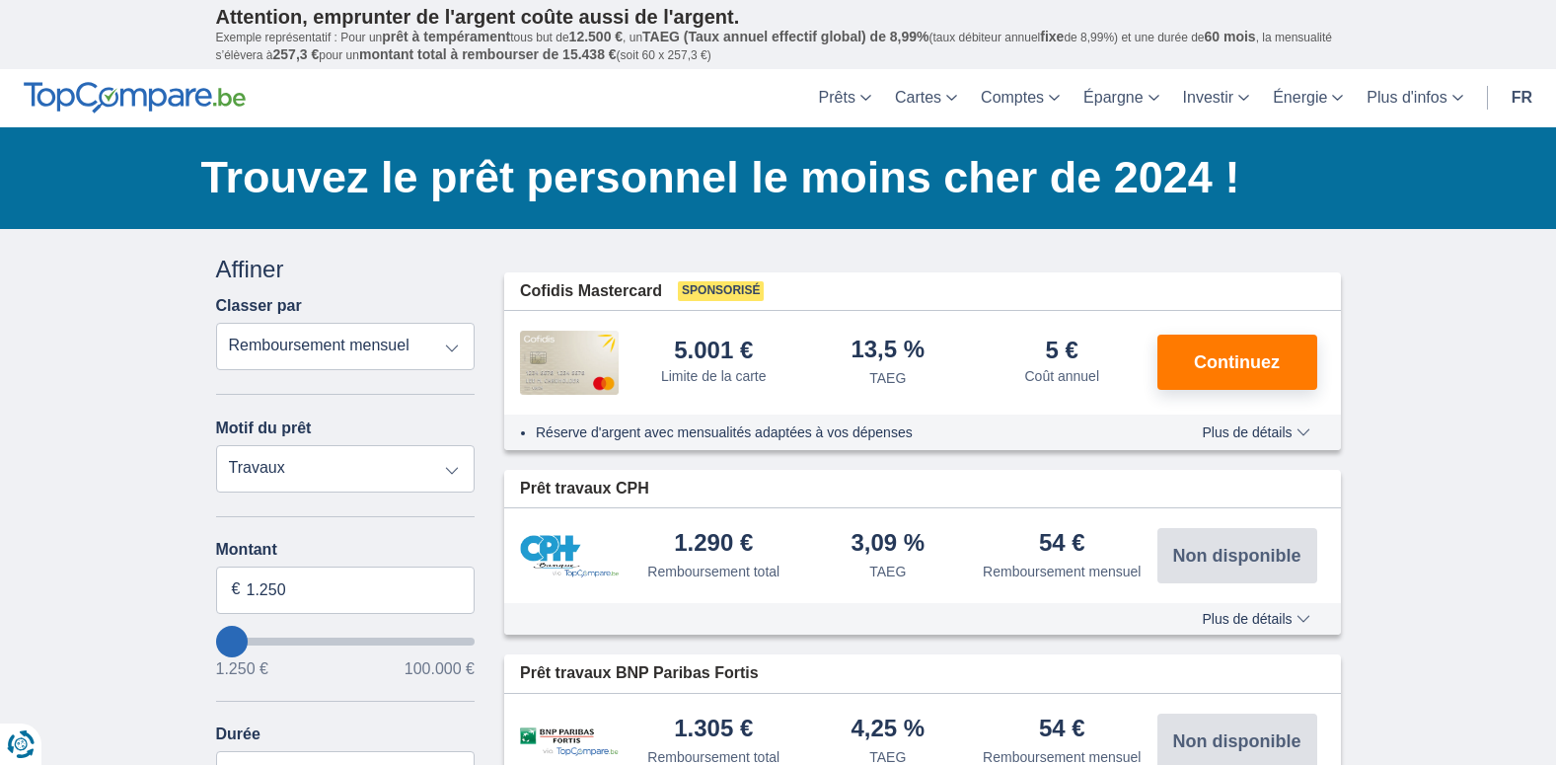
click at [238, 638] on input "wantToBorrow" at bounding box center [345, 641] width 259 height 8
type input "9.250"
type input "9250"
click at [251, 643] on input "wantToBorrow" at bounding box center [345, 641] width 259 height 8
select select "48"
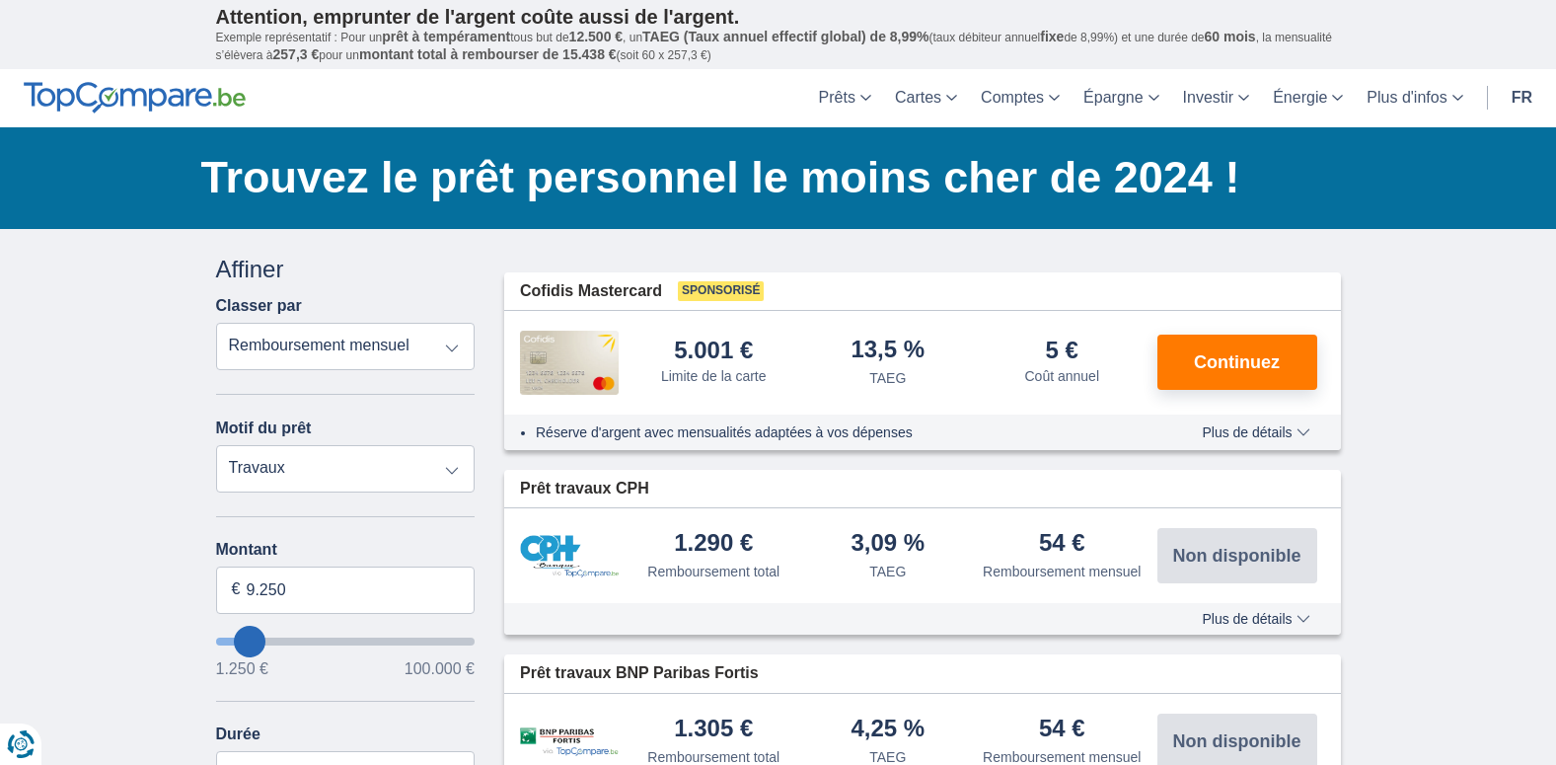
type input "8.250"
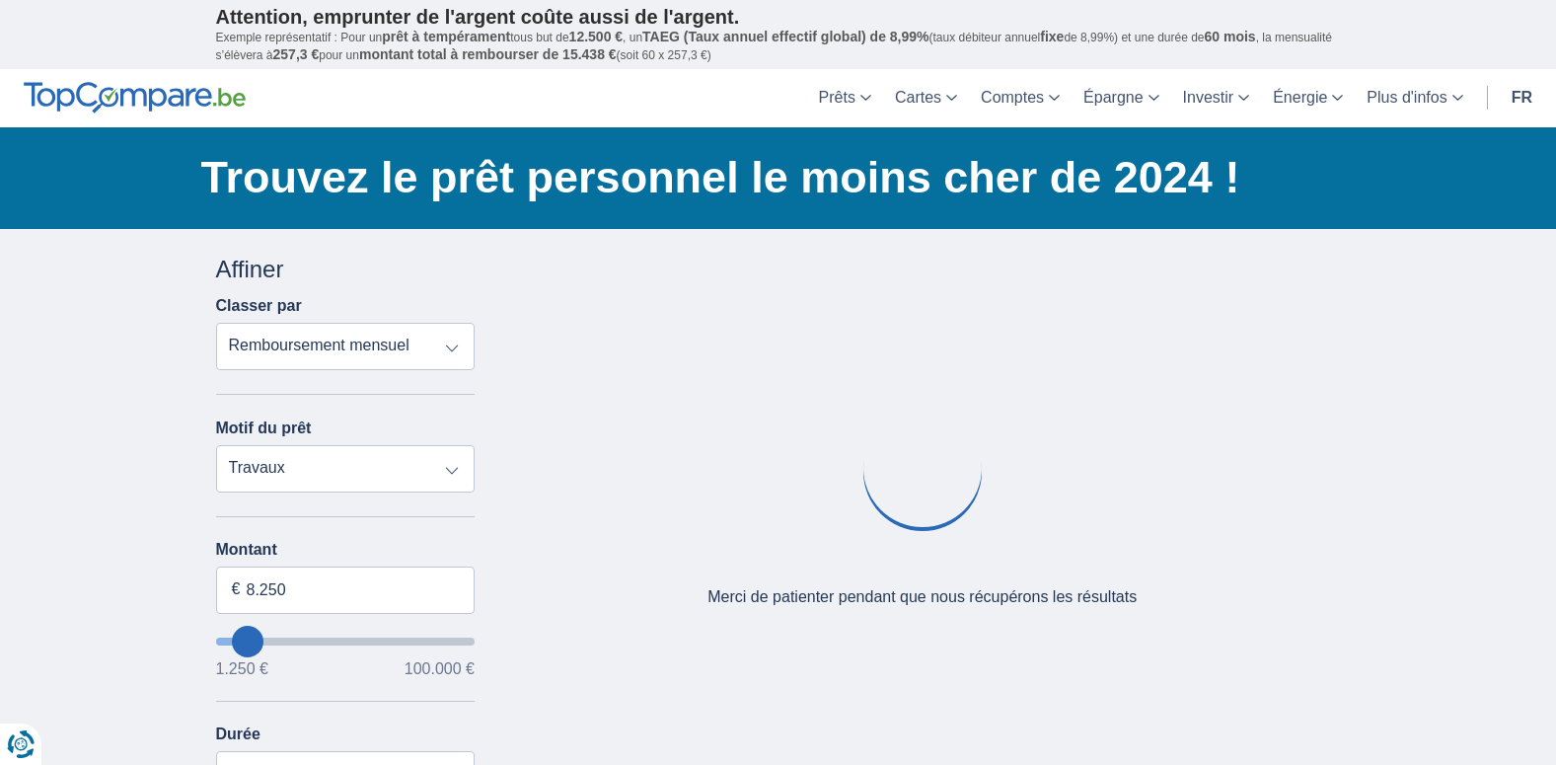
type input "7250"
type input "7.250"
select select "42"
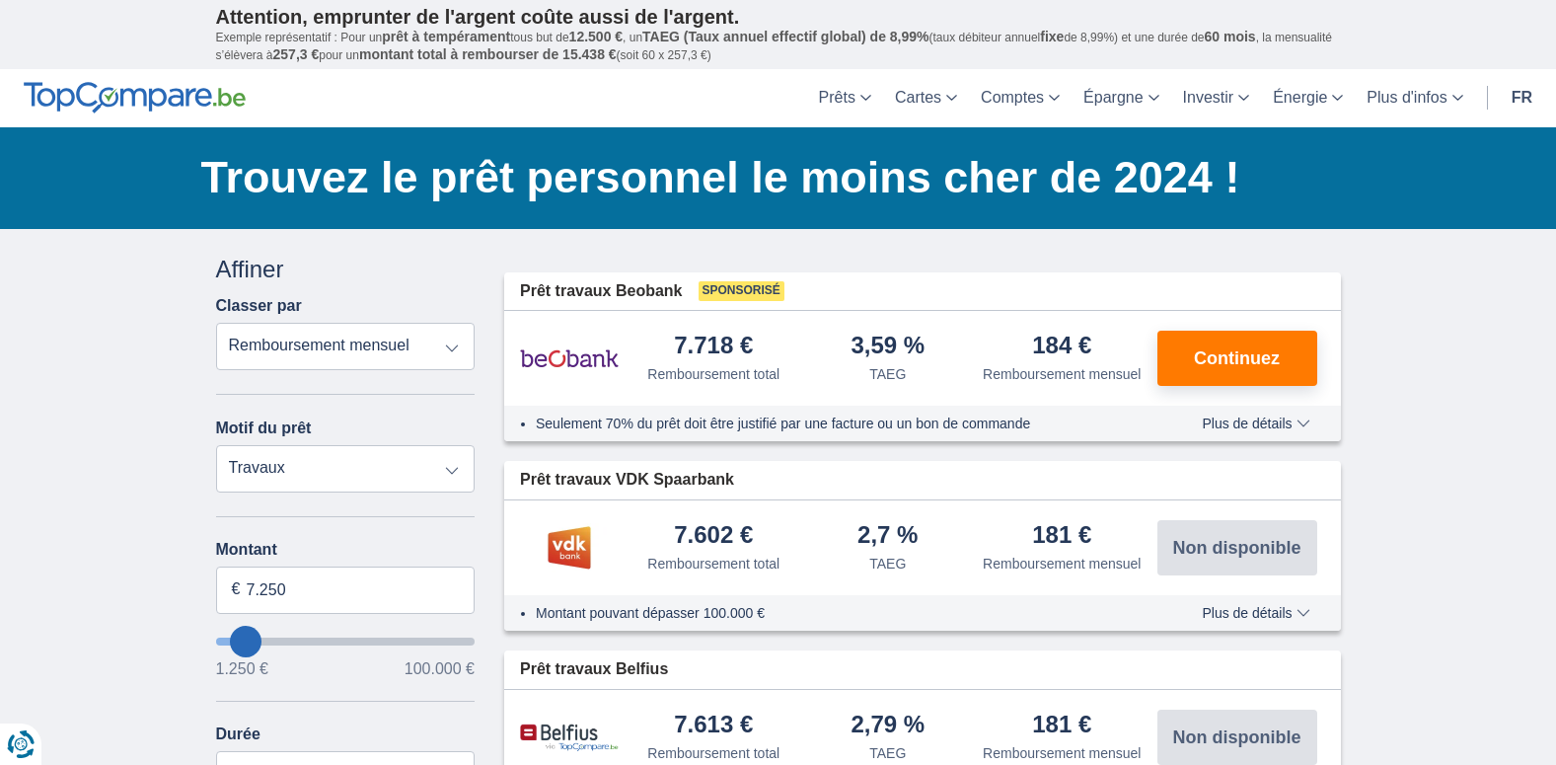
type input "8.250"
type input "6250"
type input "6.250"
select select "42"
type input "8.250"
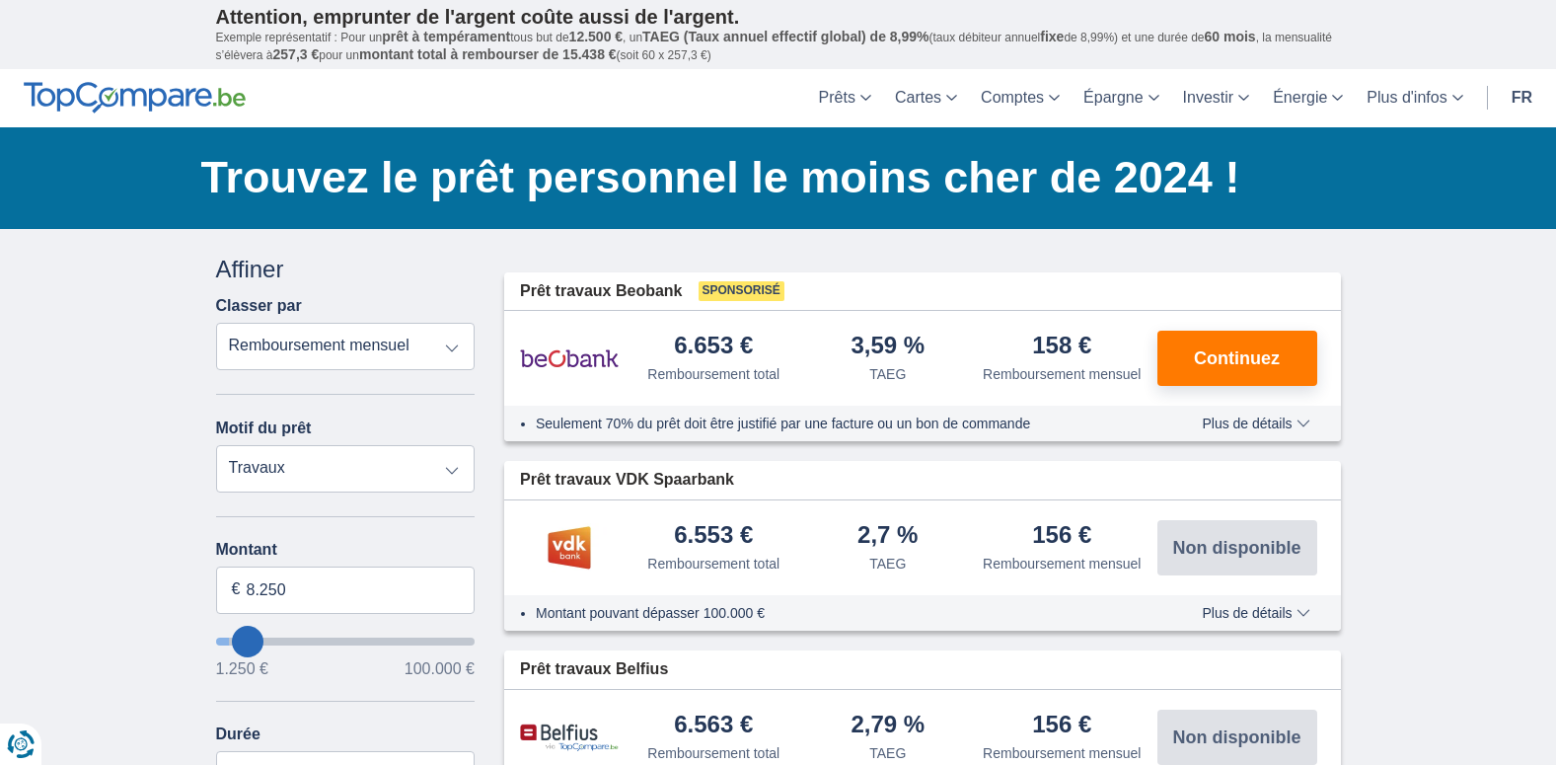
type input "7250"
type input "7.250"
select select "42"
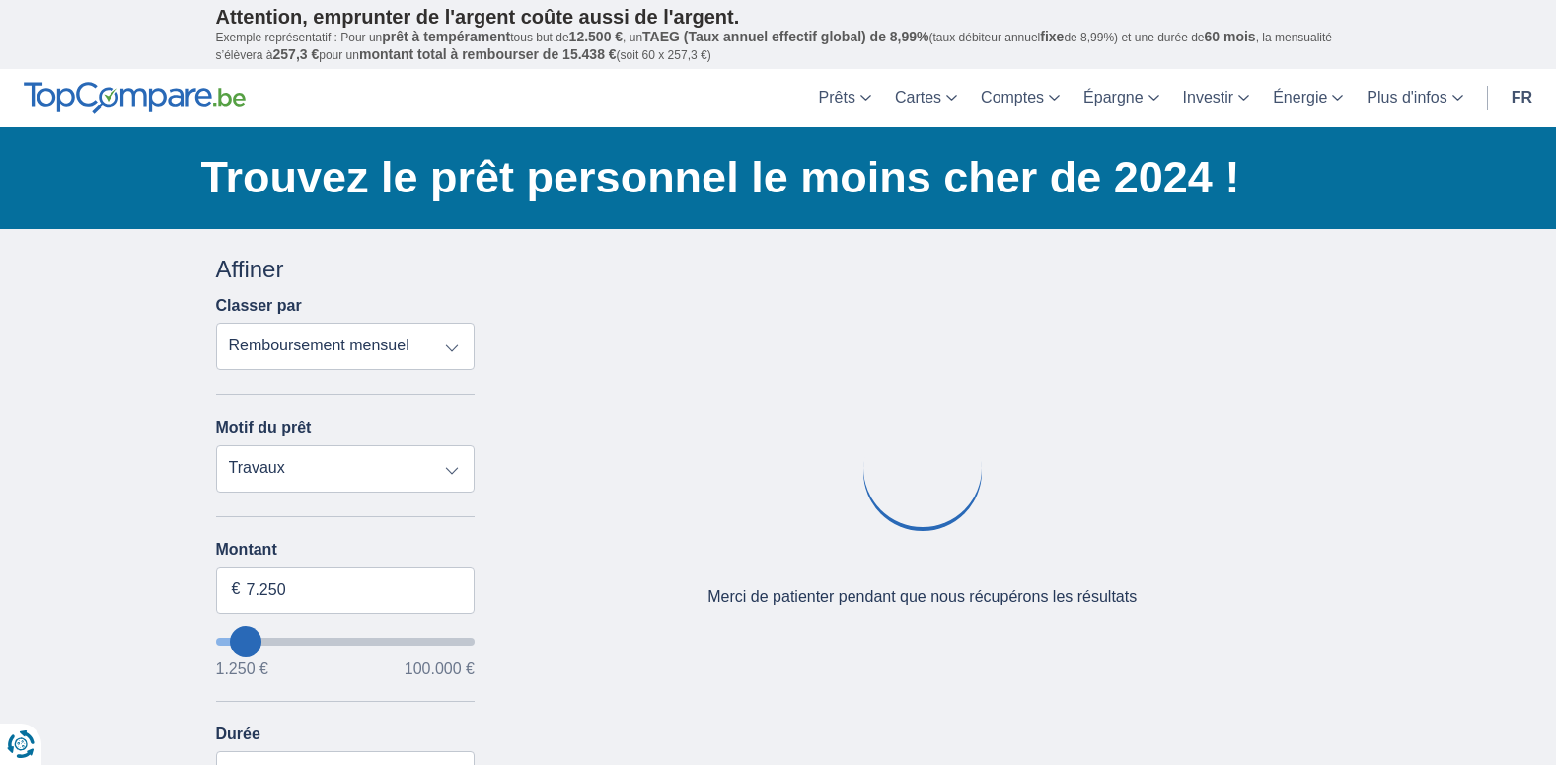
type input "2250"
type input "2.250"
select select "24"
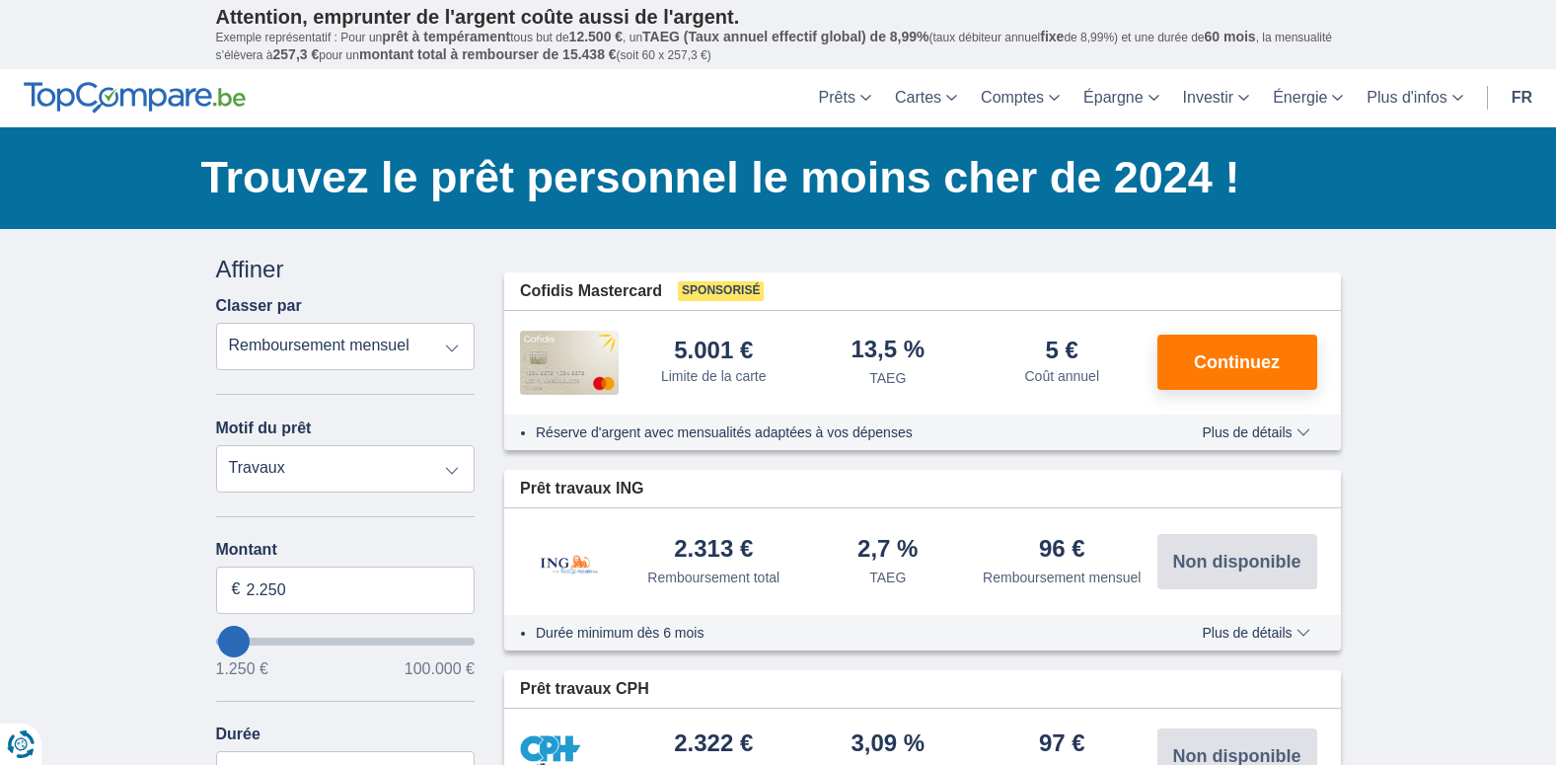
click at [235, 641] on input "wantToBorrow" at bounding box center [345, 641] width 259 height 8
type input "4.250"
type input "4250"
select select "36"
type input "4250"
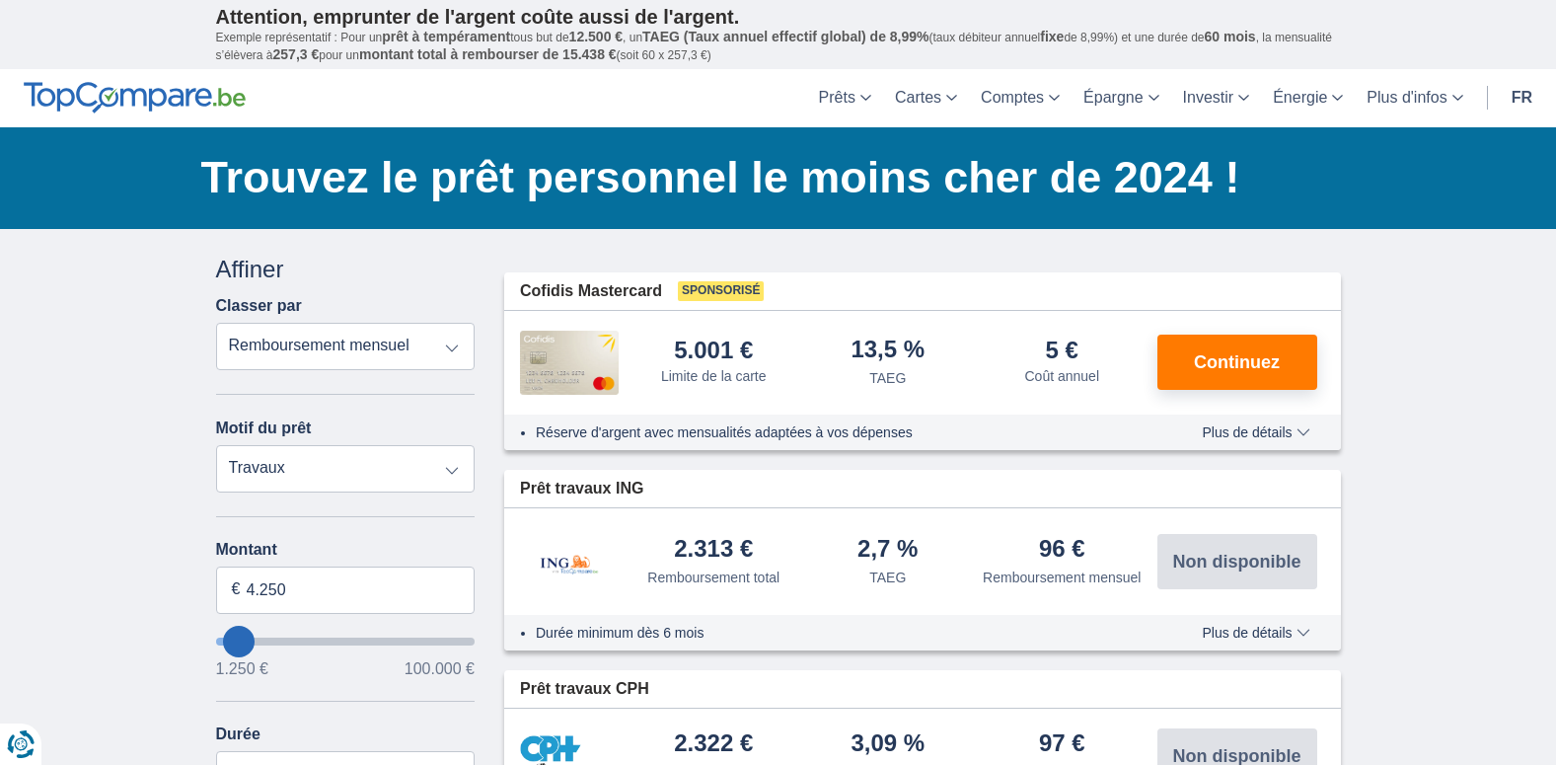
click at [239, 644] on input "wantToBorrow" at bounding box center [345, 641] width 259 height 8
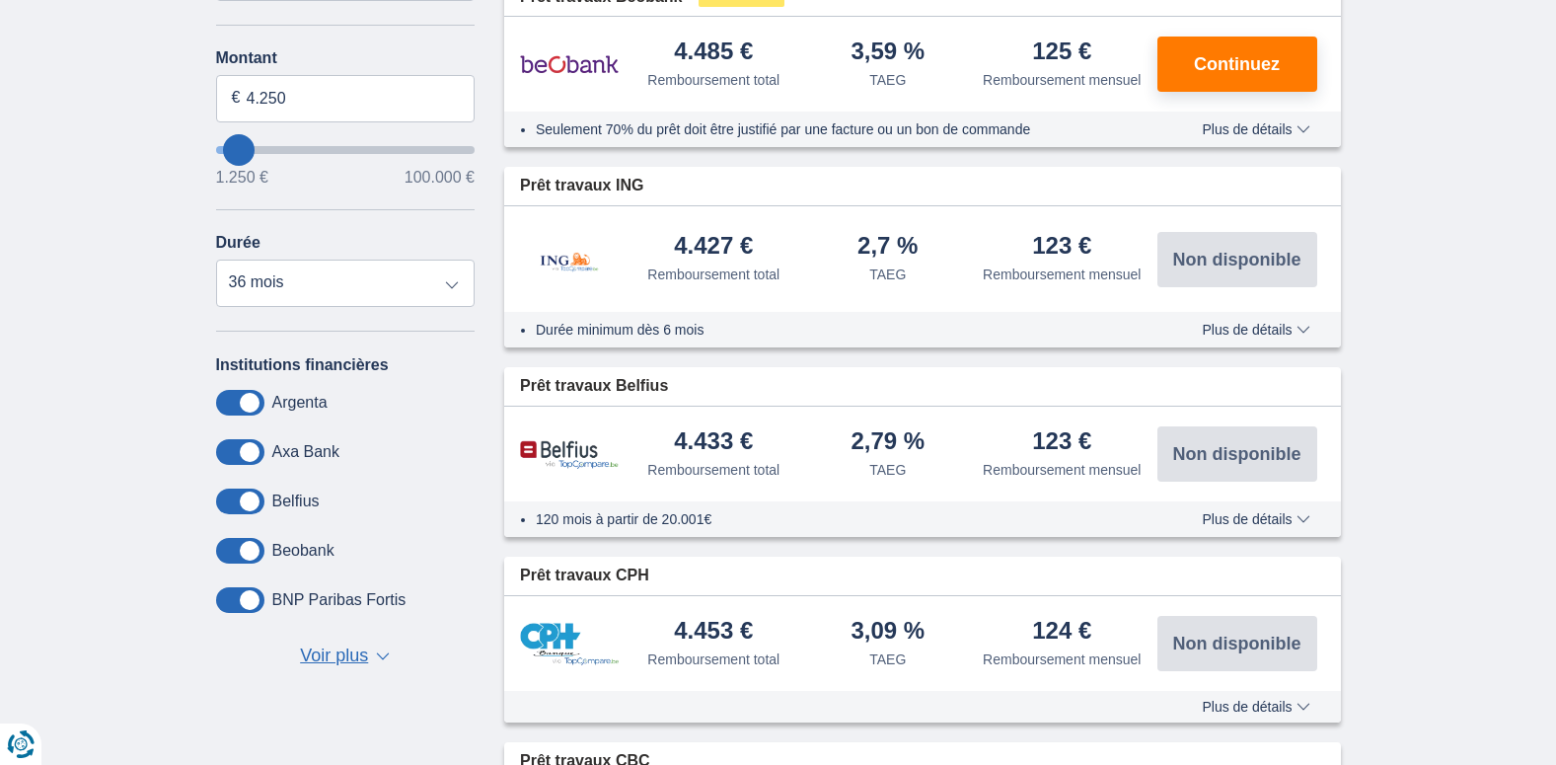
scroll to position [493, 0]
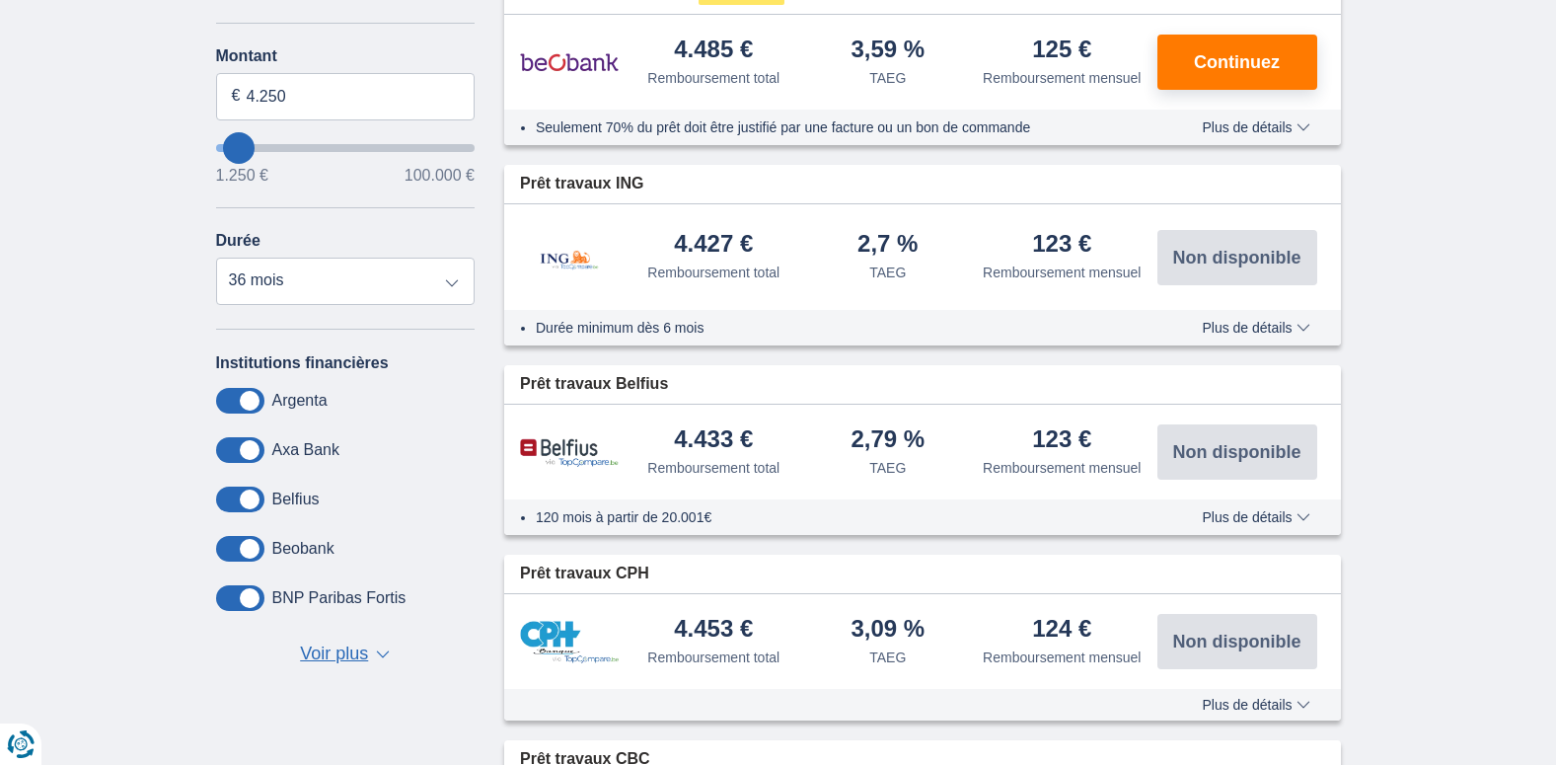
click at [335, 657] on span "Voir plus" at bounding box center [334, 654] width 68 height 26
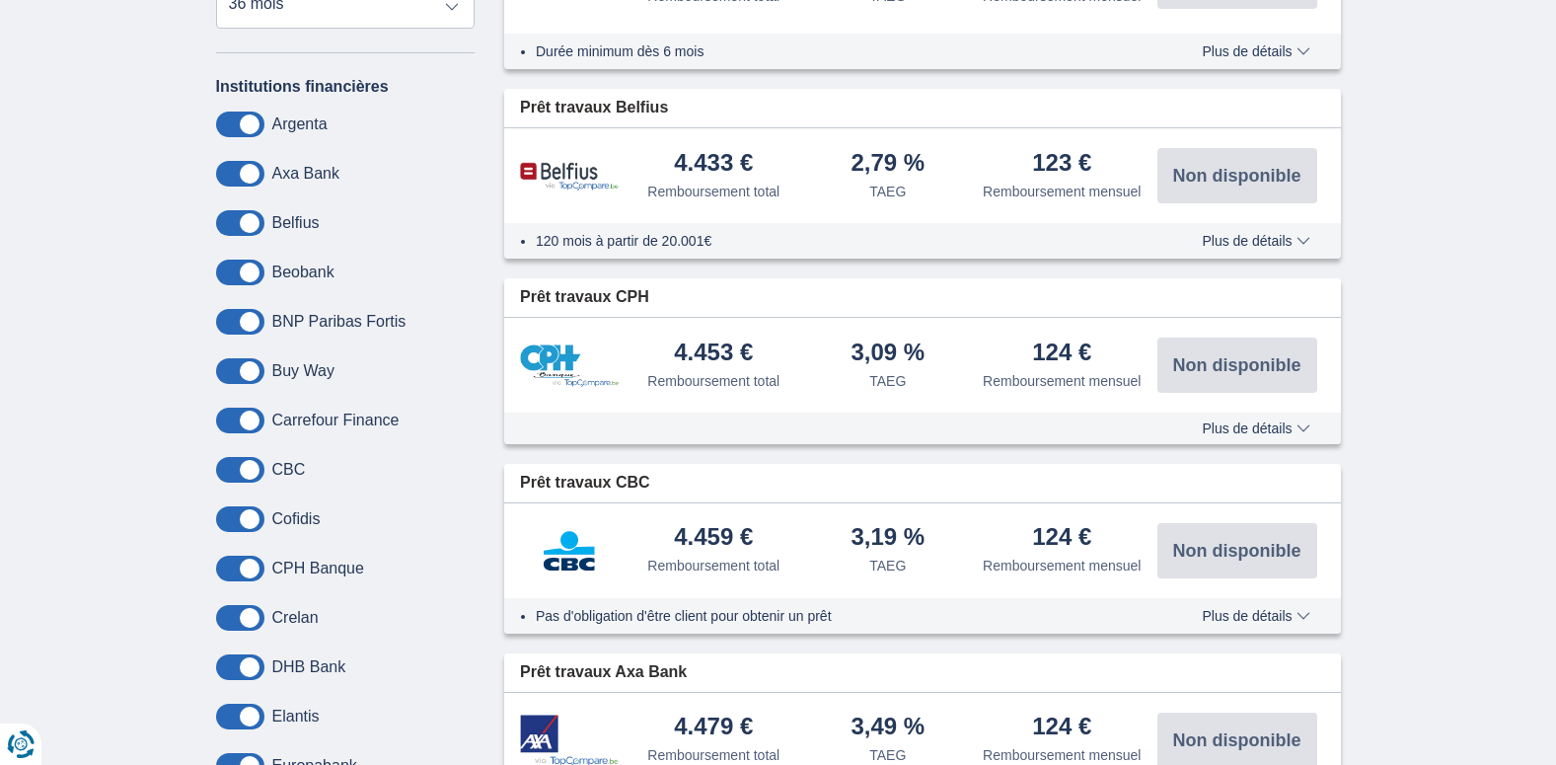
scroll to position [789, 0]
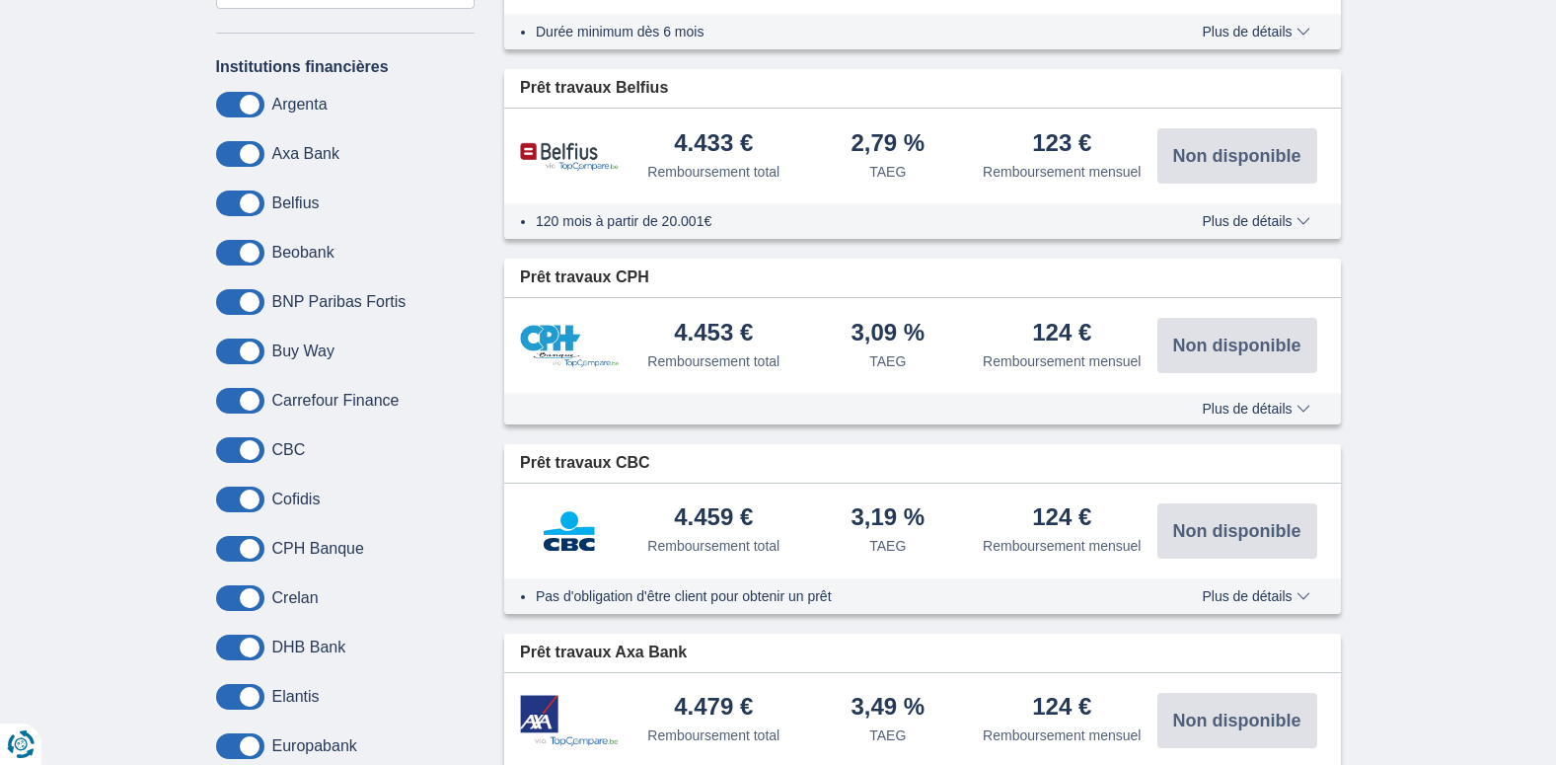
click at [282, 488] on div "Cofidis" at bounding box center [345, 499] width 259 height 26
click at [249, 497] on span at bounding box center [240, 499] width 48 height 26
click at [0, 0] on input "checkbox" at bounding box center [0, 0] width 0 height 0
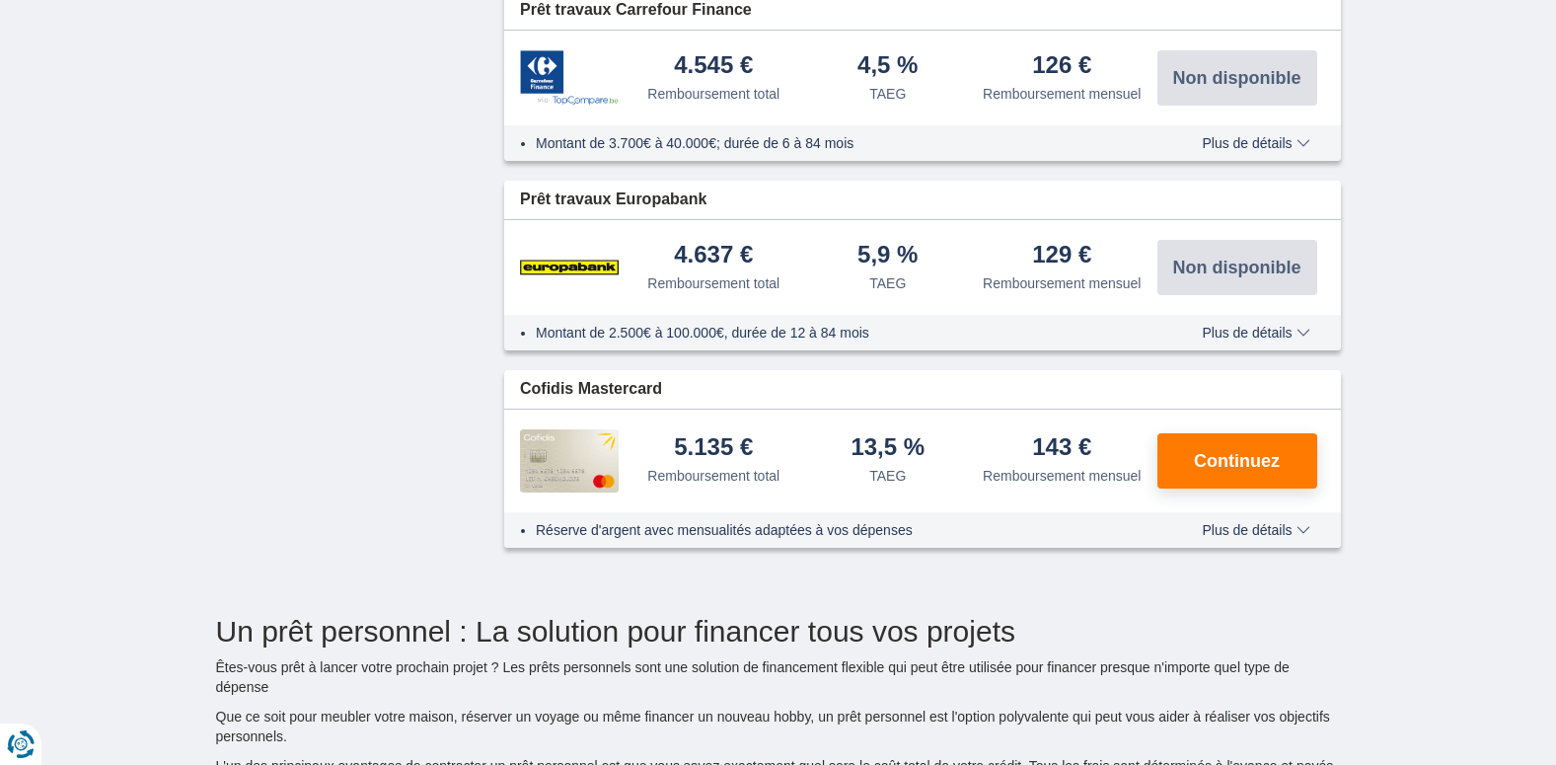
scroll to position [2861, 0]
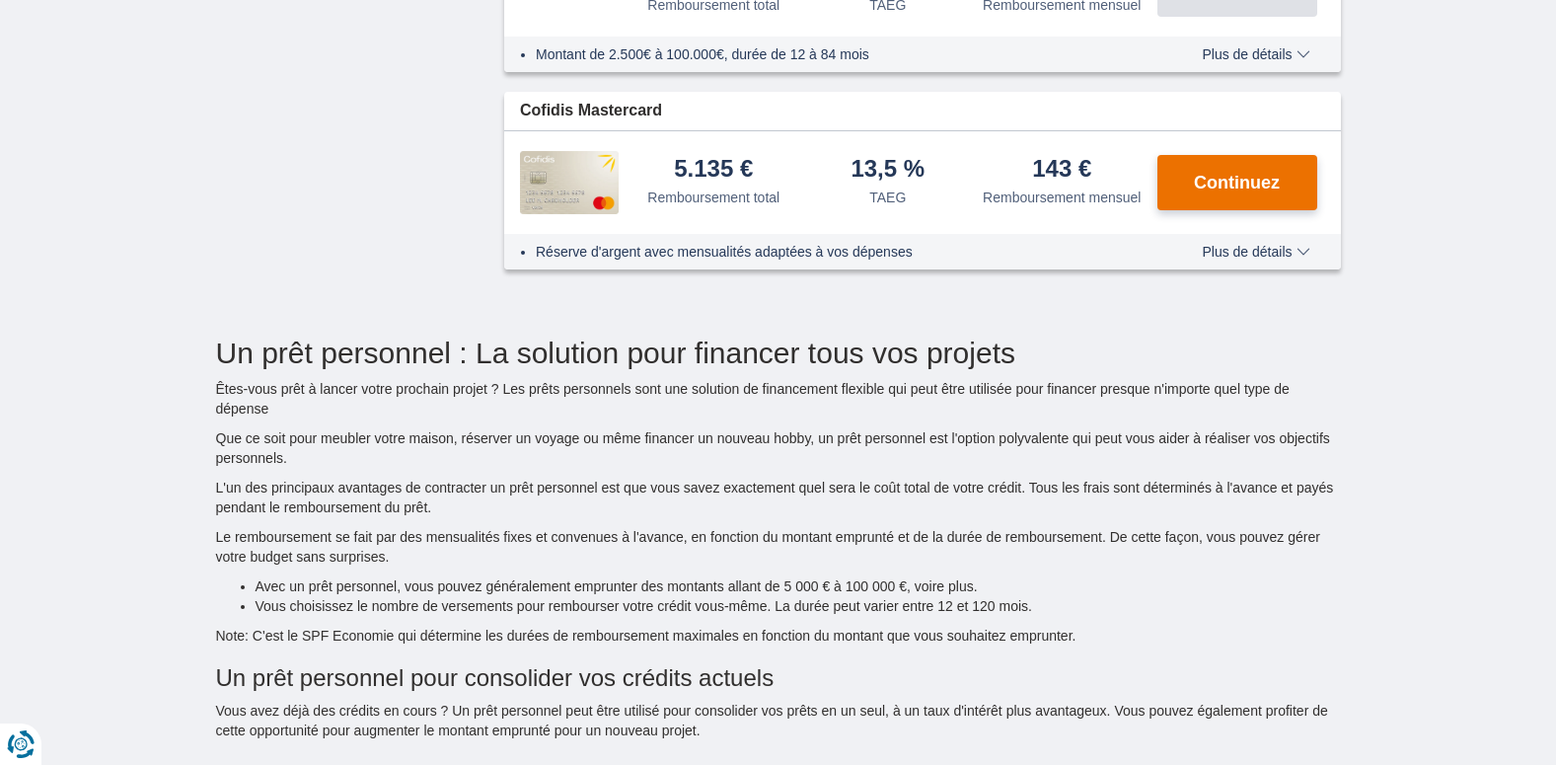
click at [1261, 167] on button "Continuez" at bounding box center [1237, 182] width 160 height 55
